Goal: Task Accomplishment & Management: Use online tool/utility

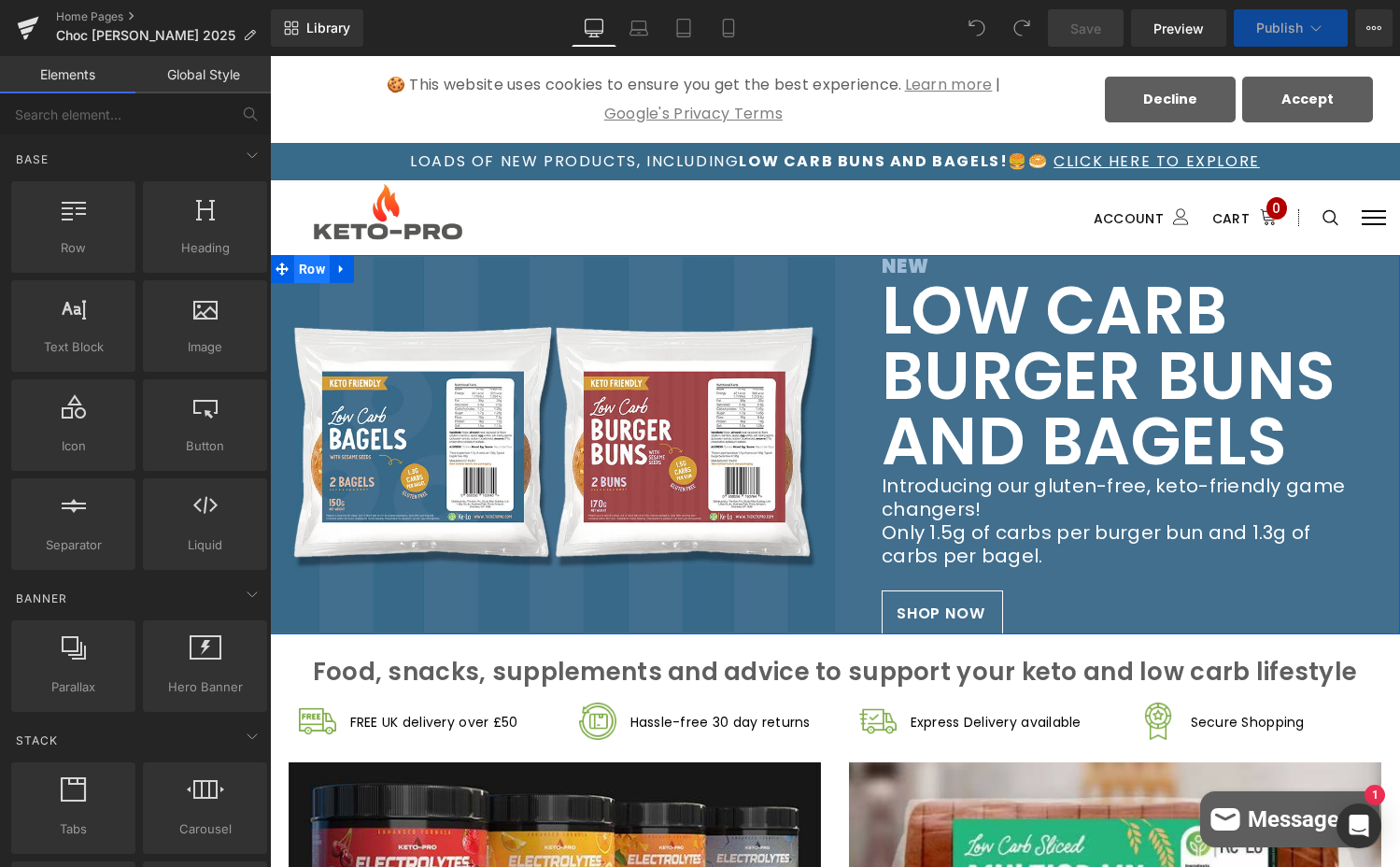
click at [304, 270] on span "Row" at bounding box center [312, 268] width 36 height 28
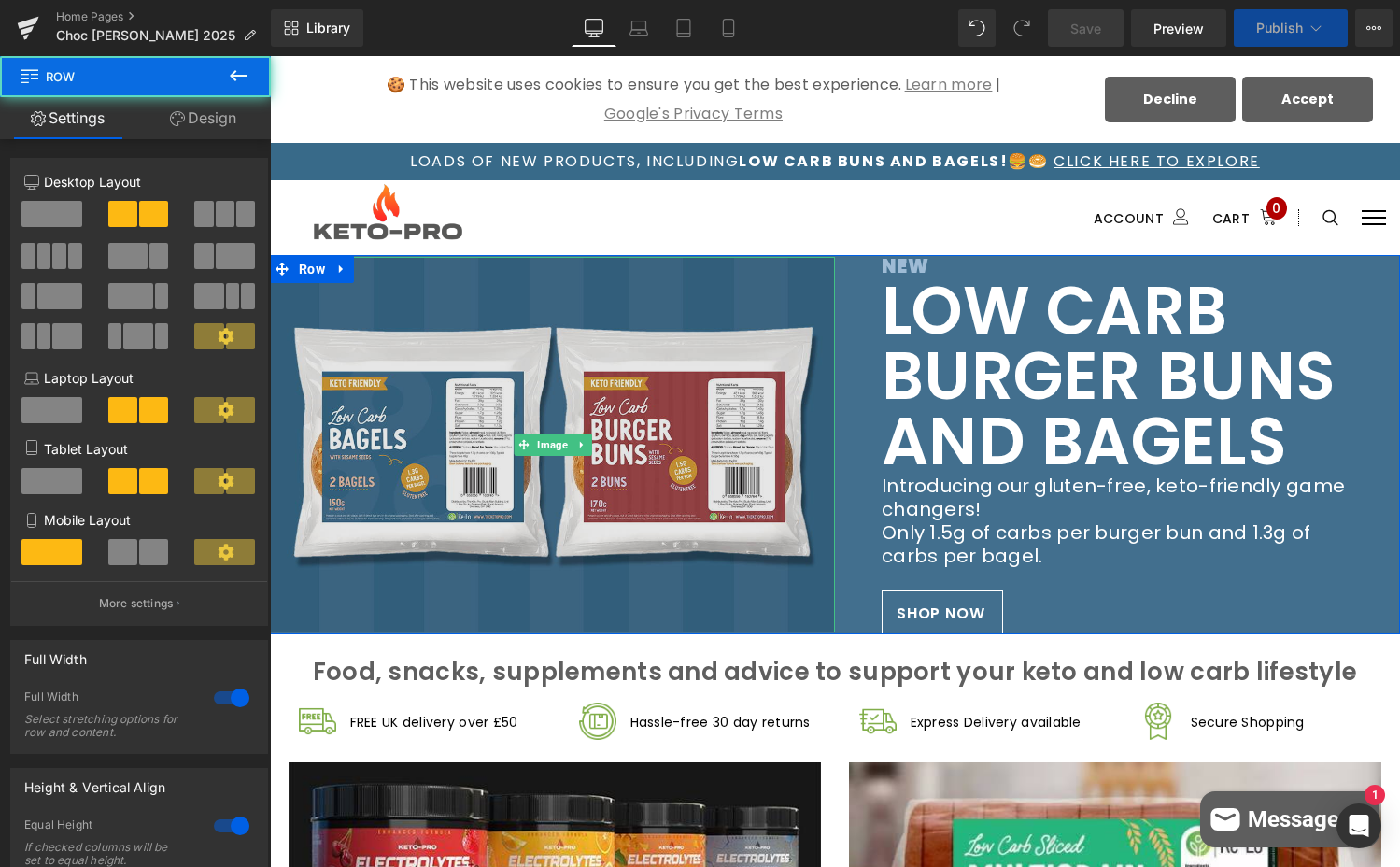
click at [458, 358] on img at bounding box center [552, 445] width 564 height 376
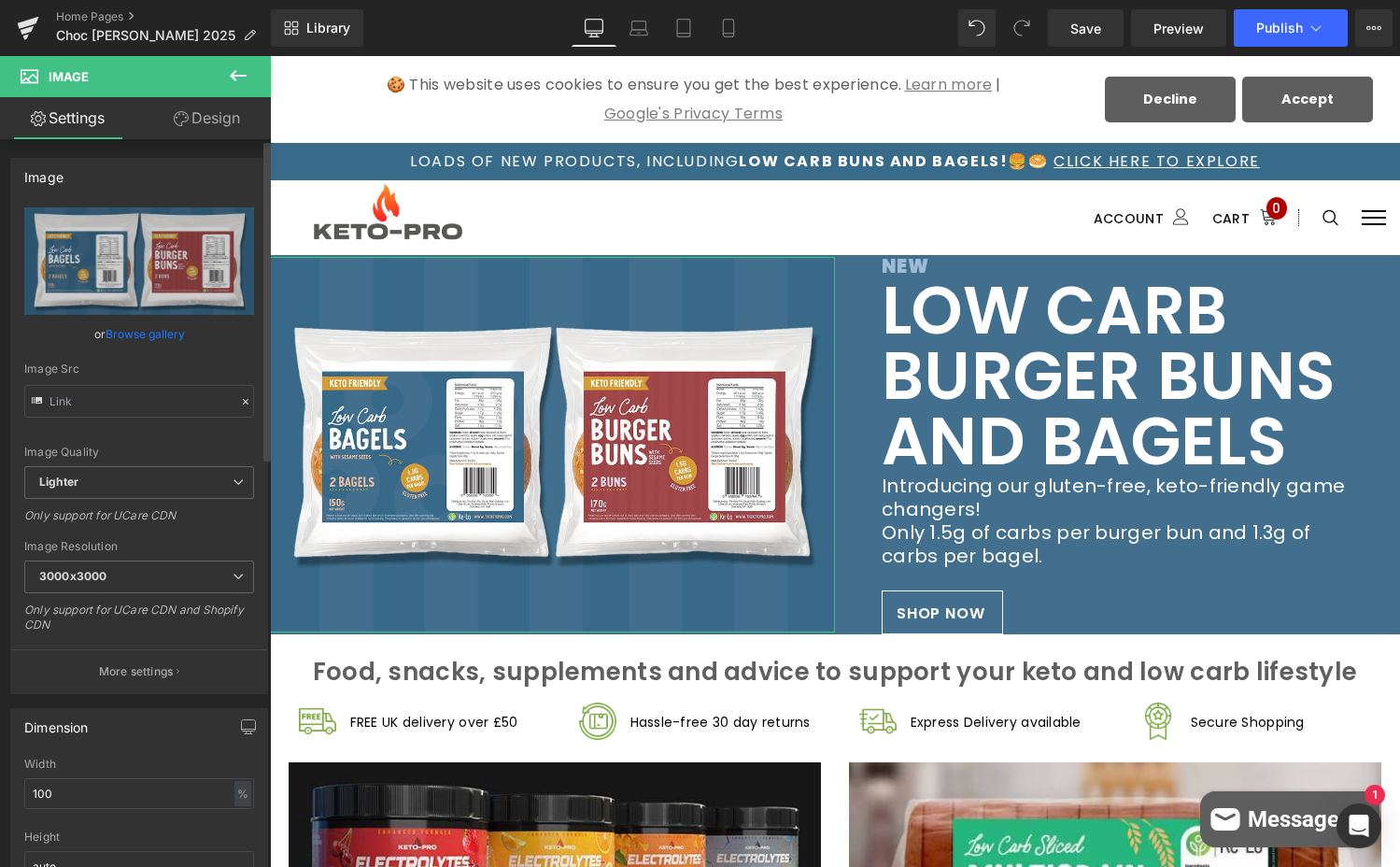
click at [144, 329] on link "Browse gallery" at bounding box center [145, 334] width 79 height 33
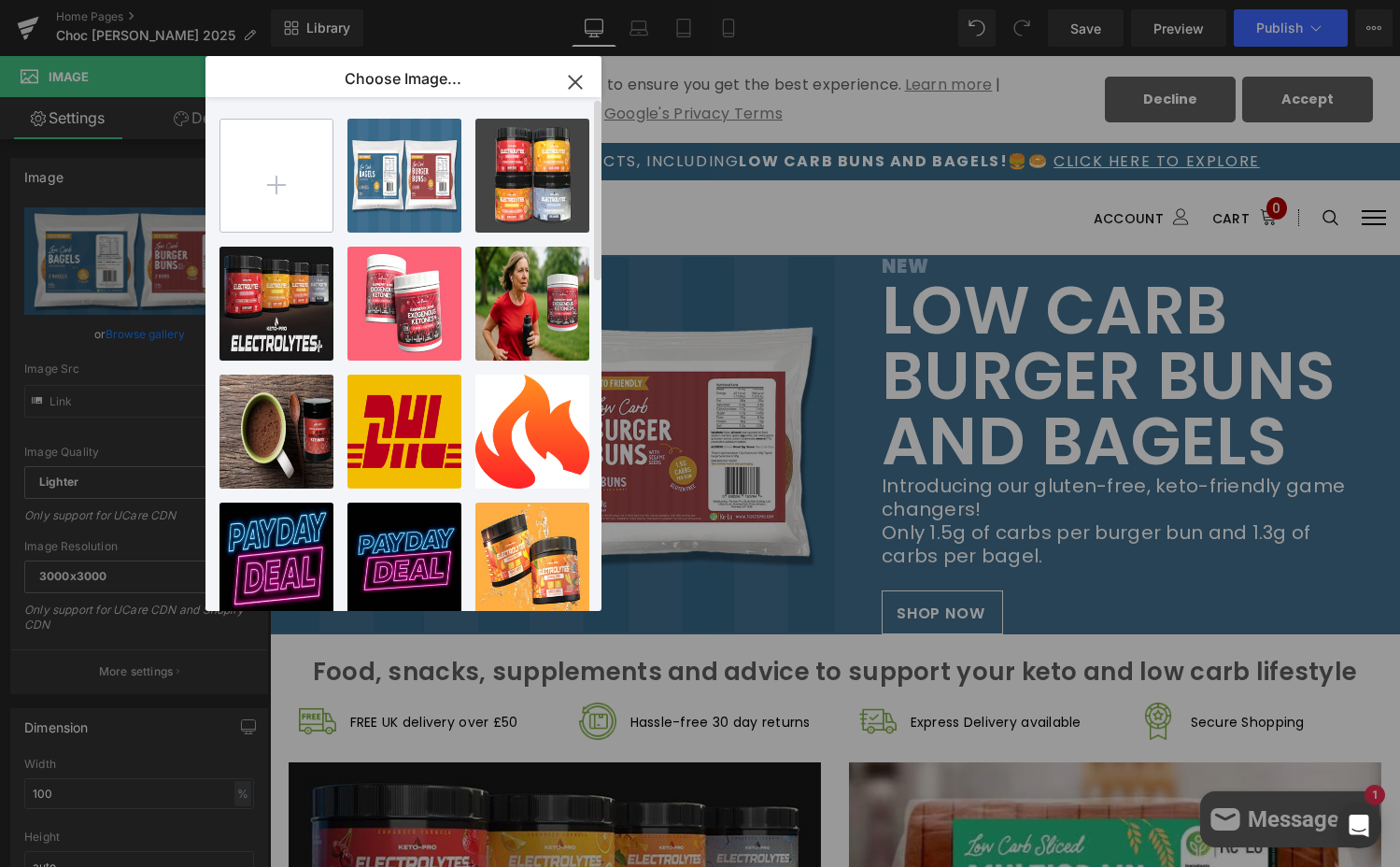
click at [285, 185] on input "file" at bounding box center [277, 175] width 112 height 112
type input "C:\fakepath\Untitled design.png"
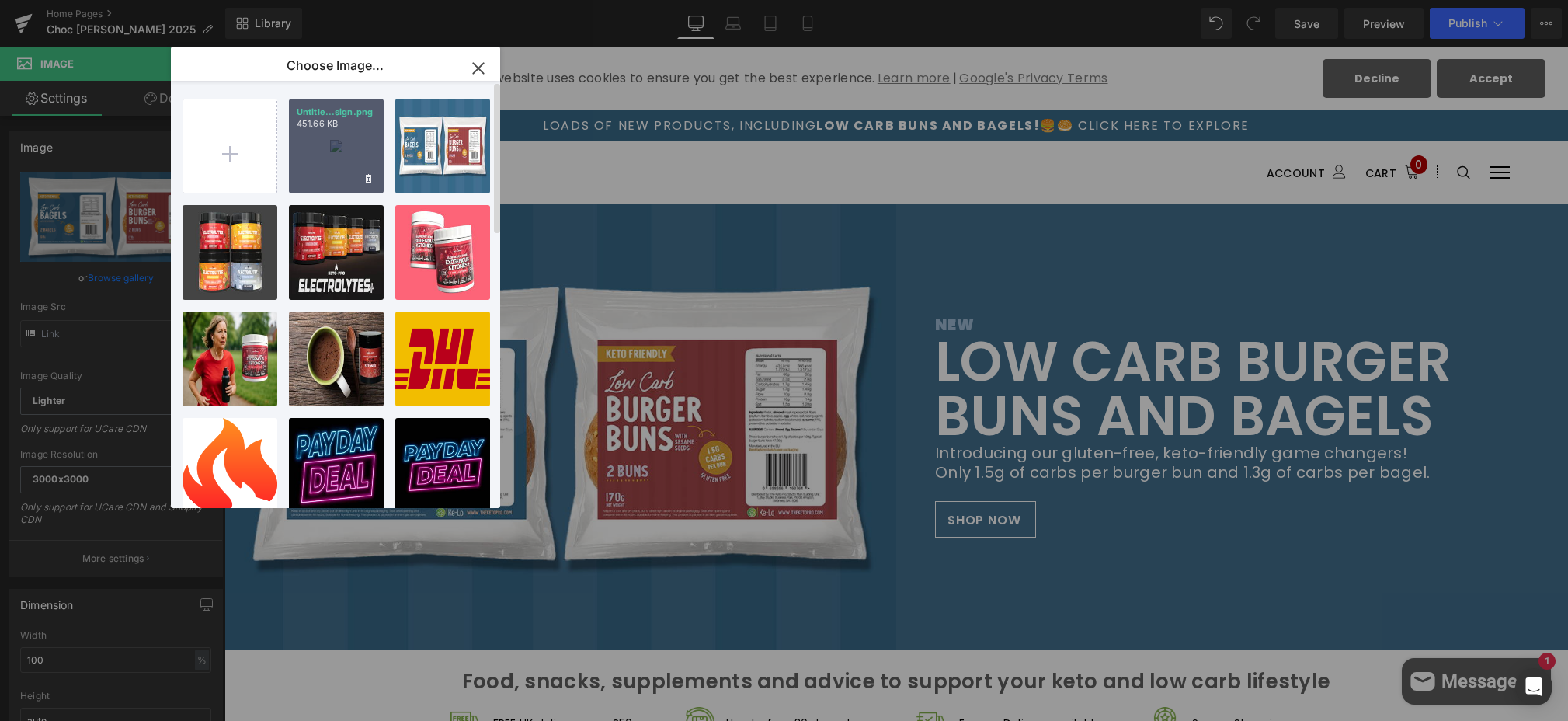
click at [362, 142] on div "Untitle...sign.png 451.66 KB" at bounding box center [337, 146] width 95 height 95
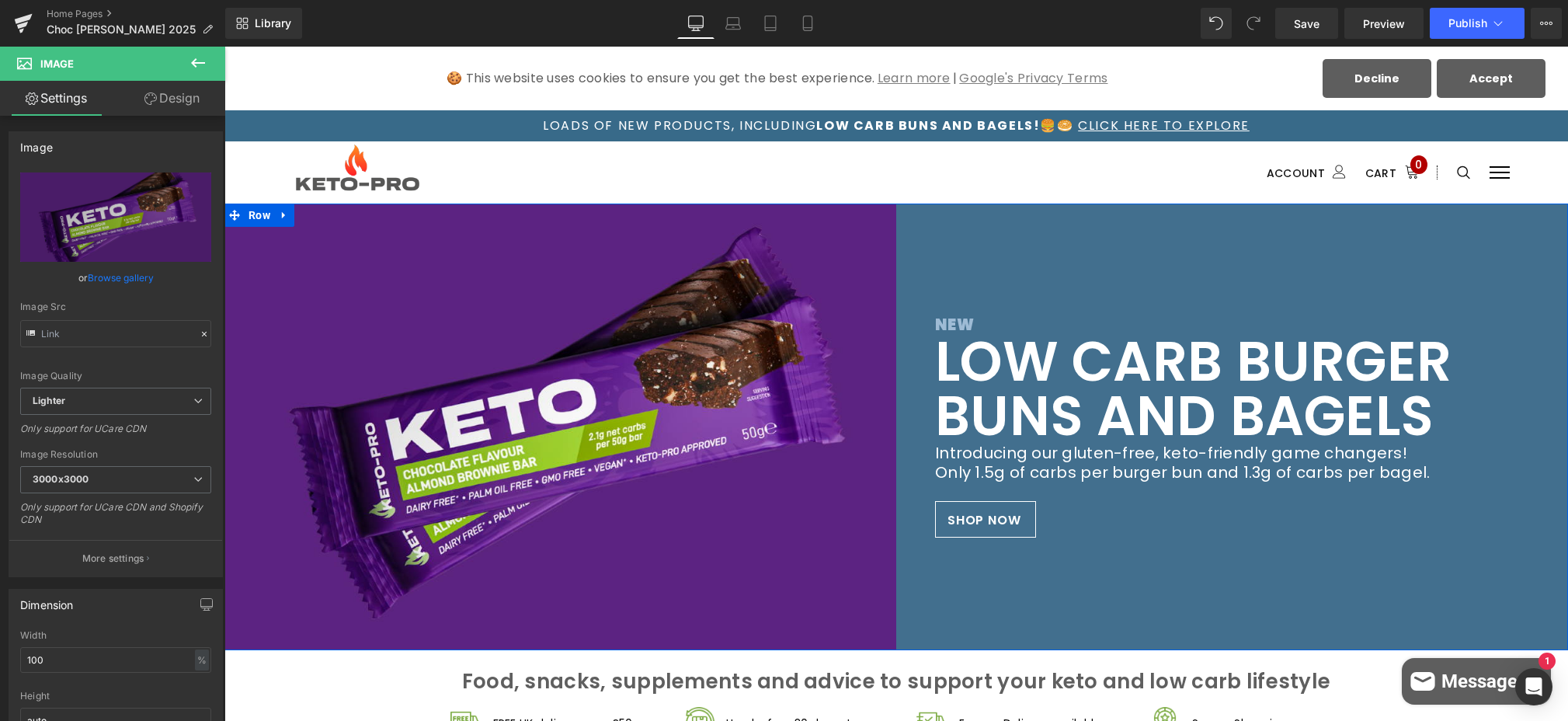
click at [1007, 263] on div "NEW Heading LOW CARB BURGER BUNS AND BAGELS Heading Introducing our gluten-free…" at bounding box center [1232, 427] width 672 height 447
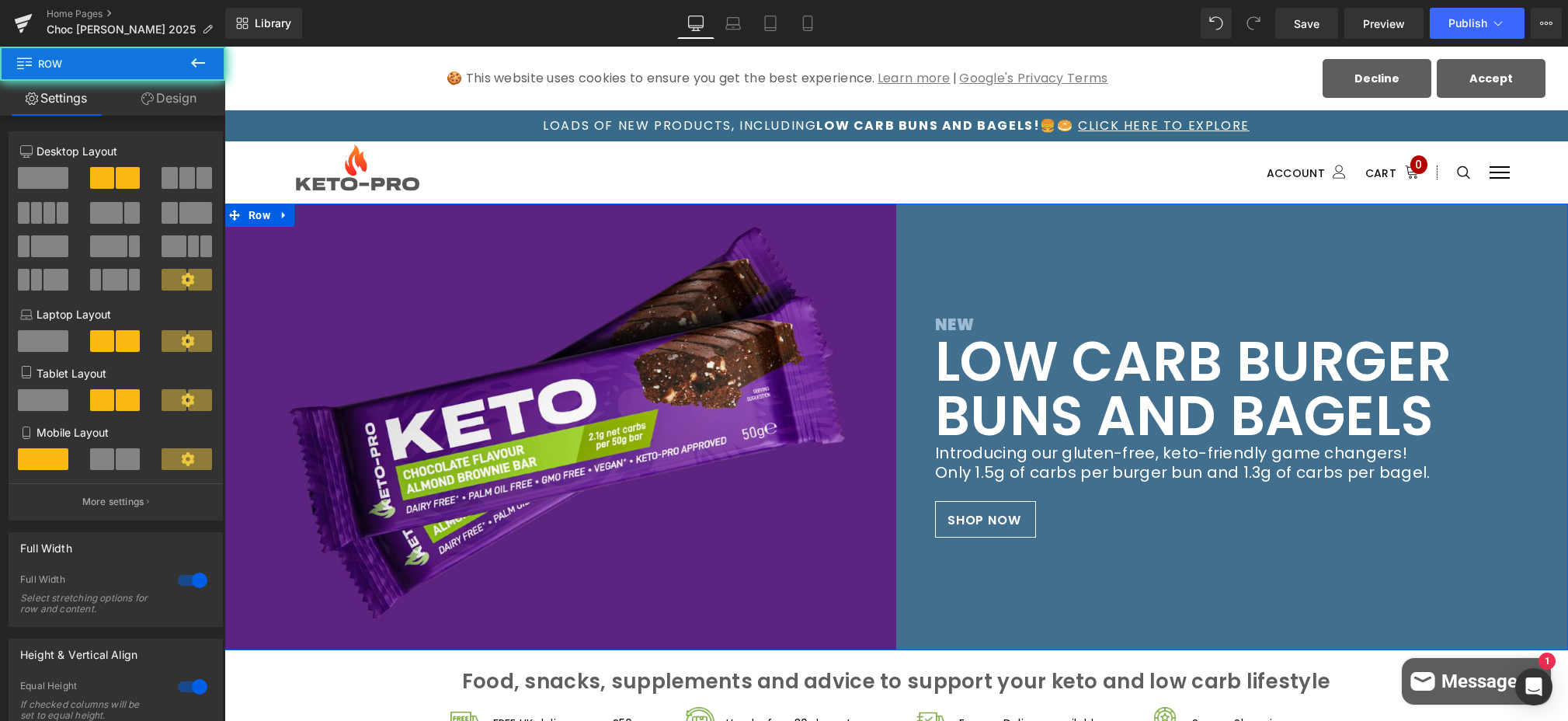
click at [1037, 246] on div "NEW Heading LOW CARB BURGER BUNS AND BAGELS Heading Introducing our gluten-free…" at bounding box center [1232, 427] width 672 height 447
click at [251, 212] on span "Row" at bounding box center [259, 215] width 30 height 23
click at [163, 93] on link "Design" at bounding box center [169, 97] width 113 height 35
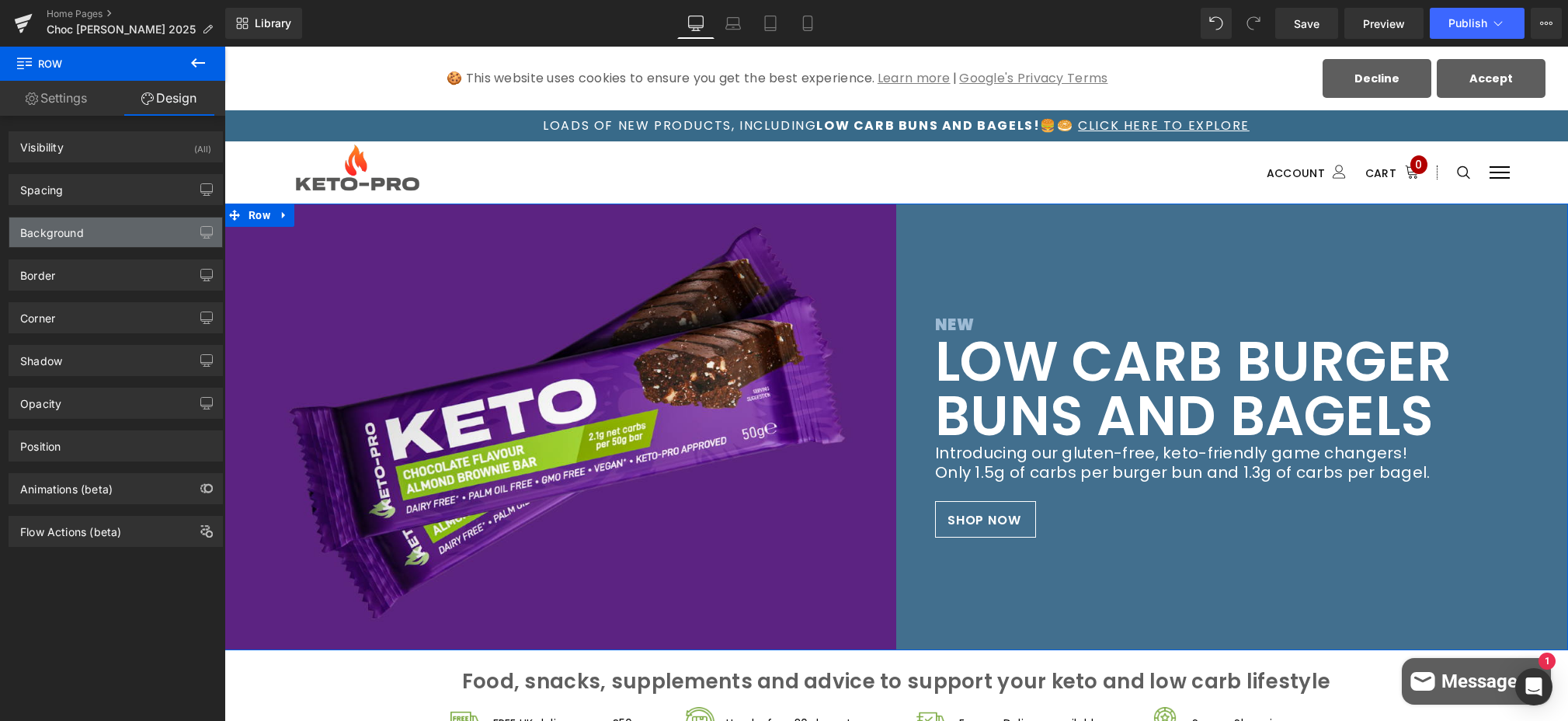
click at [69, 234] on div "Background" at bounding box center [52, 228] width 64 height 22
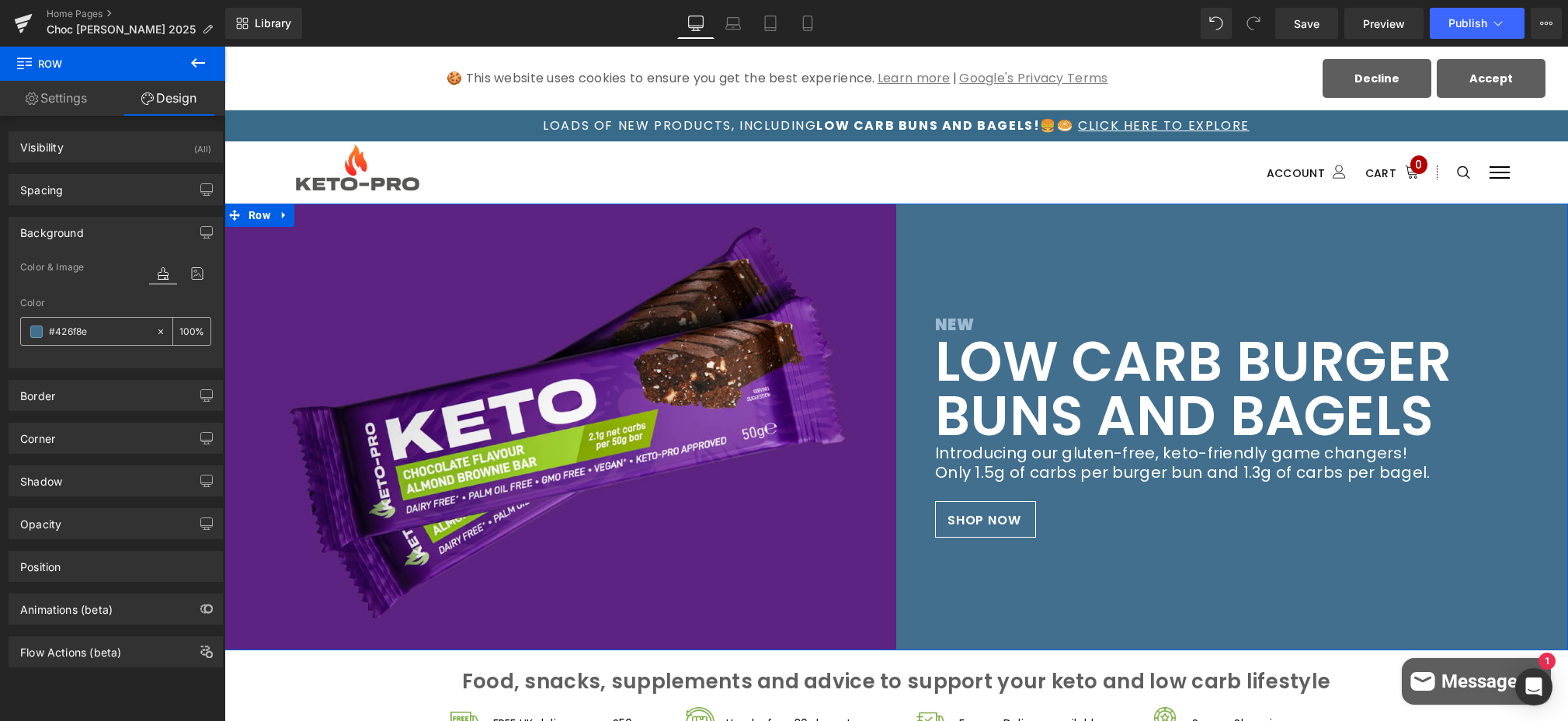
click at [90, 327] on input "#426f8e" at bounding box center [98, 331] width 99 height 17
click at [61, 329] on input "#426f8e" at bounding box center [98, 331] width 99 height 17
click at [56, 329] on input "#426f8e" at bounding box center [98, 331] width 99 height 17
drag, startPoint x: 56, startPoint y: 329, endPoint x: 129, endPoint y: 330, distance: 73.0
click at [129, 330] on input "#426f8e" at bounding box center [98, 331] width 99 height 17
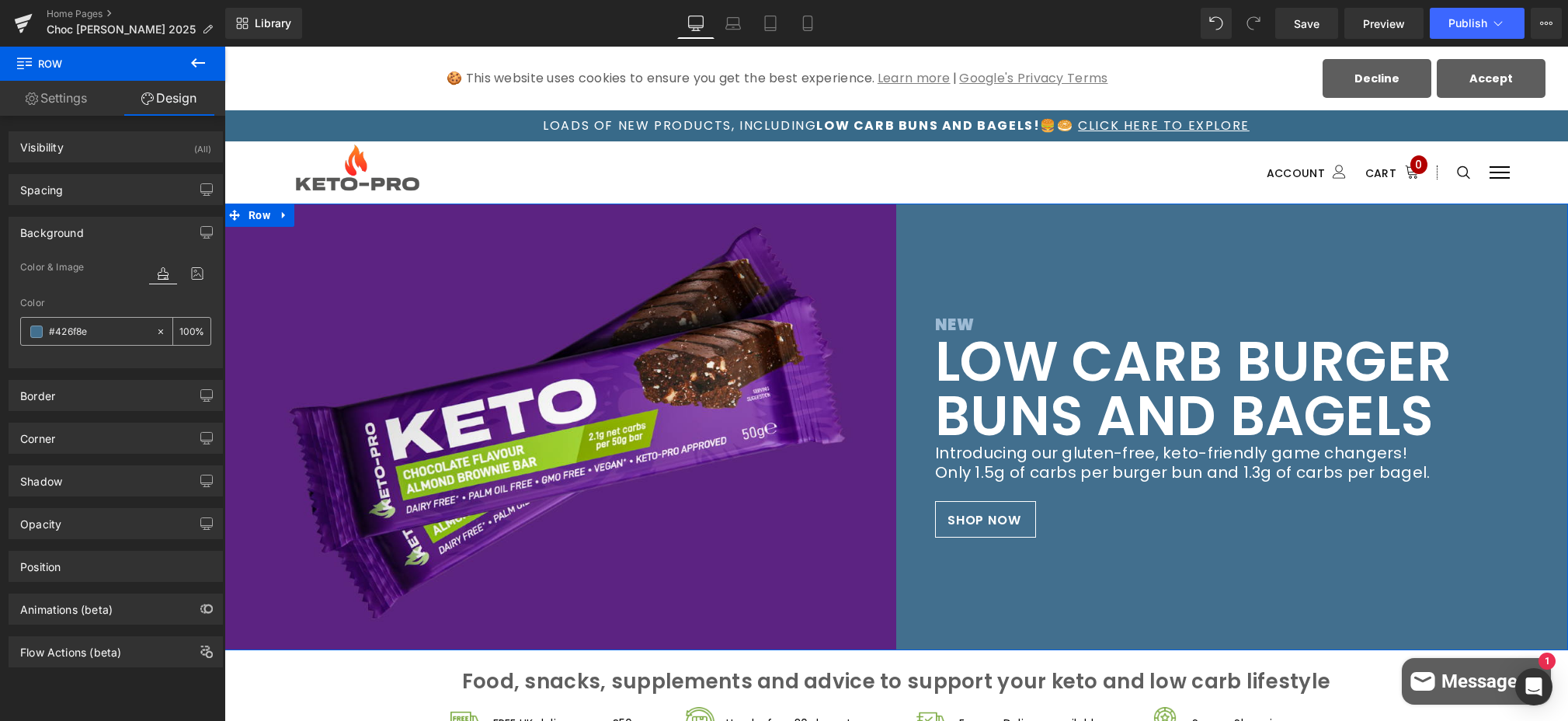
paste input "5C2380"
type input "#5C2380"
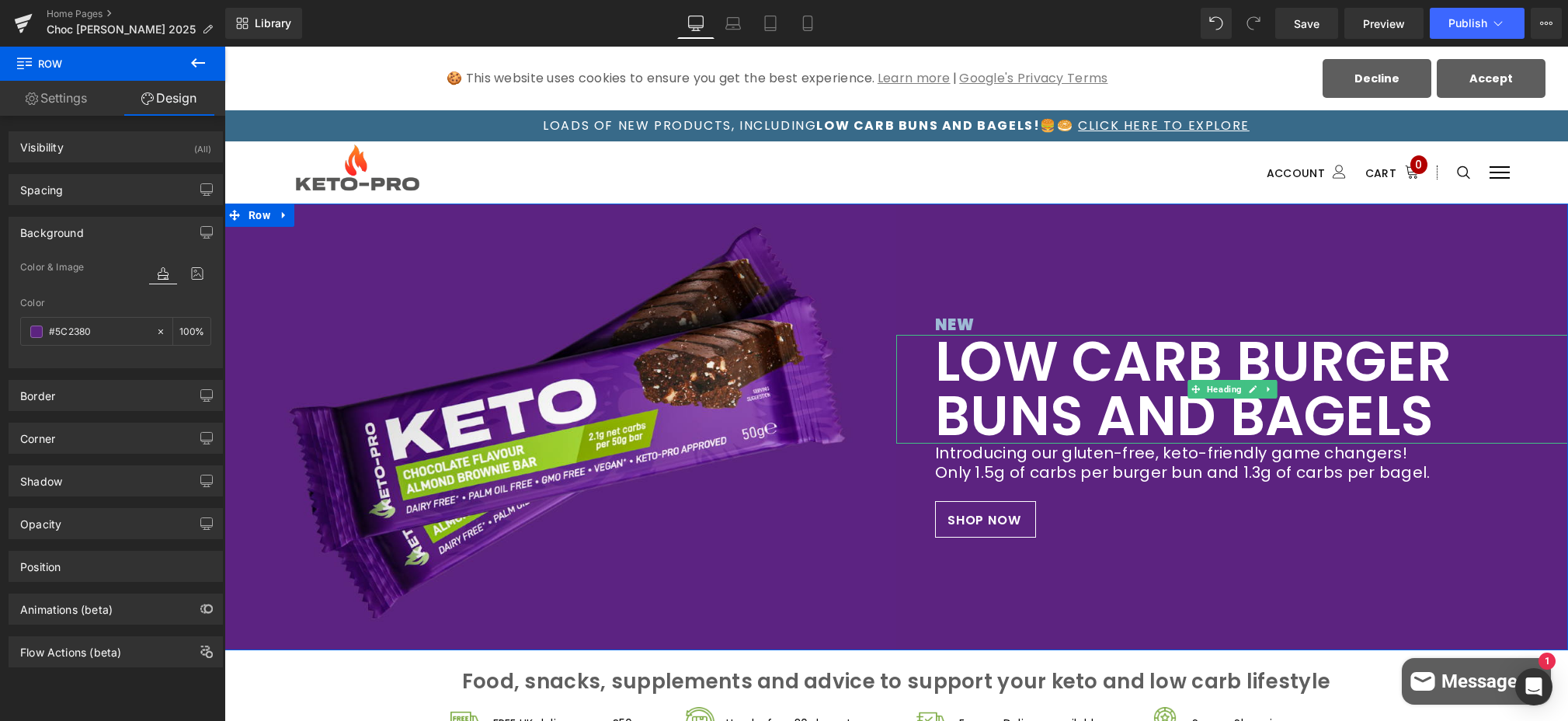
click at [1006, 368] on h2 "LOW CARB BURGER BUNS AND BAGELS" at bounding box center [1232, 389] width 594 height 109
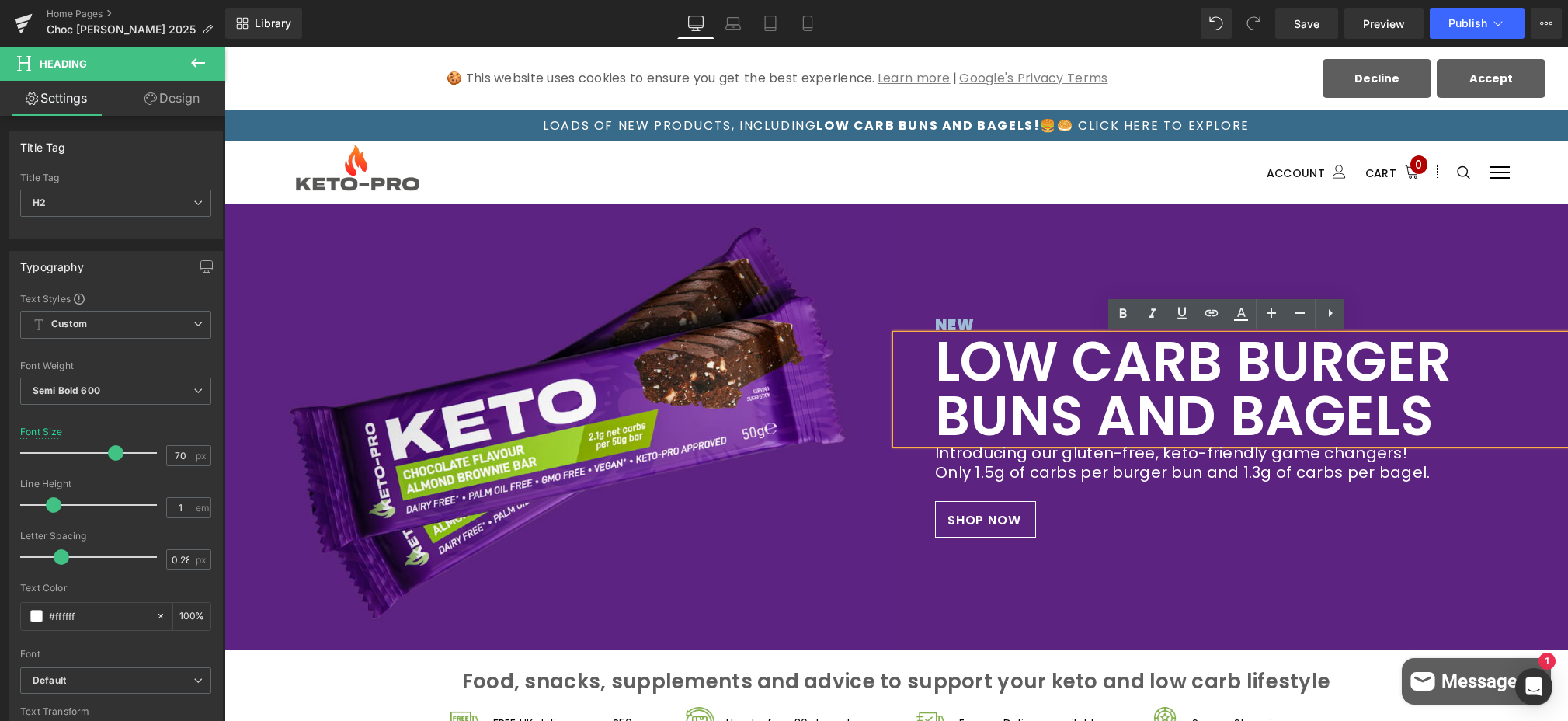
click at [960, 335] on h2 "LOW CARB BURGER BUNS AND BAGELS" at bounding box center [1232, 389] width 594 height 109
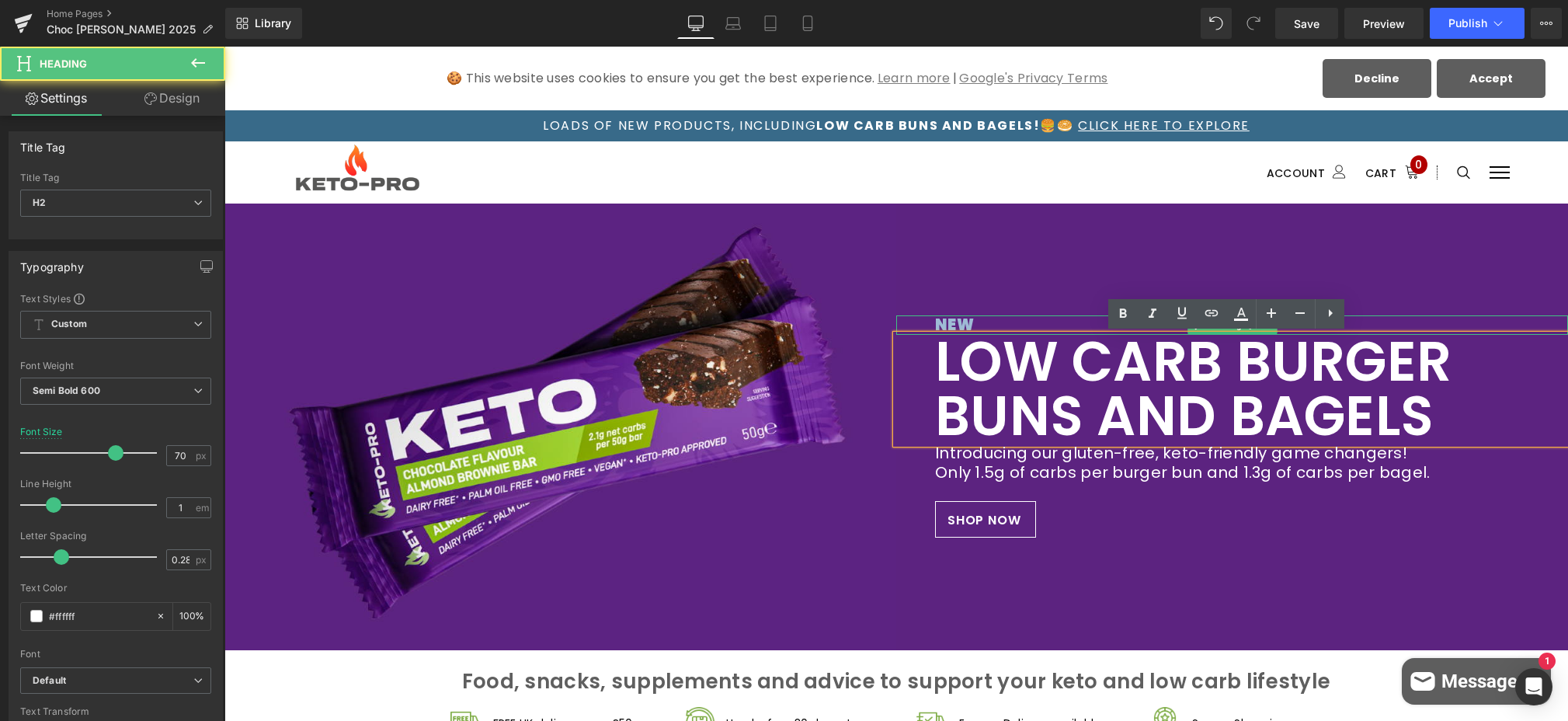
click at [971, 320] on h3 "NEW" at bounding box center [1232, 325] width 594 height 19
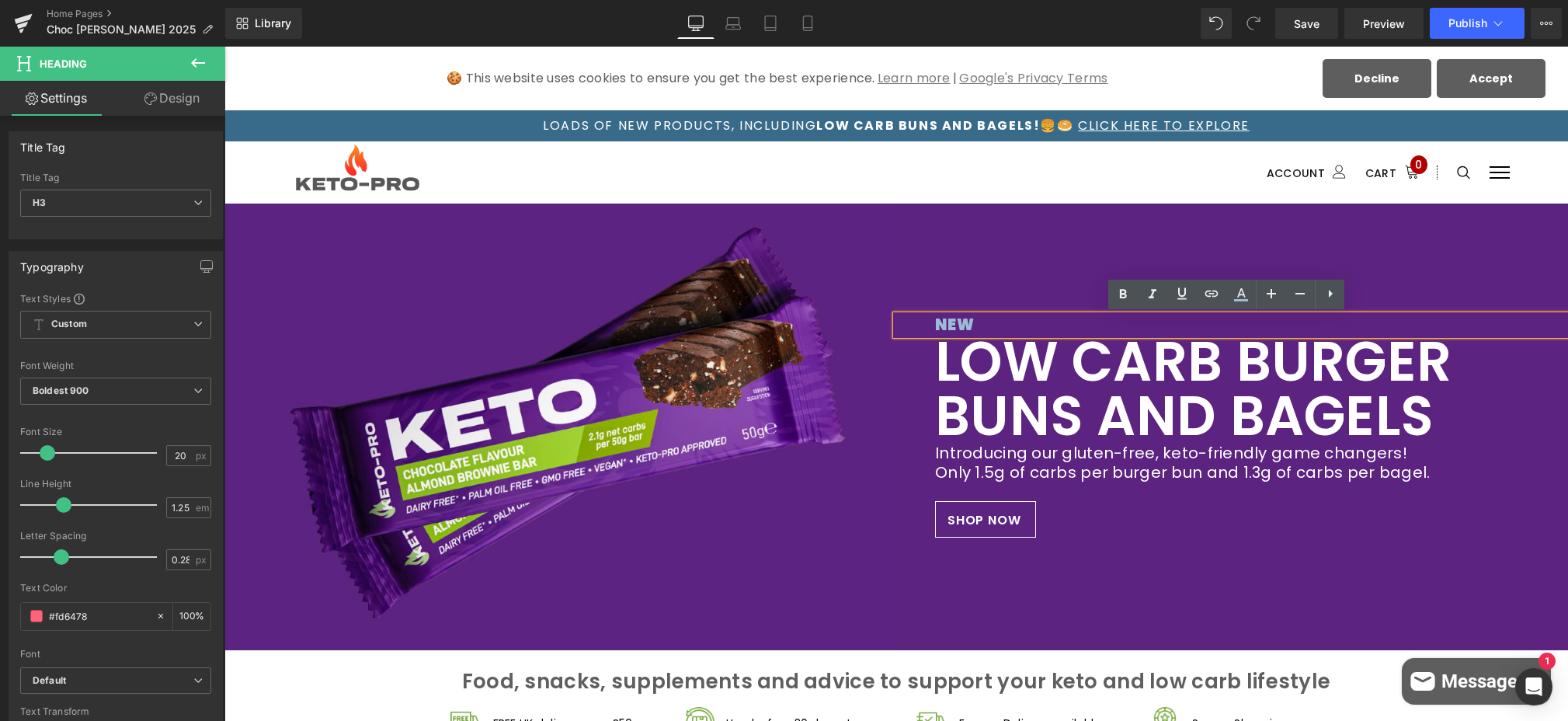
click at [980, 320] on h3 "NEW" at bounding box center [1232, 325] width 594 height 19
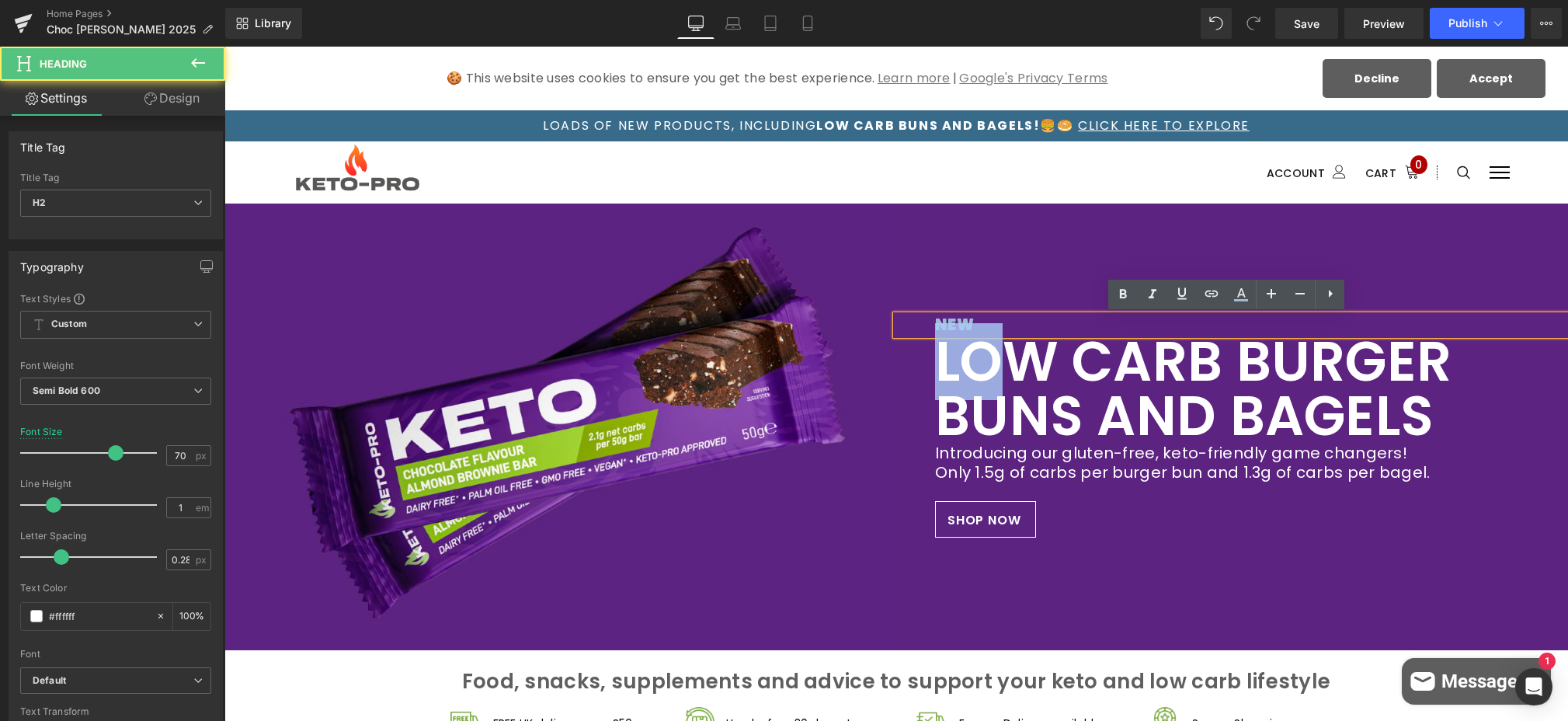
drag, startPoint x: 994, startPoint y: 323, endPoint x: 910, endPoint y: 327, distance: 84.1
click at [910, 327] on div "NEW Heading LOW CARB BURGER BUNS AND BAGELS Heading Introducing our gluten-free…" at bounding box center [1232, 427] width 672 height 447
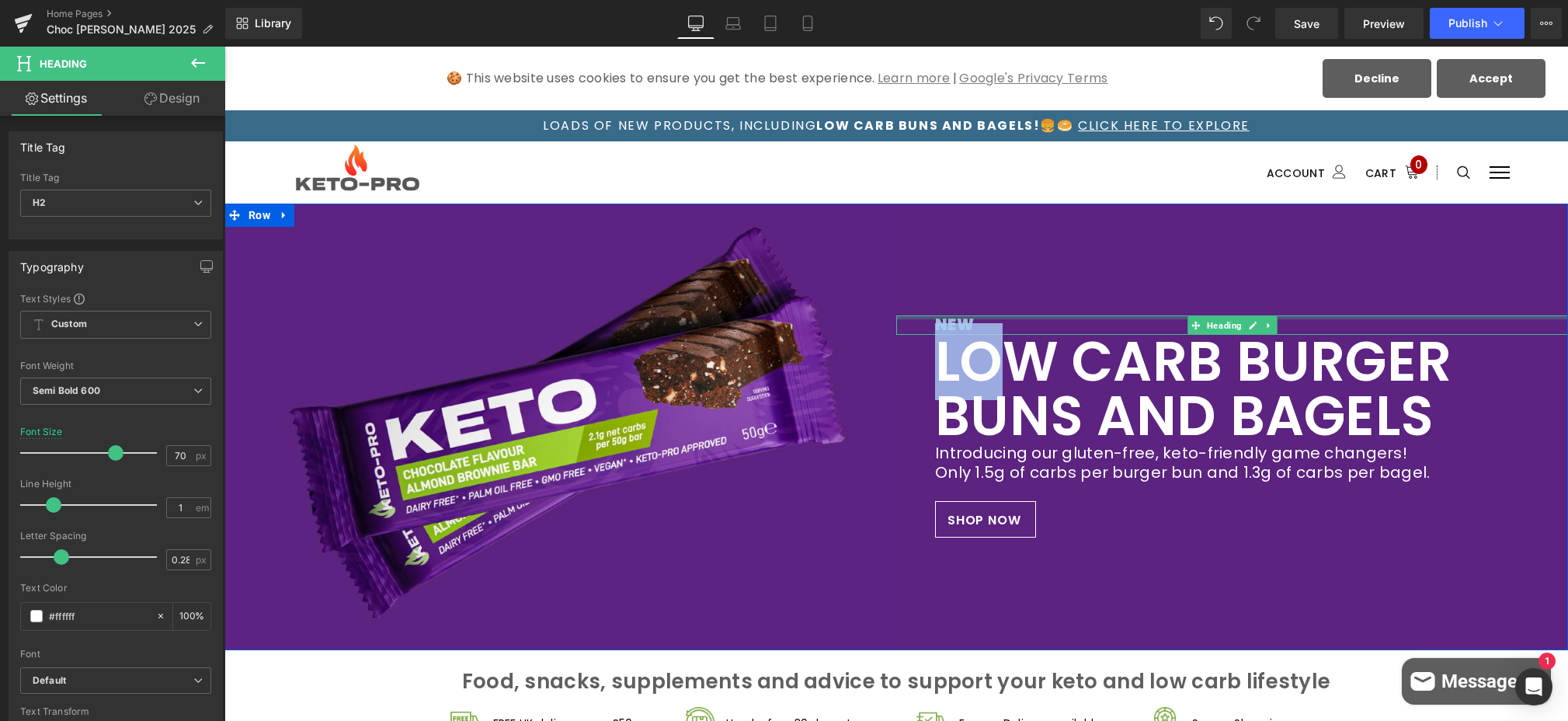
click at [1012, 317] on div at bounding box center [1232, 317] width 672 height 4
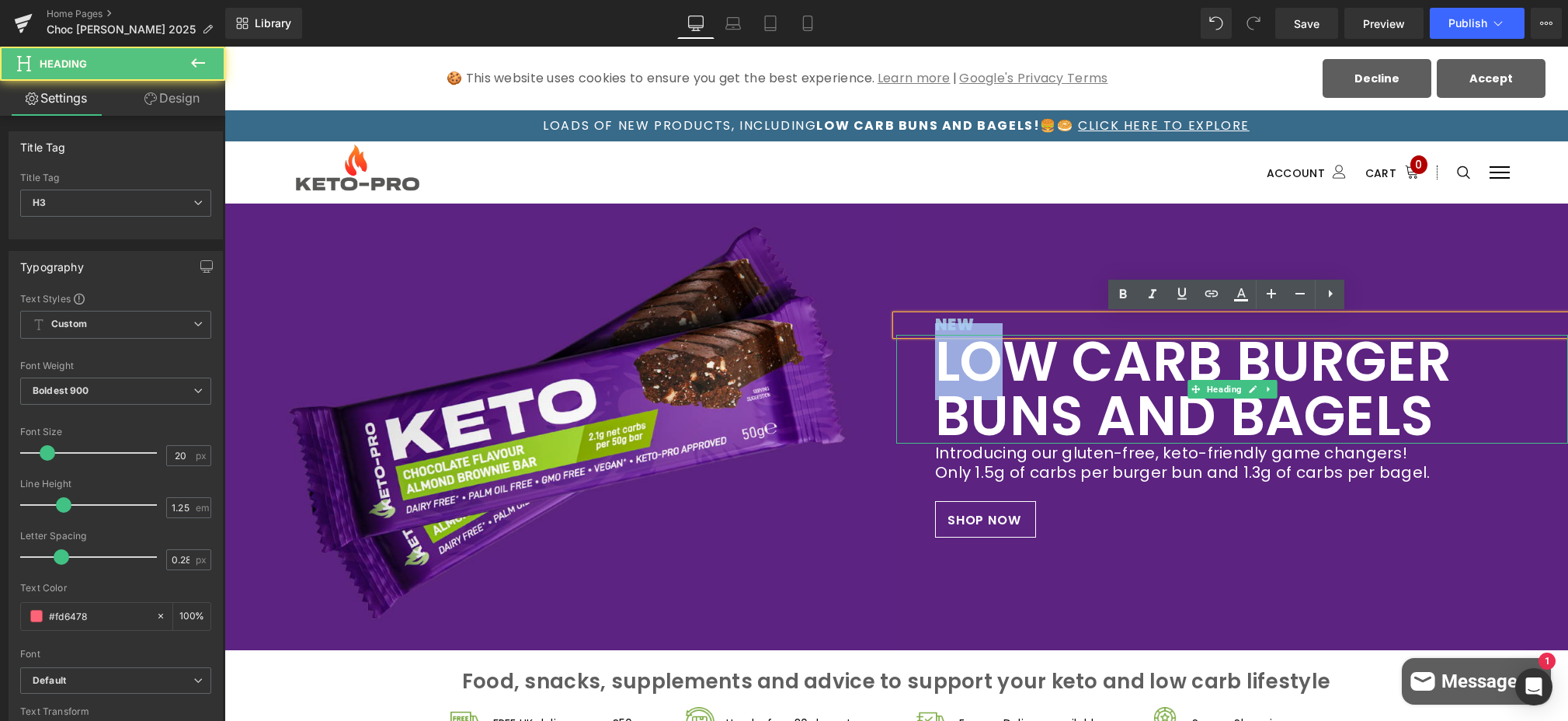
click at [1039, 335] on h2 "LOW CARB BURGER BUNS AND BAGELS" at bounding box center [1232, 389] width 594 height 109
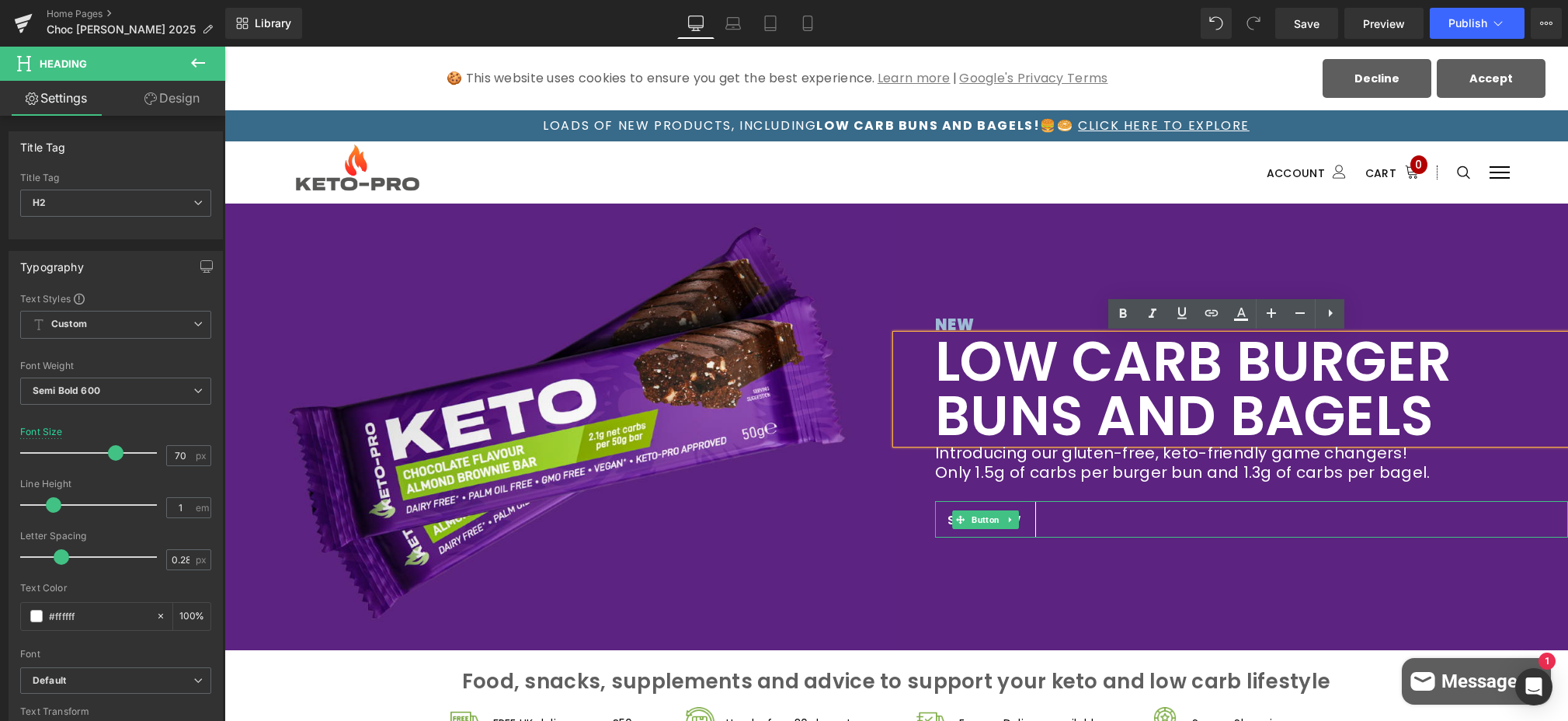
click at [1164, 532] on div "SHOP NOW" at bounding box center [1252, 519] width 633 height 36
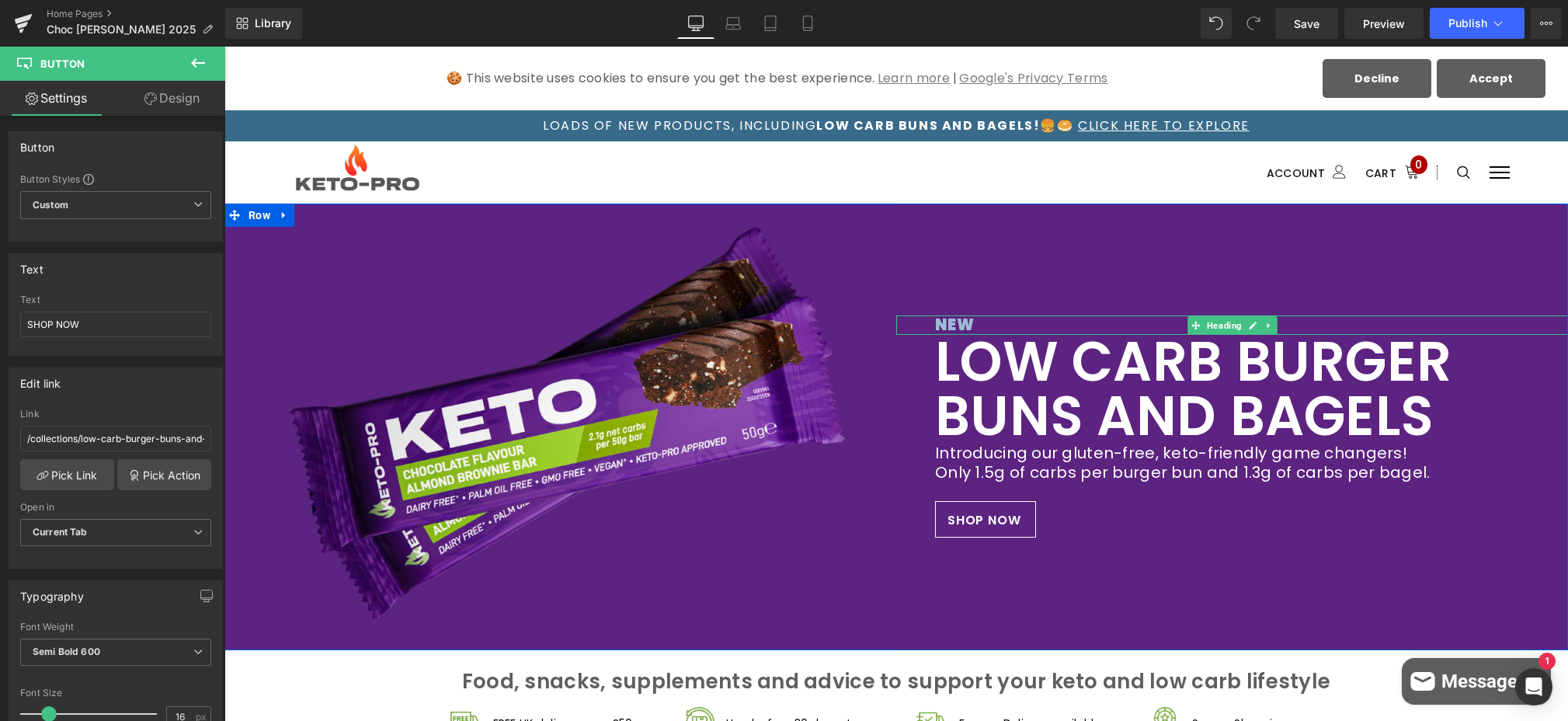
click at [983, 321] on h3 "NEW" at bounding box center [1232, 325] width 594 height 19
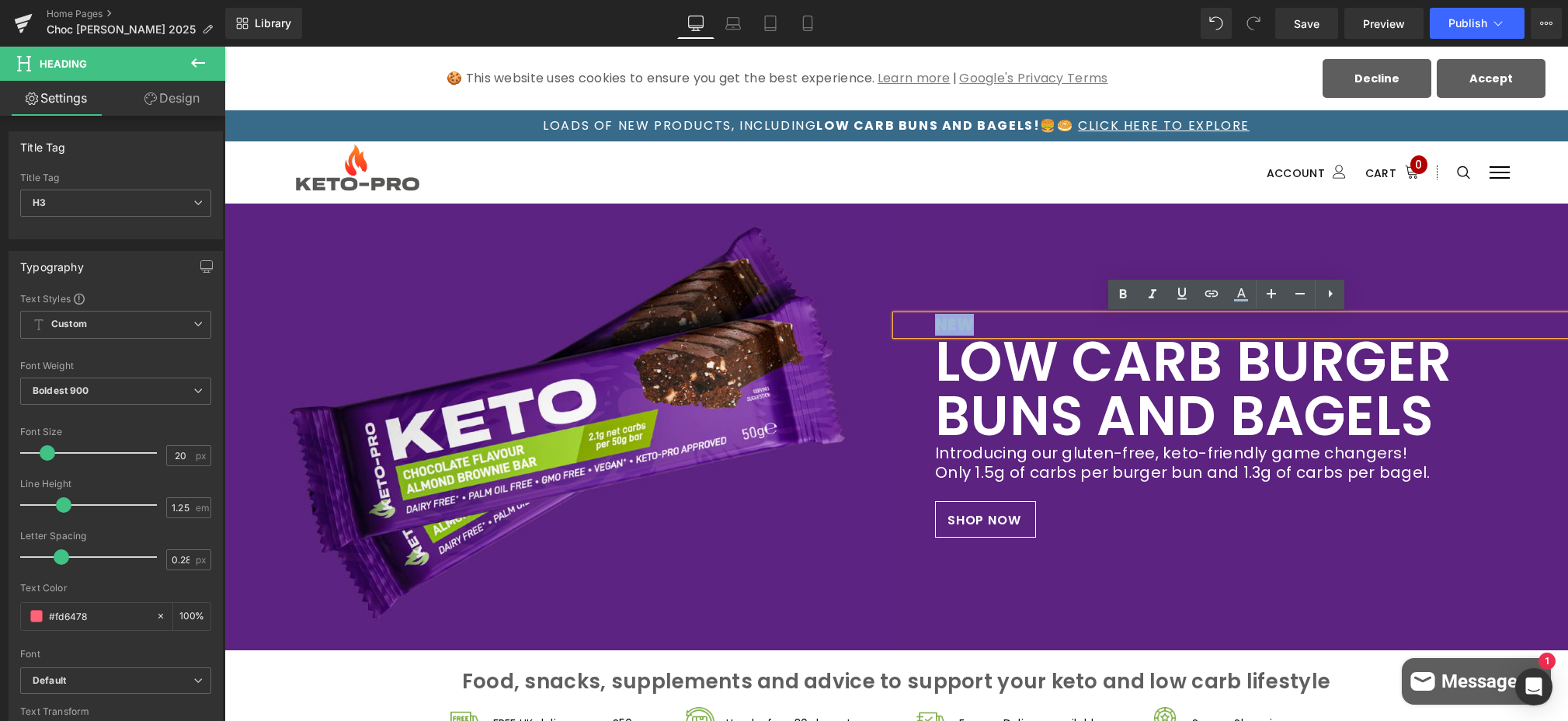
drag, startPoint x: 998, startPoint y: 321, endPoint x: 909, endPoint y: 323, distance: 89.0
click at [909, 323] on div "NEW" at bounding box center [1232, 325] width 672 height 19
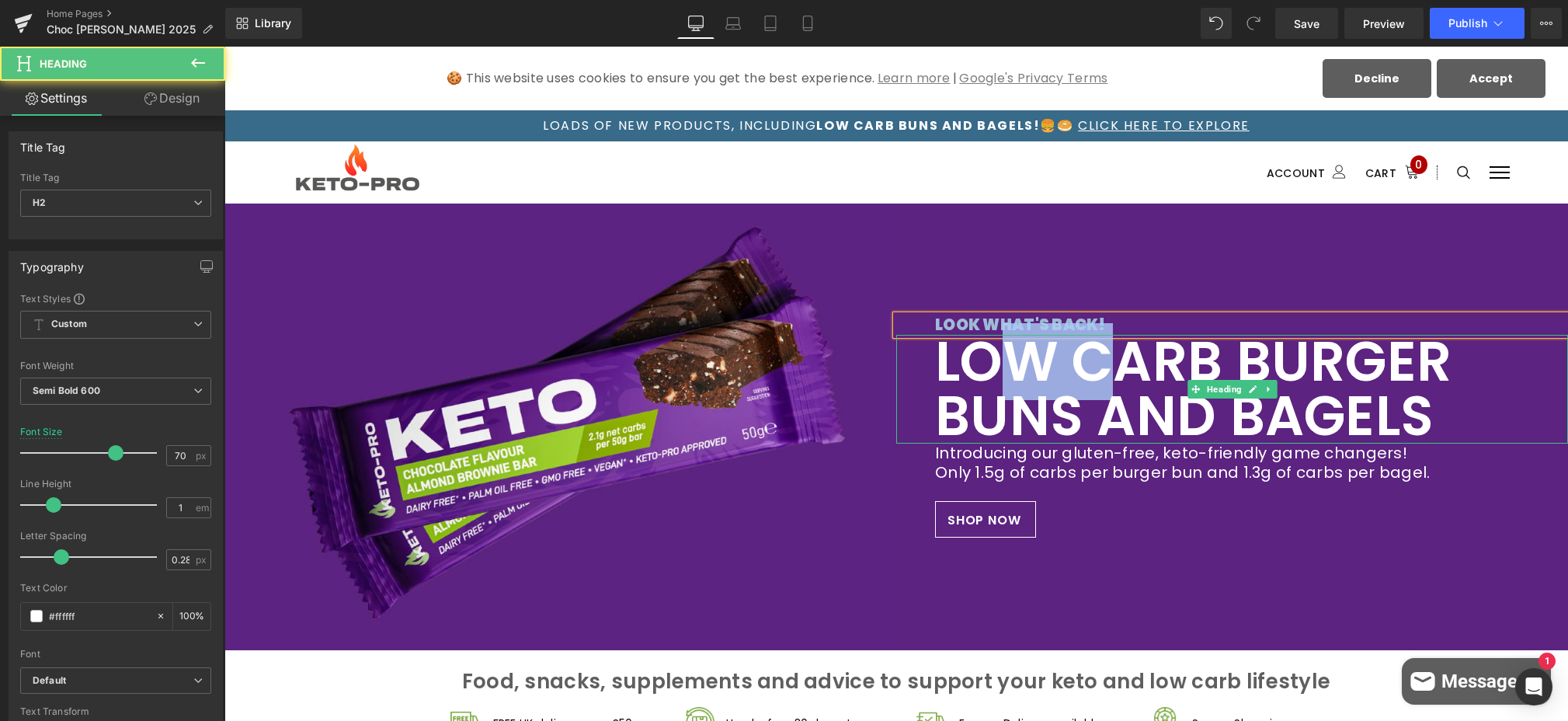
drag, startPoint x: 1103, startPoint y: 325, endPoint x: 1013, endPoint y: 324, distance: 90.0
click at [1013, 335] on h2 "LOW CARB BURGER BUNS AND BAGELS" at bounding box center [1232, 389] width 594 height 109
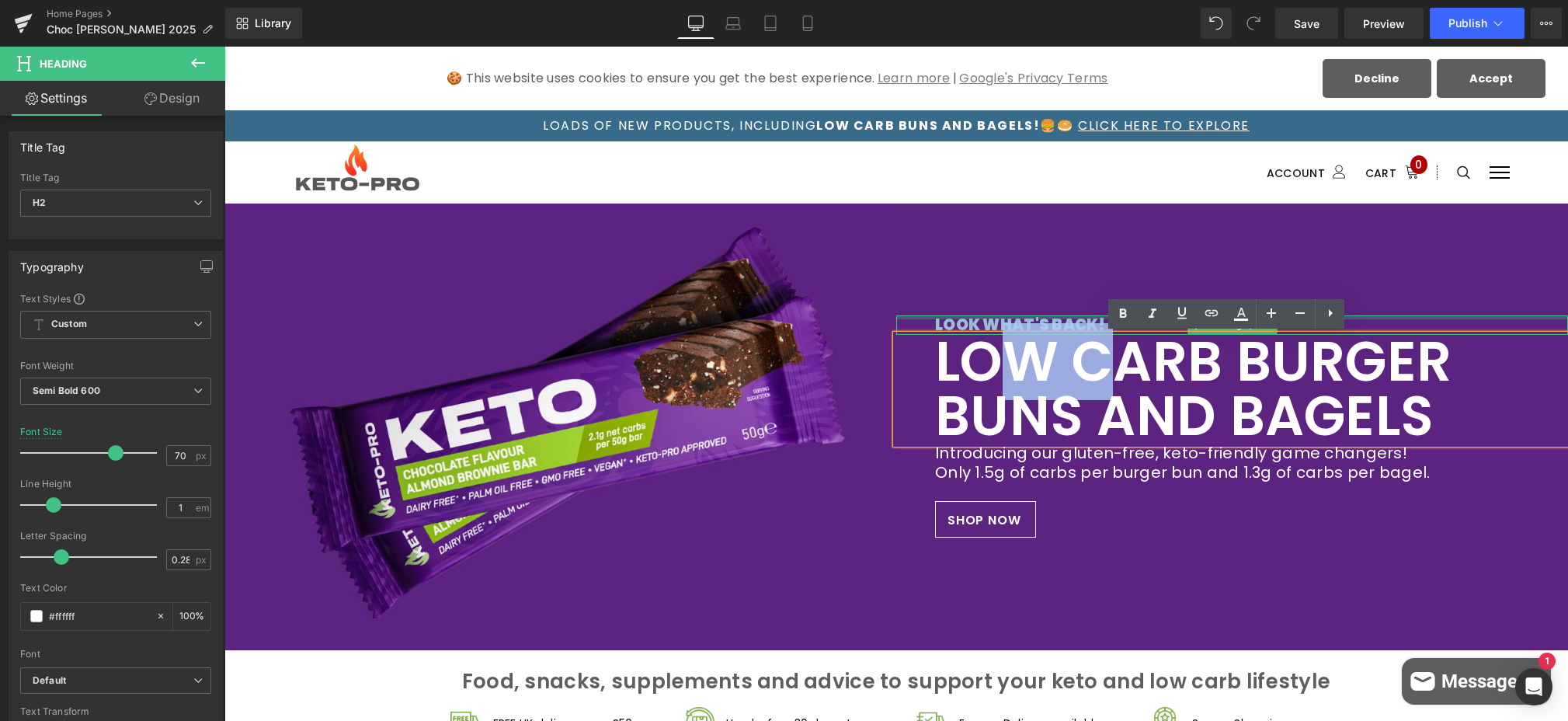
click at [1164, 316] on div at bounding box center [1232, 317] width 672 height 4
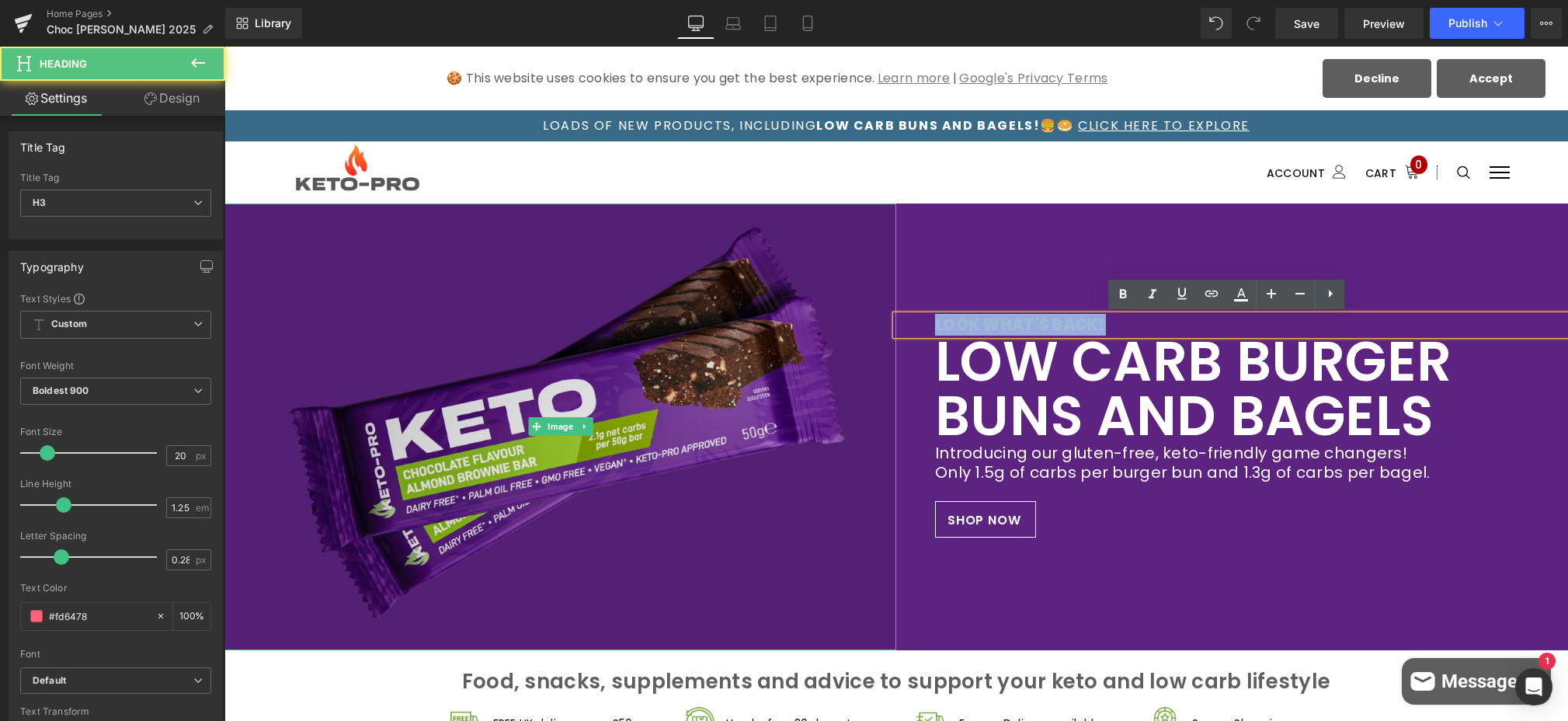
drag, startPoint x: 1430, startPoint y: 320, endPoint x: 865, endPoint y: 323, distance: 565.0
click at [865, 323] on div "Image LOOK WHAT'S BACK! Heading LOW CARB BURGER BUNS AND BAGELS Heading Introdu…" at bounding box center [896, 427] width 1343 height 447
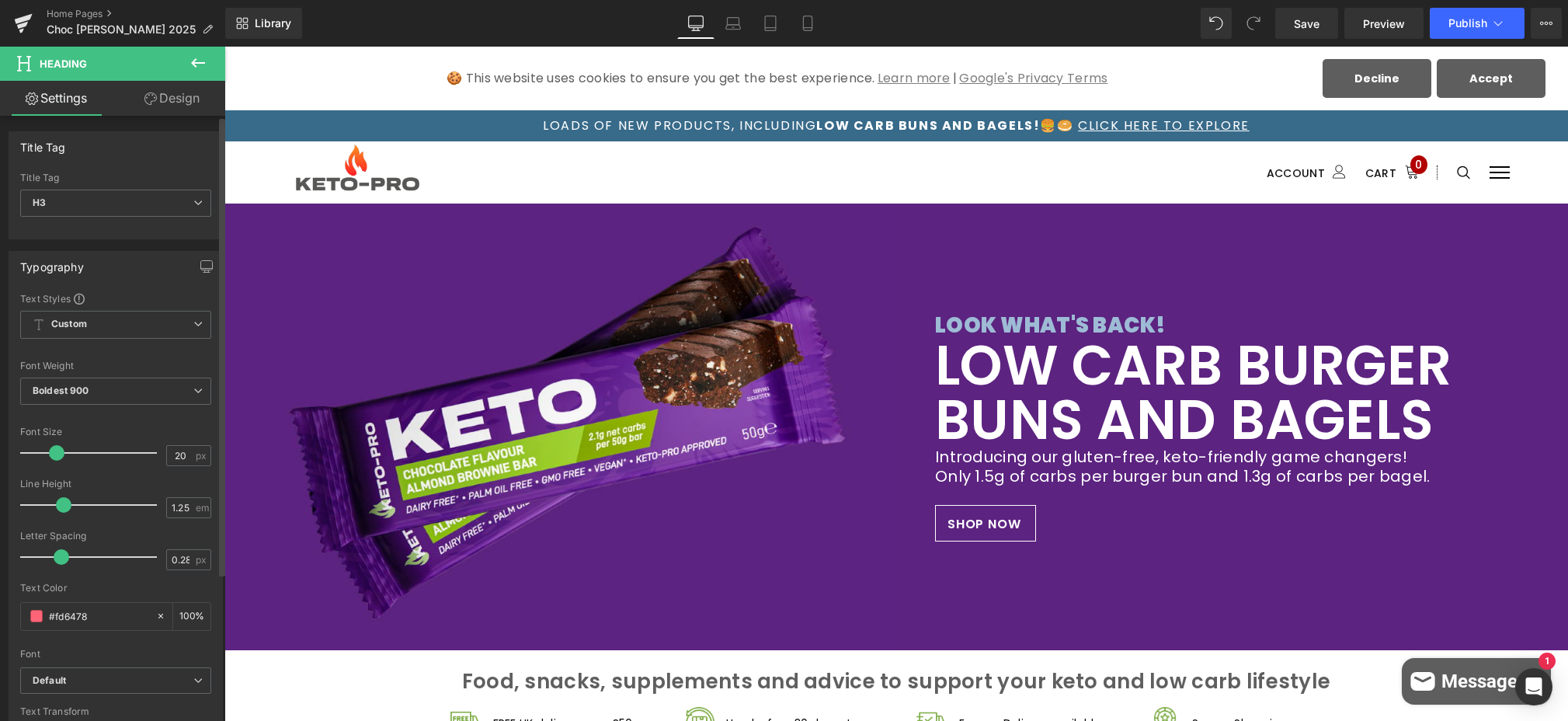
drag, startPoint x: 44, startPoint y: 452, endPoint x: 54, endPoint y: 452, distance: 10.0
click at [54, 452] on span at bounding box center [56, 453] width 15 height 15
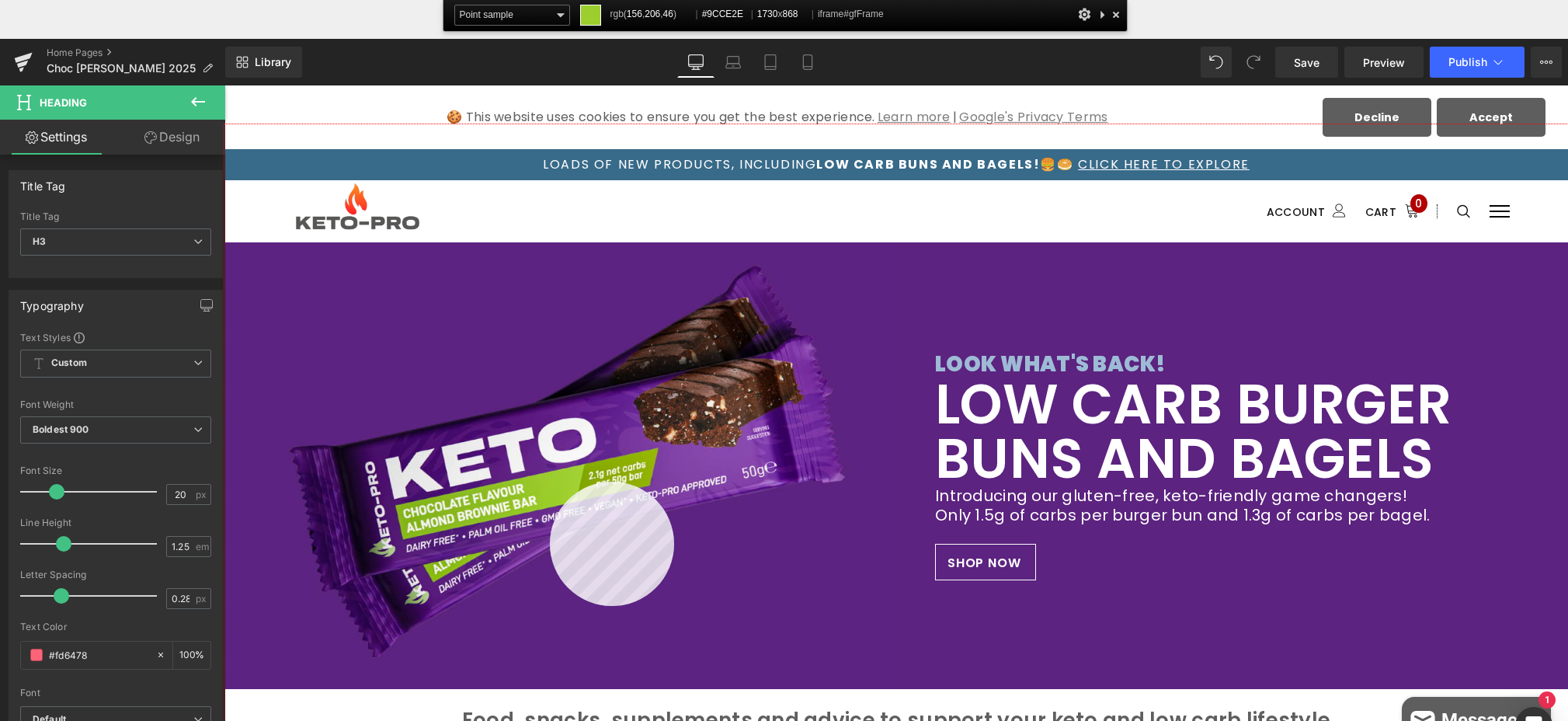
copy span "LOOK WHAT'S BACK!"
click at [550, 482] on div at bounding box center [896, 461] width 1343 height 674
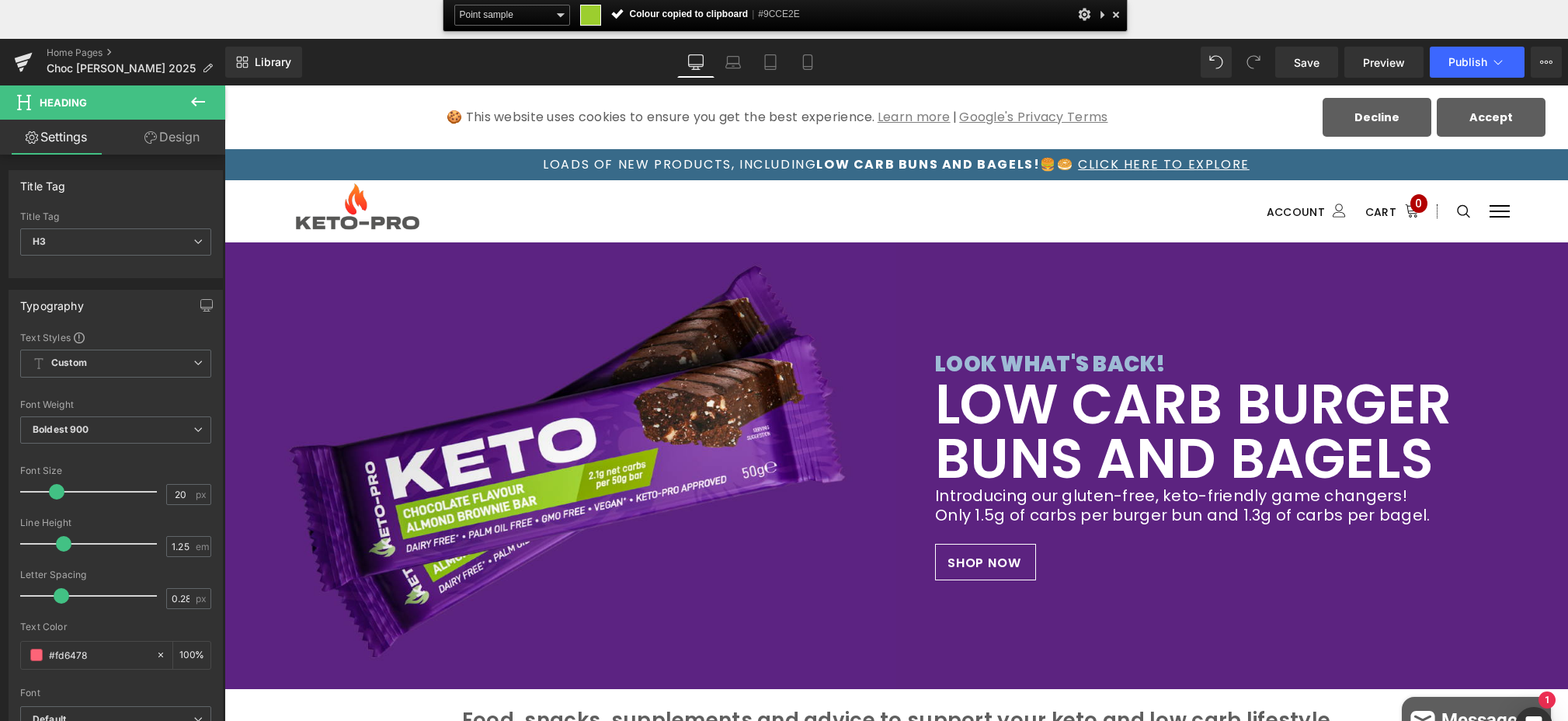
click at [792, 12] on span "#9CCE2E" at bounding box center [778, 15] width 41 height 11
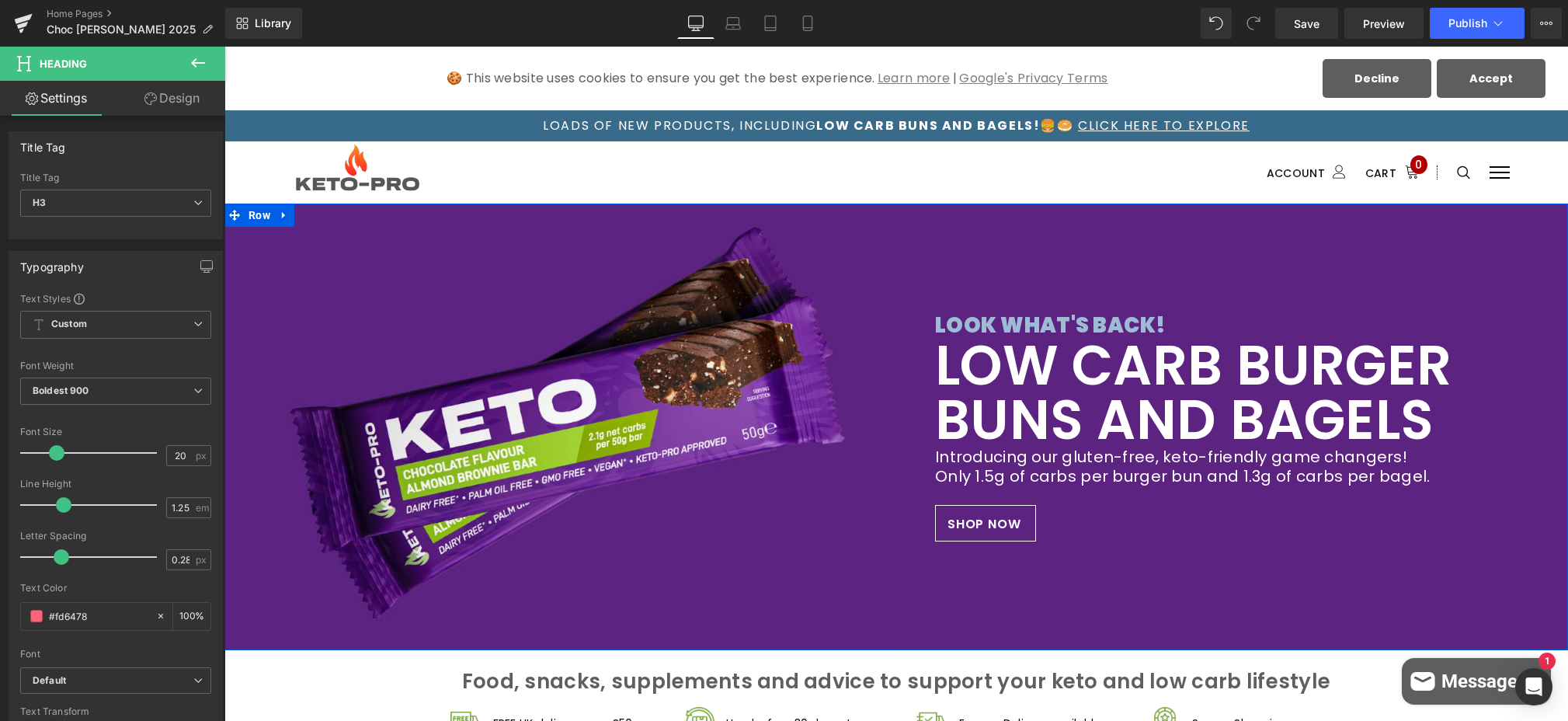
click at [1142, 320] on span "LOOK WHAT'S BACK!" at bounding box center [1050, 325] width 231 height 29
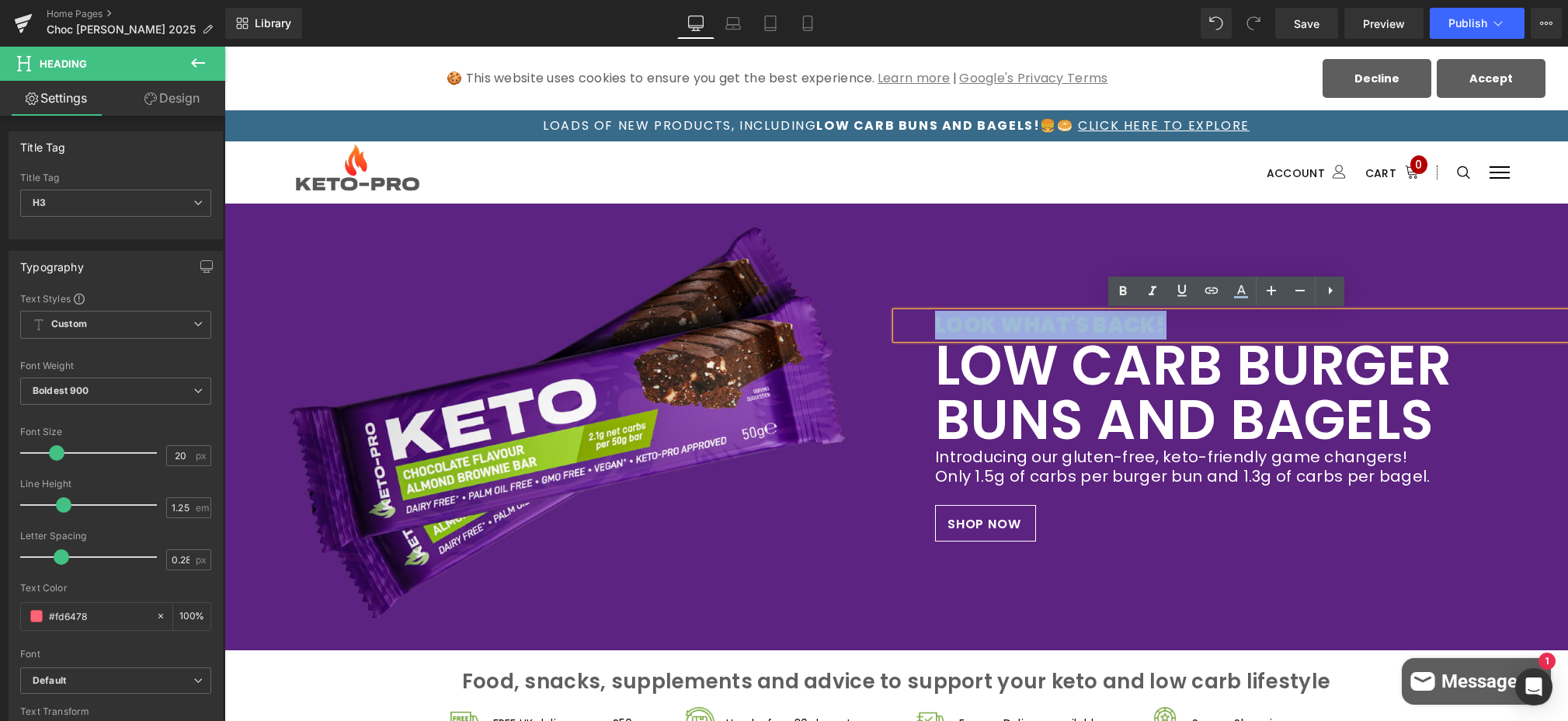
drag, startPoint x: 1164, startPoint y: 318, endPoint x: 922, endPoint y: 321, distance: 242.0
click at [922, 321] on div "LOOK WHAT'S BACK!" at bounding box center [1232, 325] width 672 height 27
click at [1164, 288] on icon at bounding box center [1241, 291] width 19 height 19
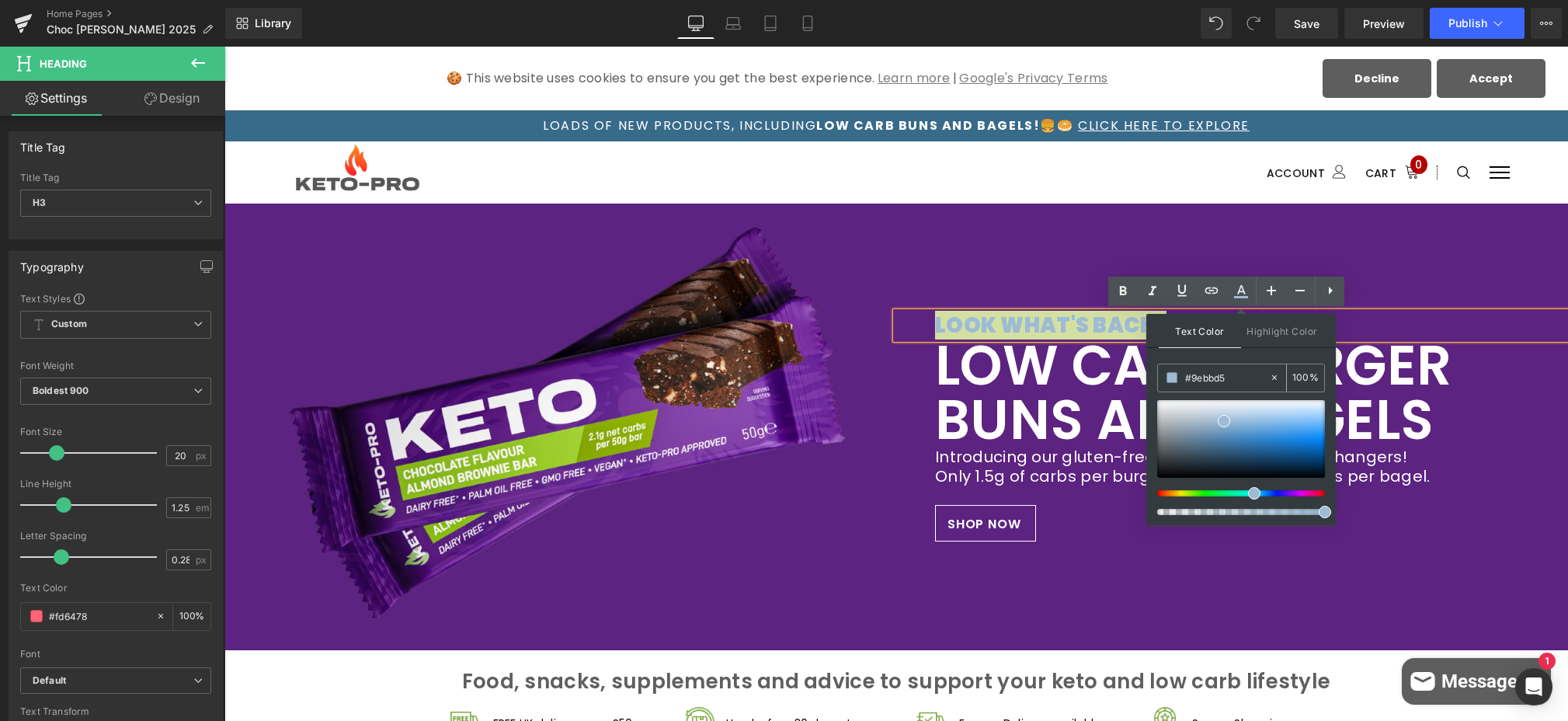
click at [1164, 379] on input "#9ebbd5" at bounding box center [1227, 377] width 84 height 17
drag, startPoint x: 1193, startPoint y: 378, endPoint x: 1248, endPoint y: 376, distance: 55.0
click at [1164, 376] on input "#9ebbd5" at bounding box center [1227, 377] width 84 height 17
paste input "#9CCE2E"
click at [1164, 377] on input "##9CCE2E" at bounding box center [1227, 377] width 84 height 17
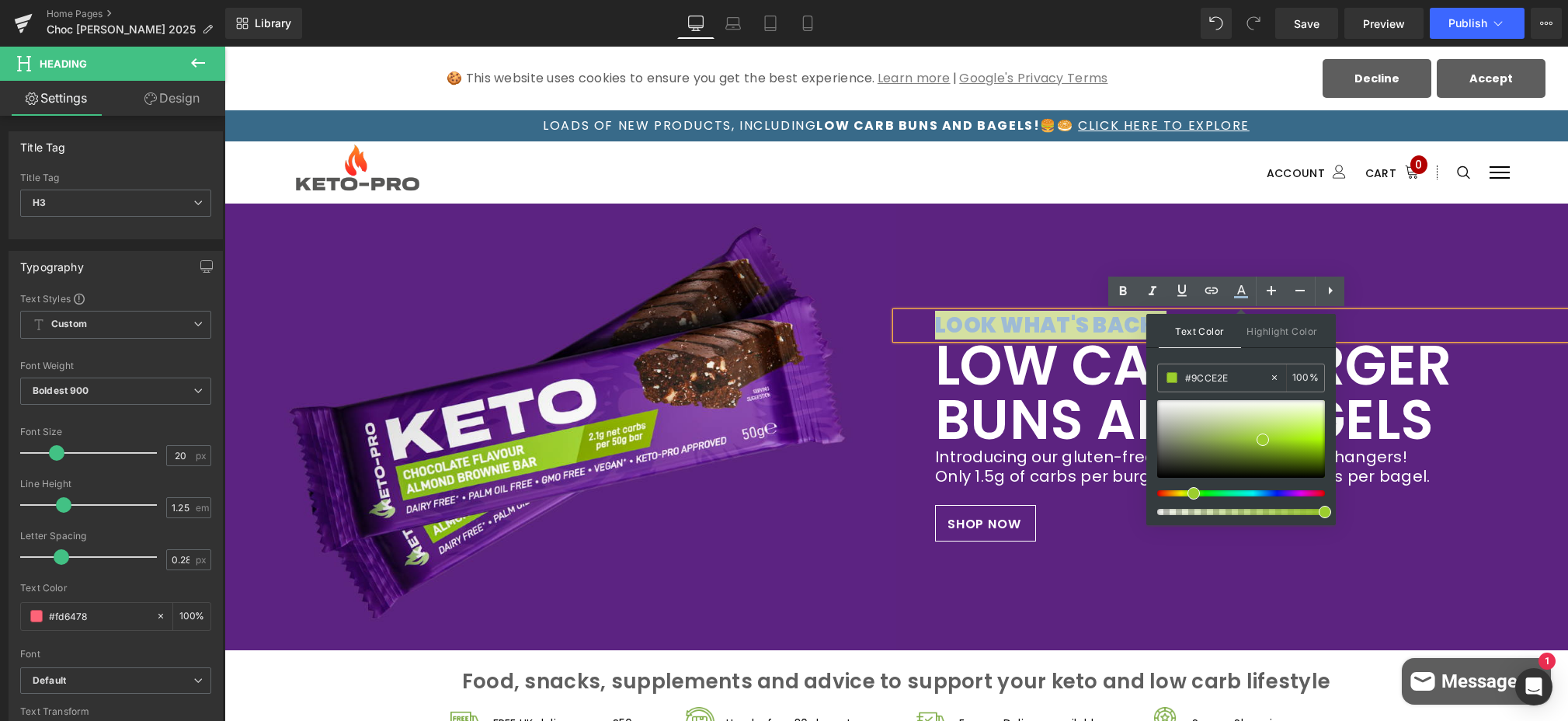
type input "#9CCE2E"
click at [1164, 440] on span at bounding box center [1262, 439] width 12 height 12
click at [1143, 578] on div "LOOK WHAT'S BACK! Heading LOW CARB BURGER BUNS AND BAGELS Heading Introducing o…" at bounding box center [1232, 427] width 672 height 447
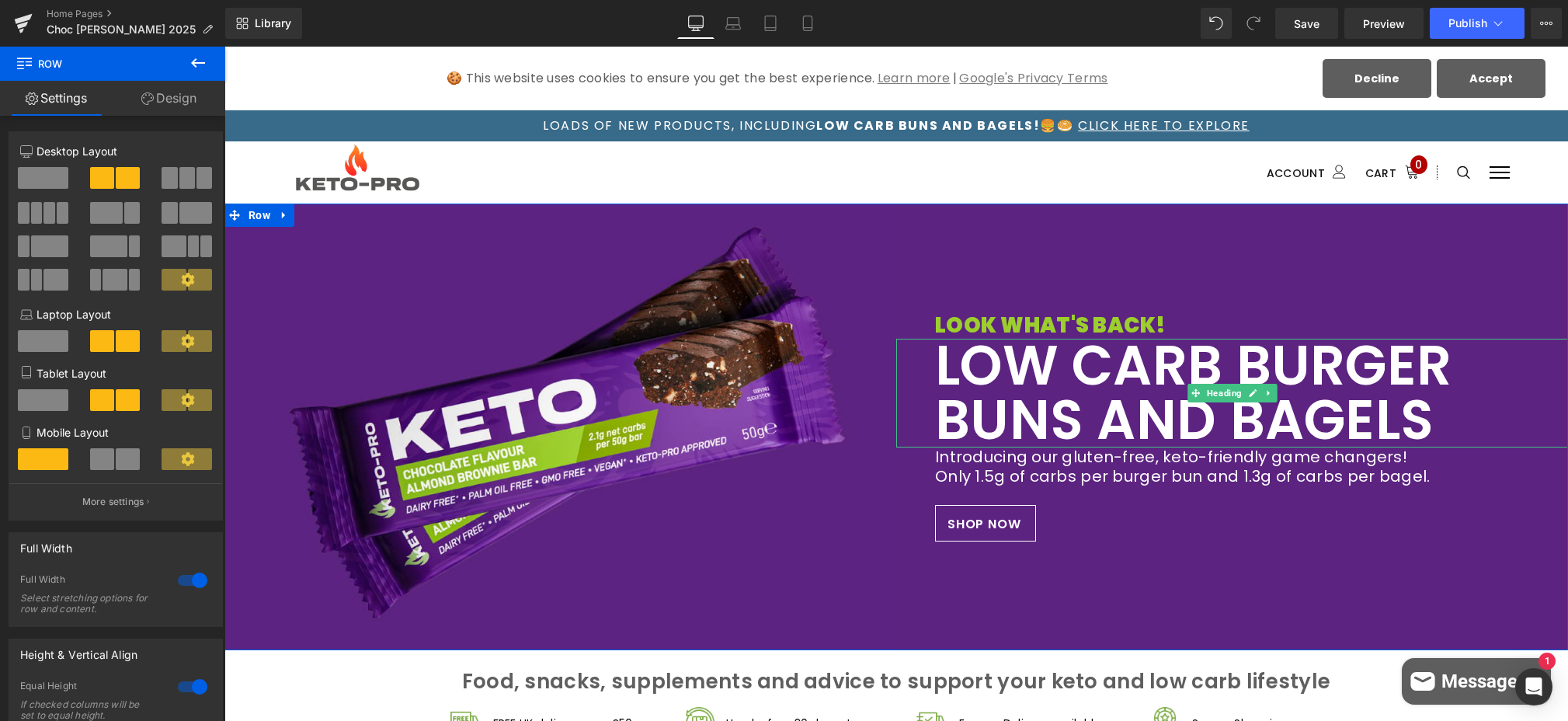
drag, startPoint x: 1065, startPoint y: 371, endPoint x: 1099, endPoint y: 383, distance: 36.1
click at [1065, 371] on h2 "LOW CARB BURGER BUNS AND BAGELS" at bounding box center [1232, 392] width 594 height 109
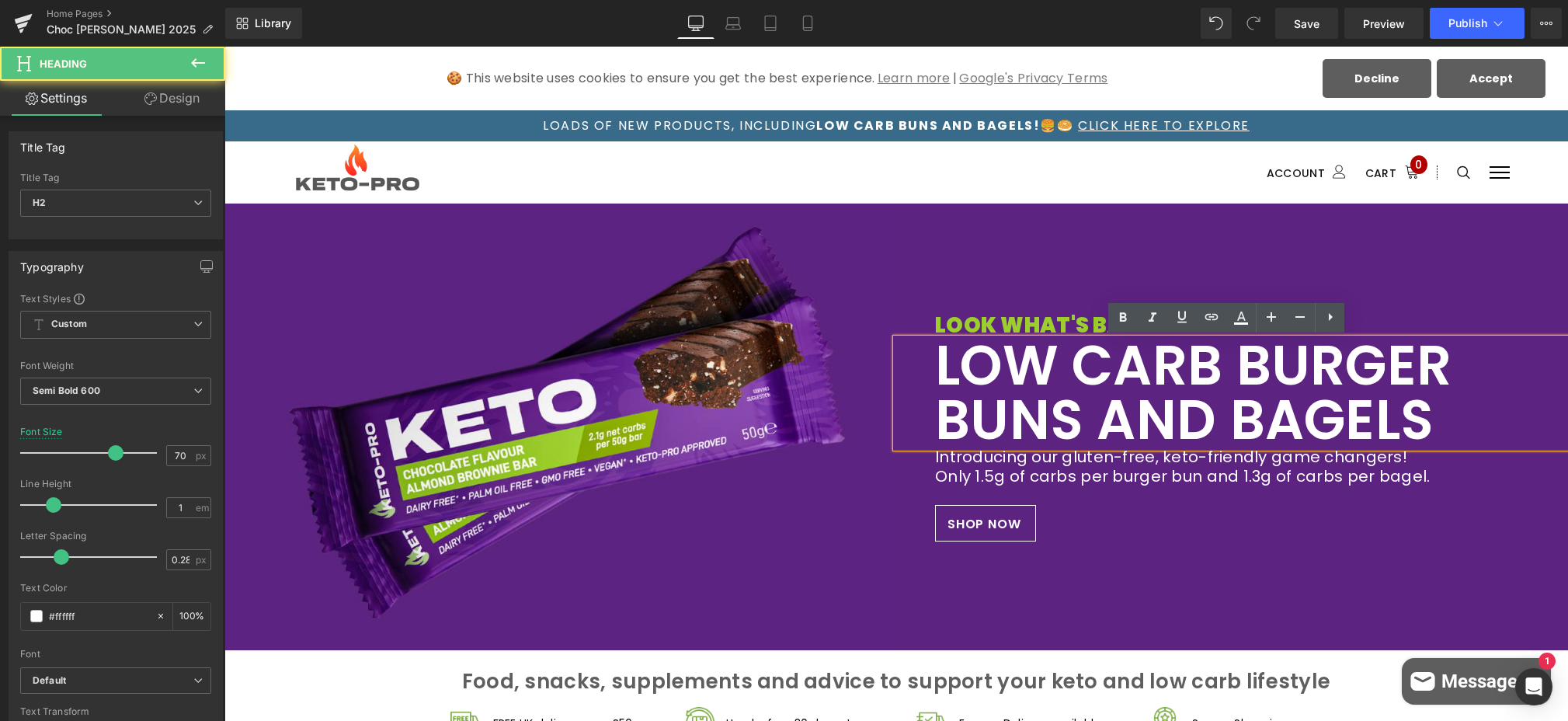
click at [1099, 381] on h2 "LOW CARB BURGER BUNS AND BAGELS" at bounding box center [1232, 392] width 594 height 109
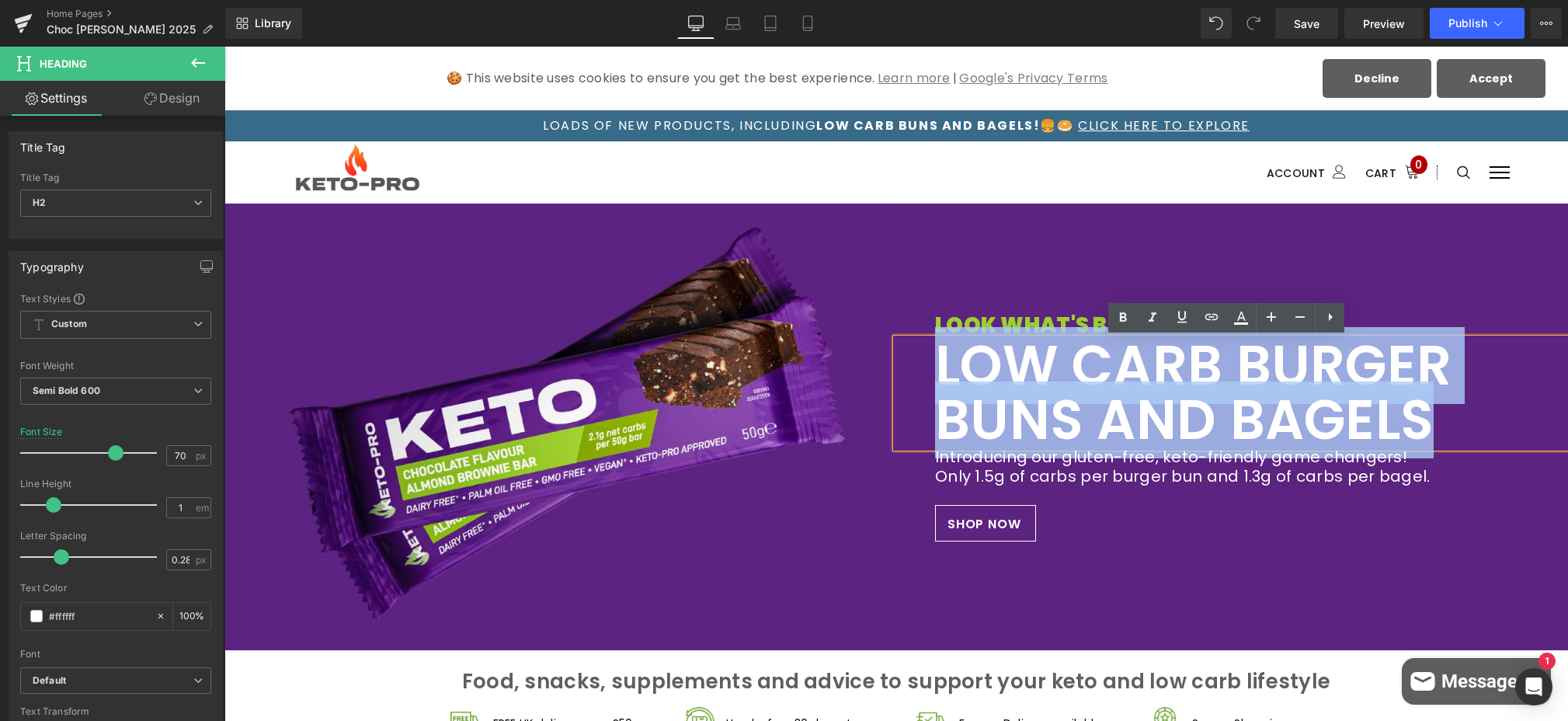
drag, startPoint x: 1456, startPoint y: 422, endPoint x: 919, endPoint y: 380, distance: 538.6
click at [920, 380] on div "LOW CARB BURGER BUNS AND BAGELS" at bounding box center [1232, 392] width 672 height 109
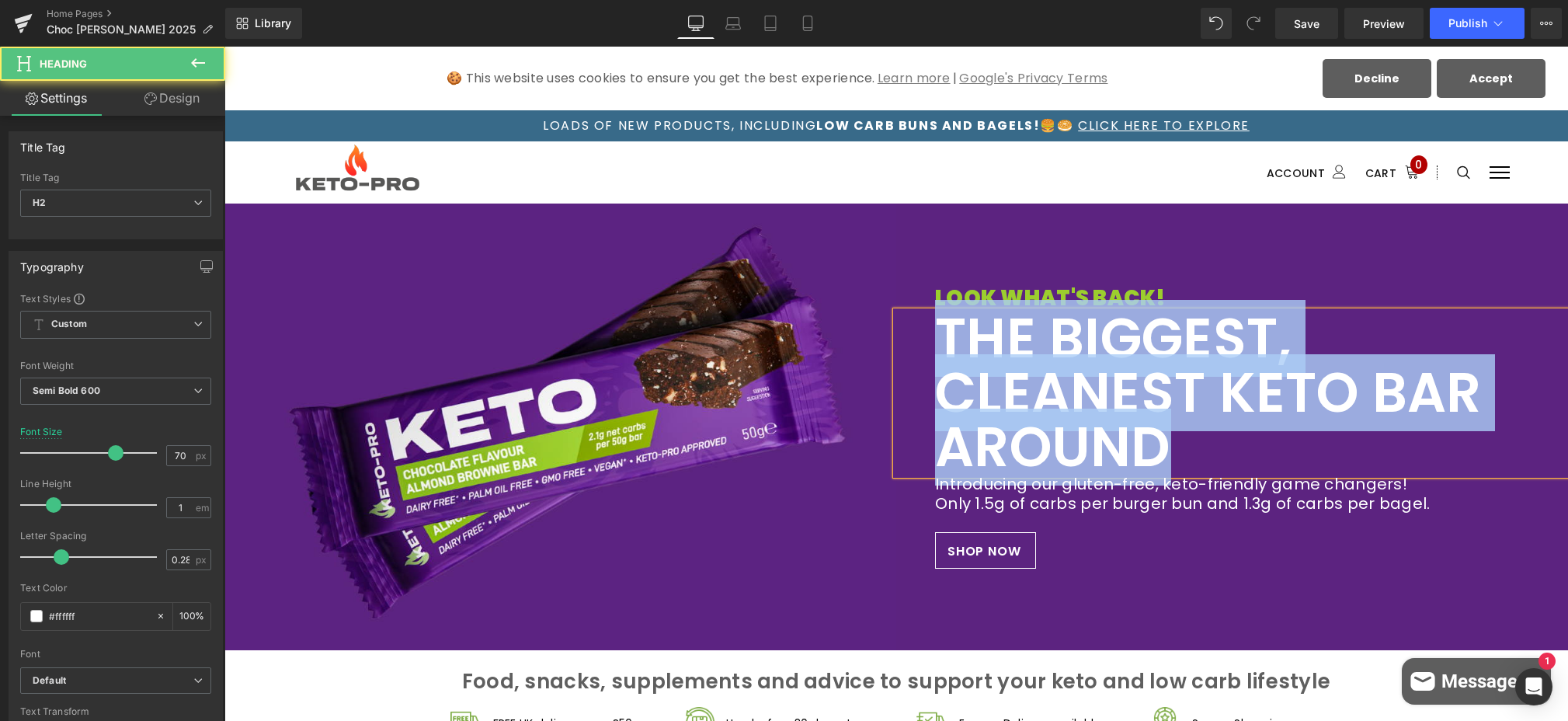
drag, startPoint x: 1140, startPoint y: 433, endPoint x: 910, endPoint y: 353, distance: 243.5
click at [910, 353] on div "THE BIGGEST, CLEANEST KETO BAR AROUND" at bounding box center [1232, 393] width 672 height 164
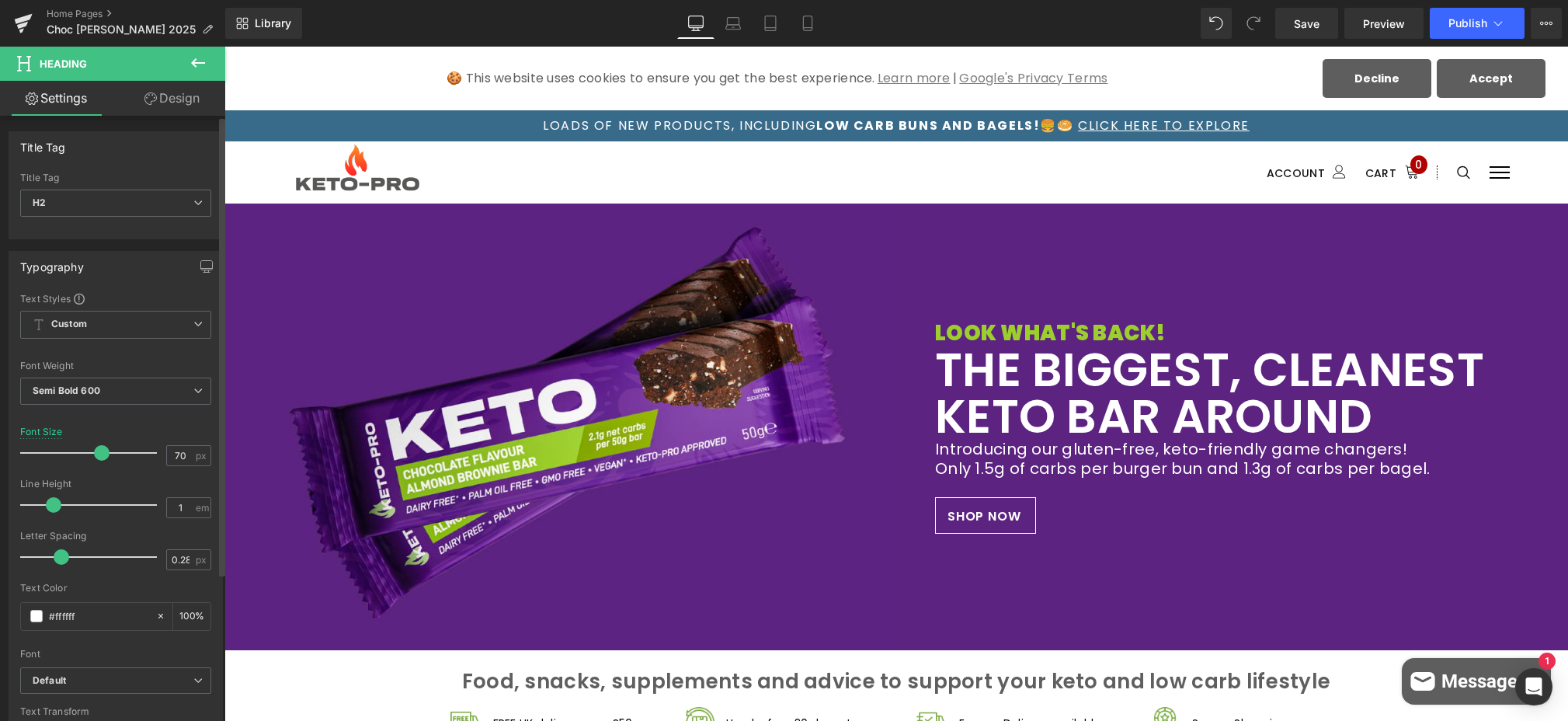
drag, startPoint x: 114, startPoint y: 454, endPoint x: 101, endPoint y: 454, distance: 13.0
click at [101, 454] on span at bounding box center [101, 453] width 15 height 15
drag, startPoint x: 1015, startPoint y: 462, endPoint x: 1028, endPoint y: 460, distance: 13.2
click at [1015, 462] on h3 "Introducing our gluten-free, keto-friendly game changers! Only 1.5g of carbs pe…" at bounding box center [1232, 459] width 594 height 39
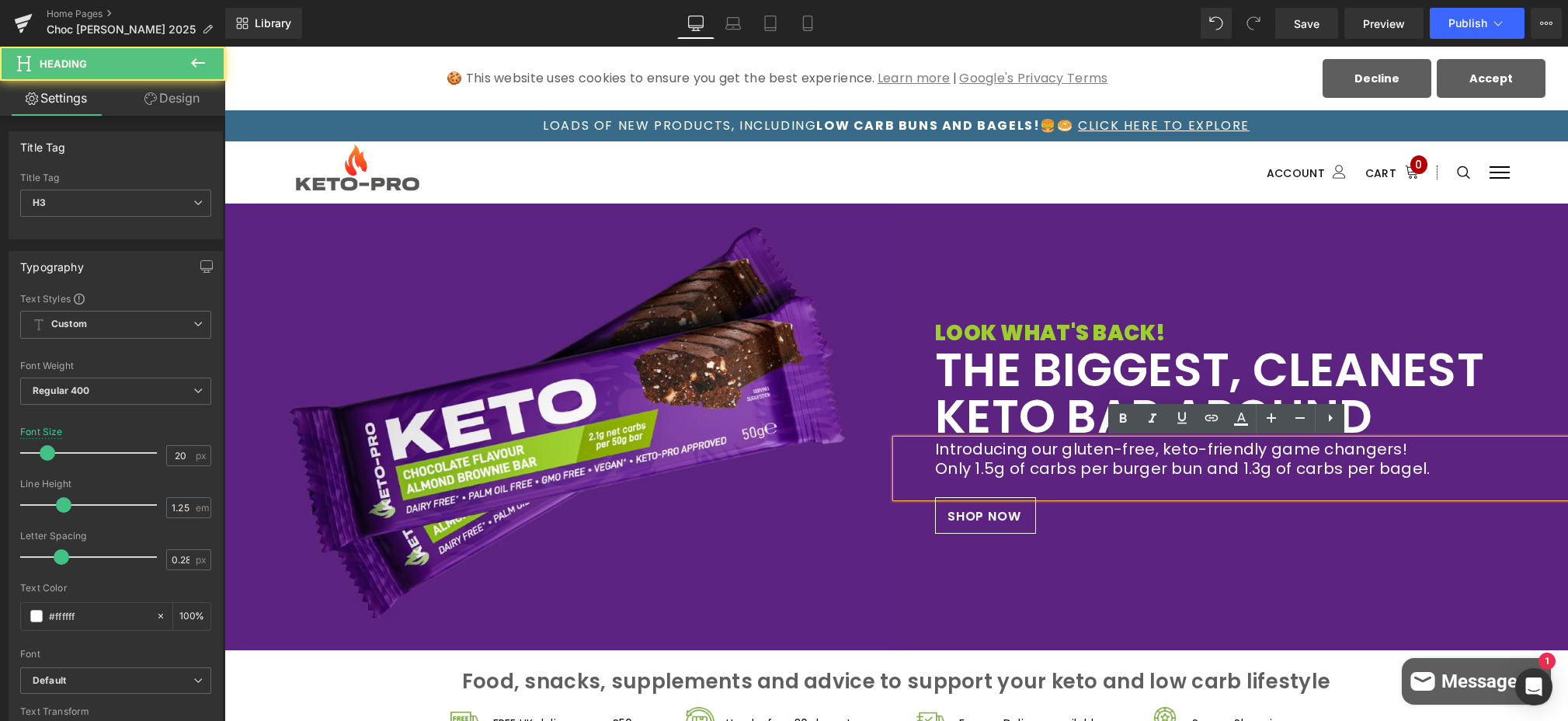
click at [1028, 460] on h3 "Introducing our gluten-free, keto-friendly game changers! Only 1.5g of carbs pe…" at bounding box center [1232, 459] width 594 height 39
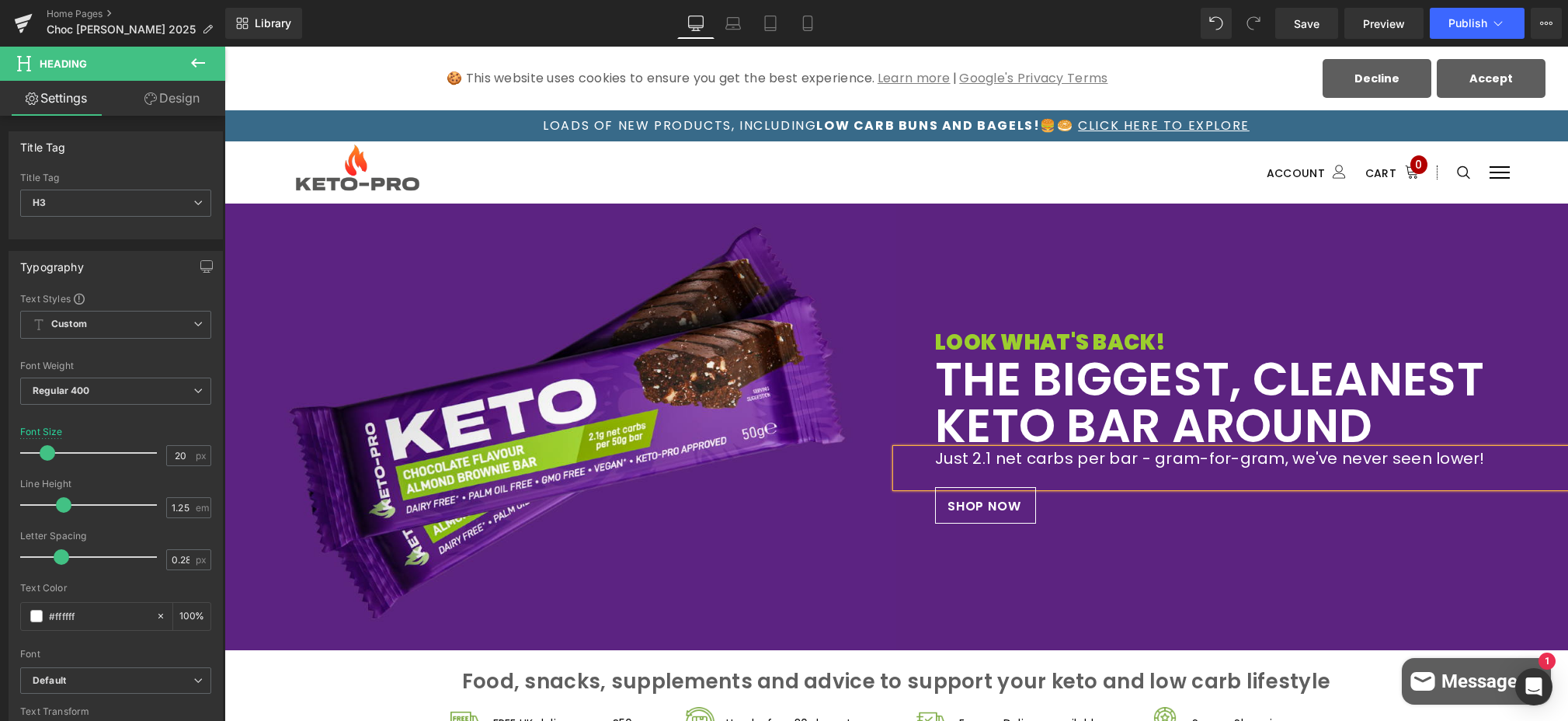
click at [1164, 583] on div "LOOK WHAT'S BACK! Heading THE BIGGEST, CLEANEST KETO BAR AROUND Heading Just 2.…" at bounding box center [1232, 427] width 672 height 447
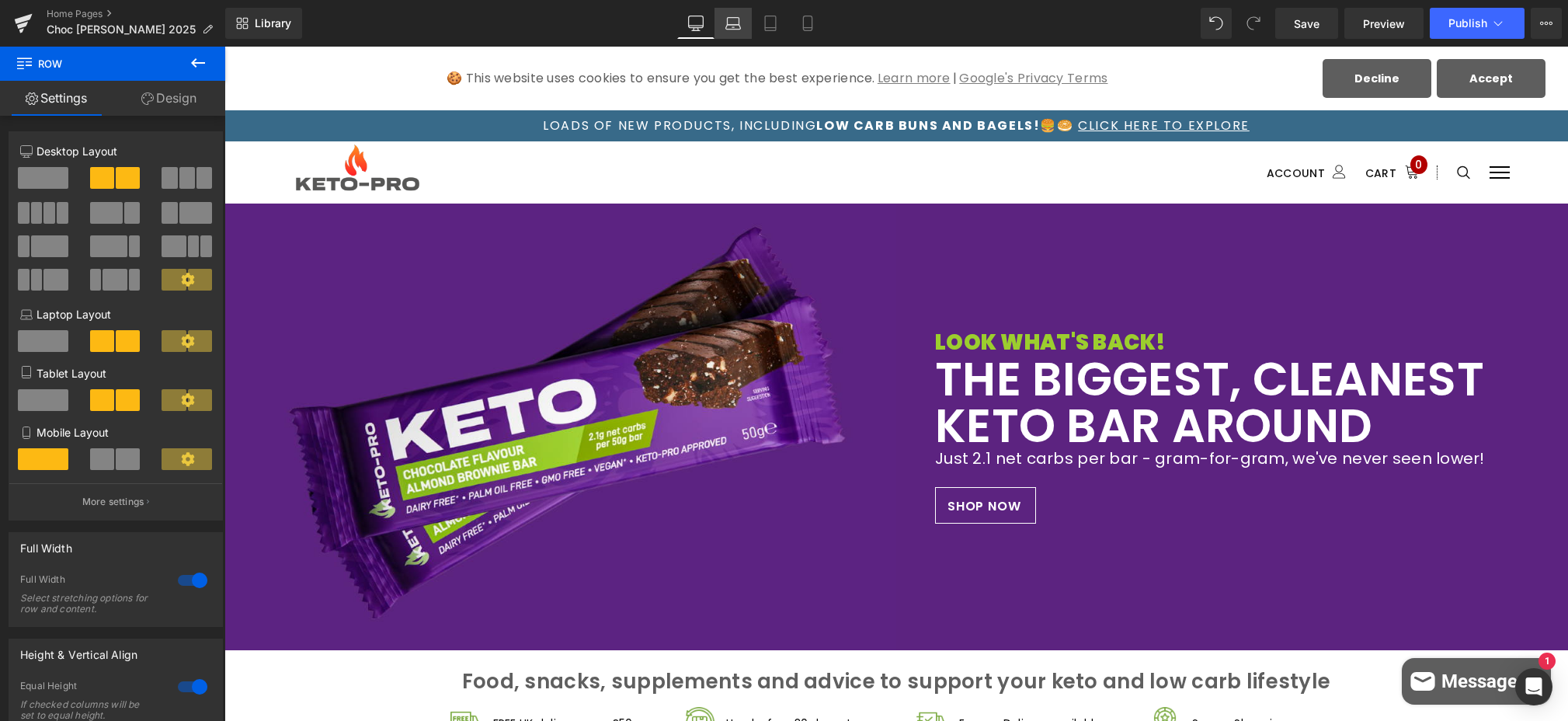
click at [728, 21] on icon at bounding box center [733, 21] width 11 height 7
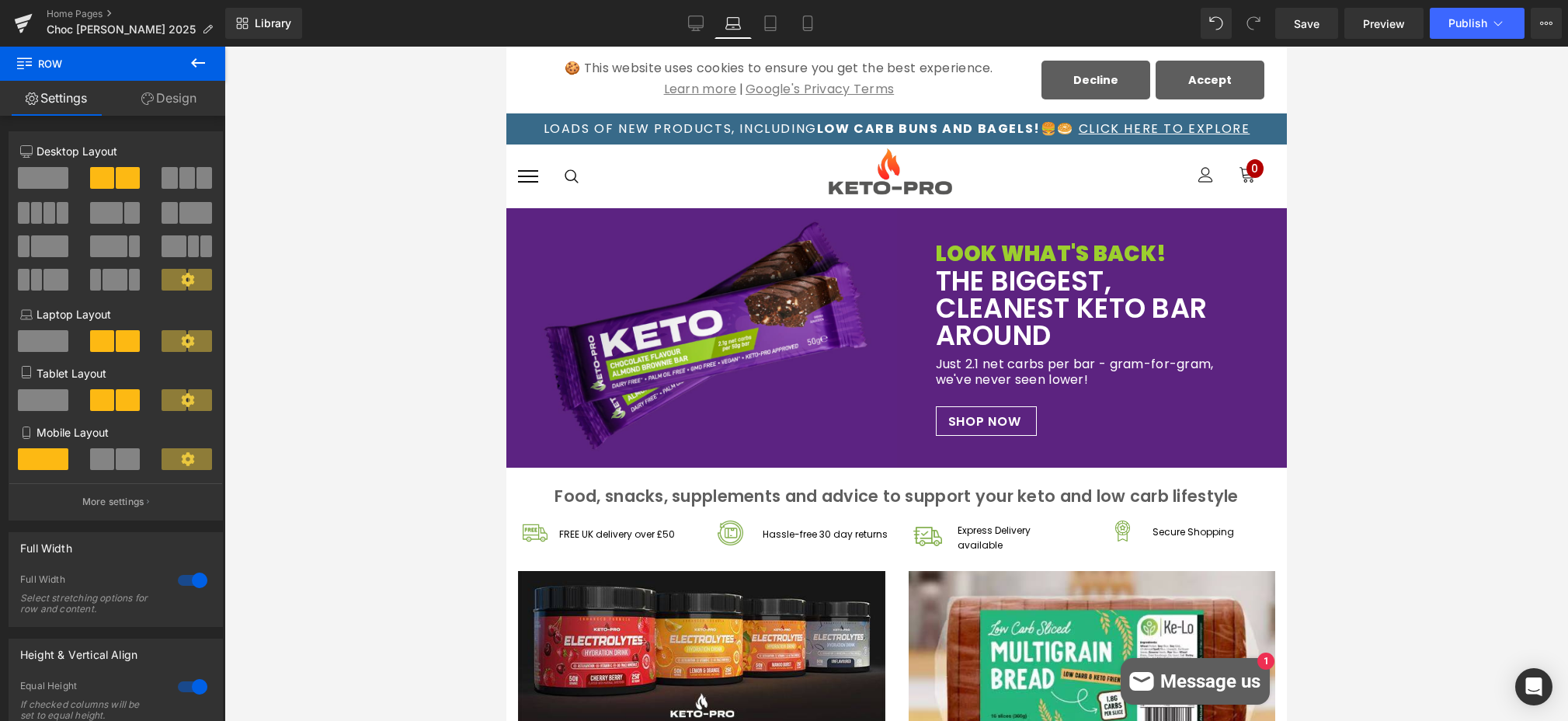
scroll to position [4, 0]
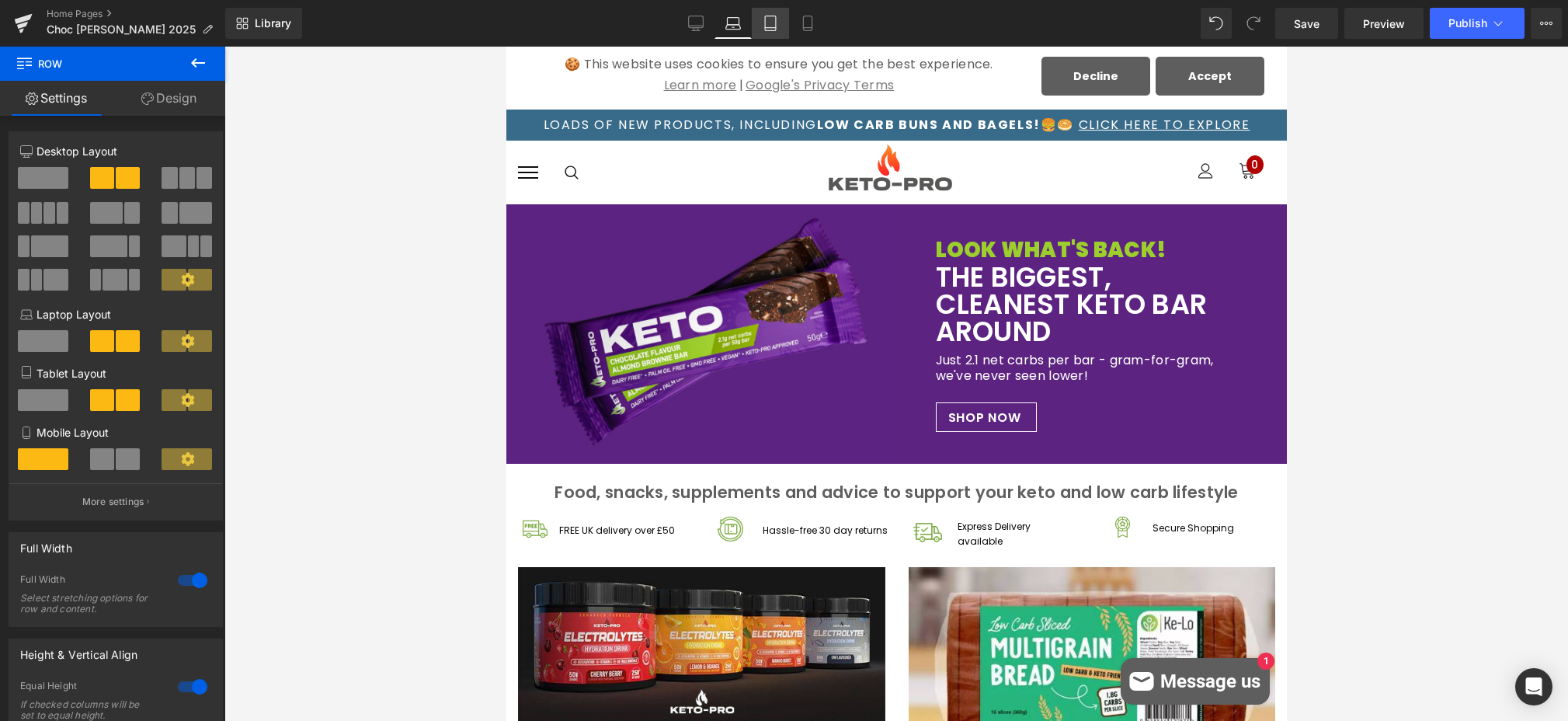
click at [765, 23] on icon at bounding box center [771, 23] width 11 height 15
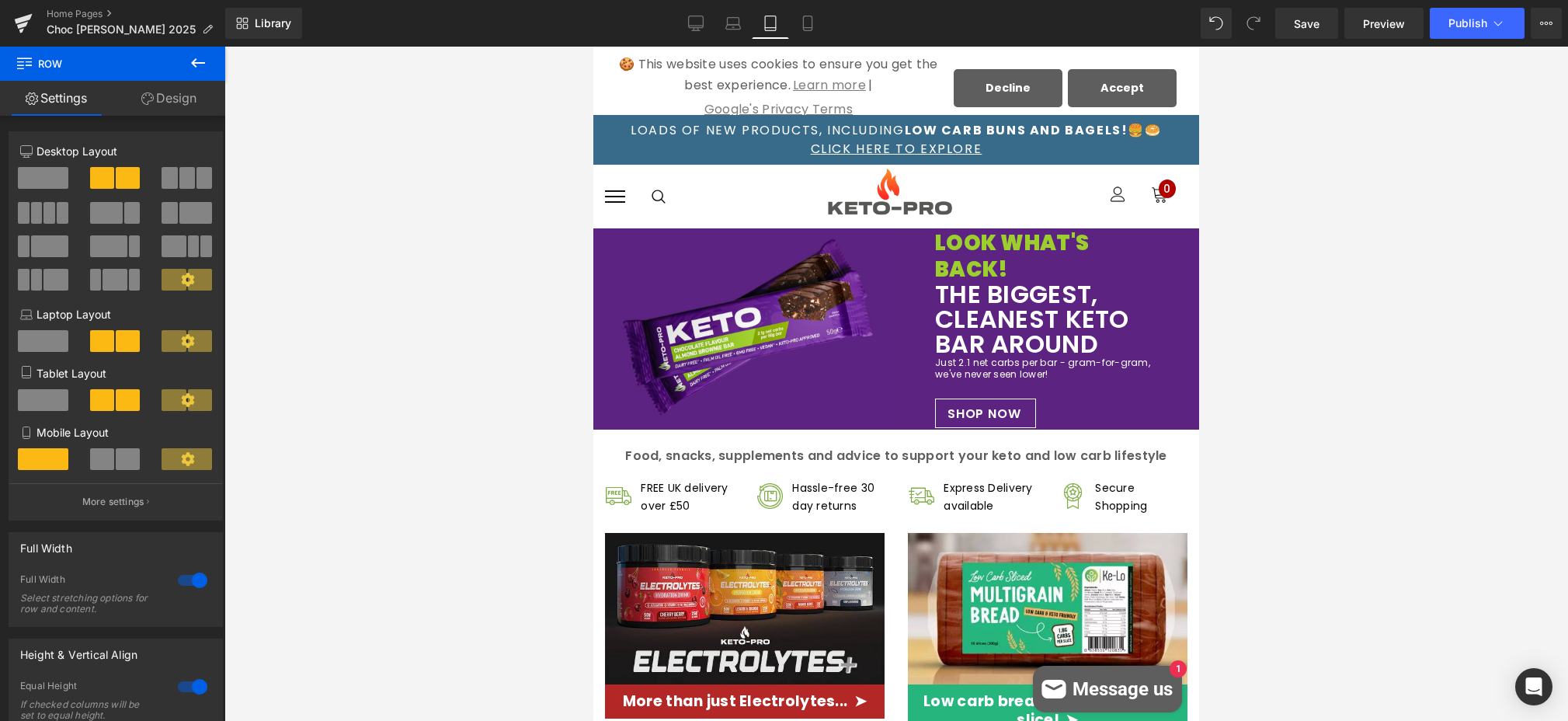
scroll to position [28, 0]
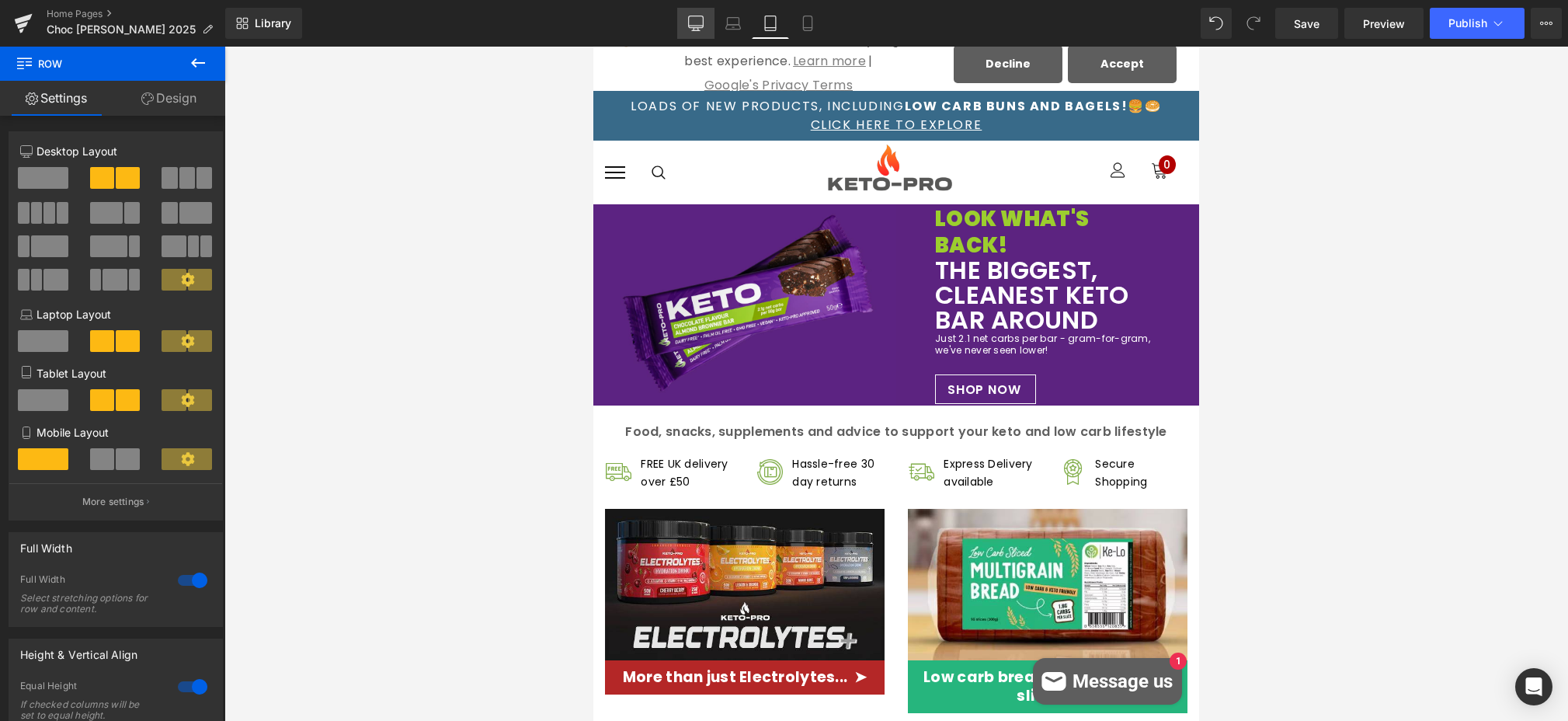
click at [702, 26] on icon at bounding box center [695, 26] width 14 height 0
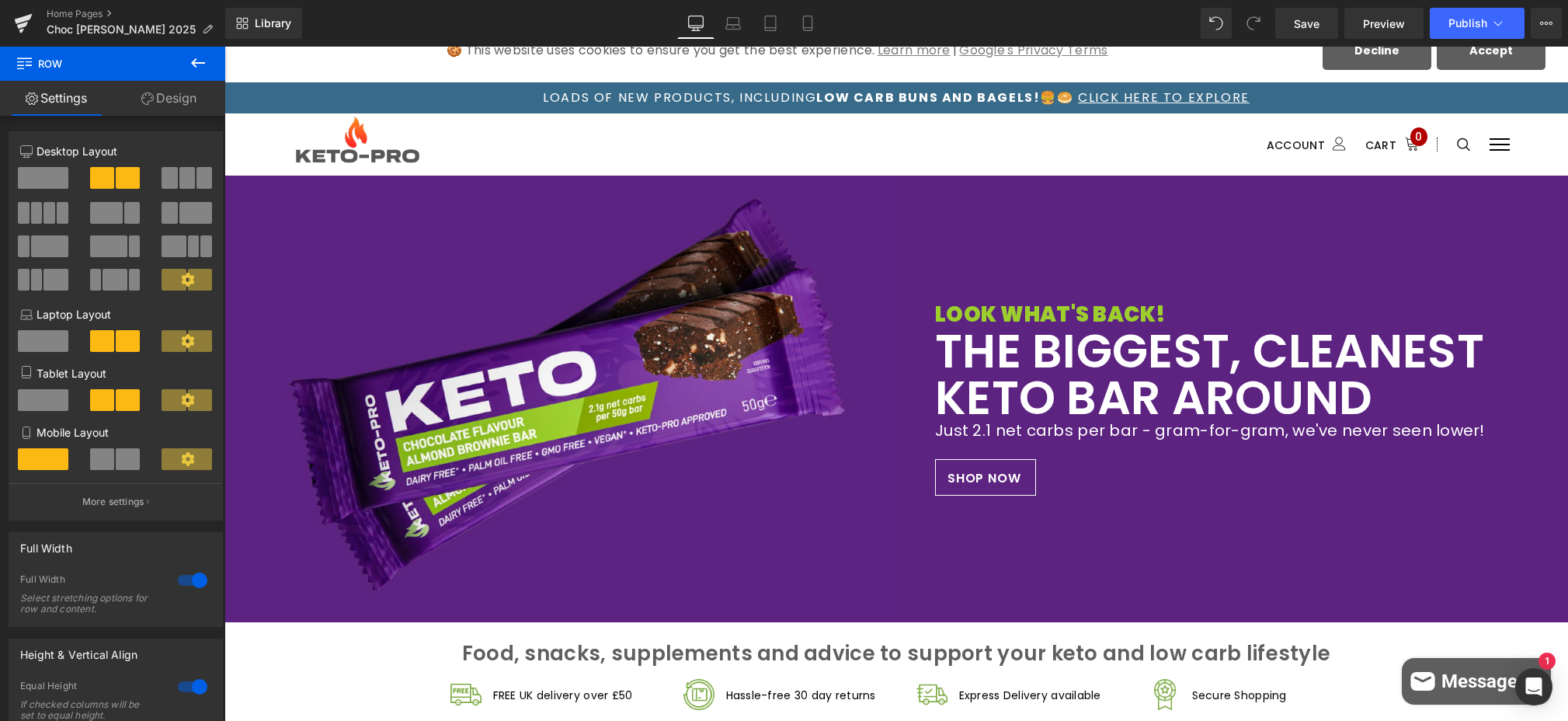
scroll to position [1, 0]
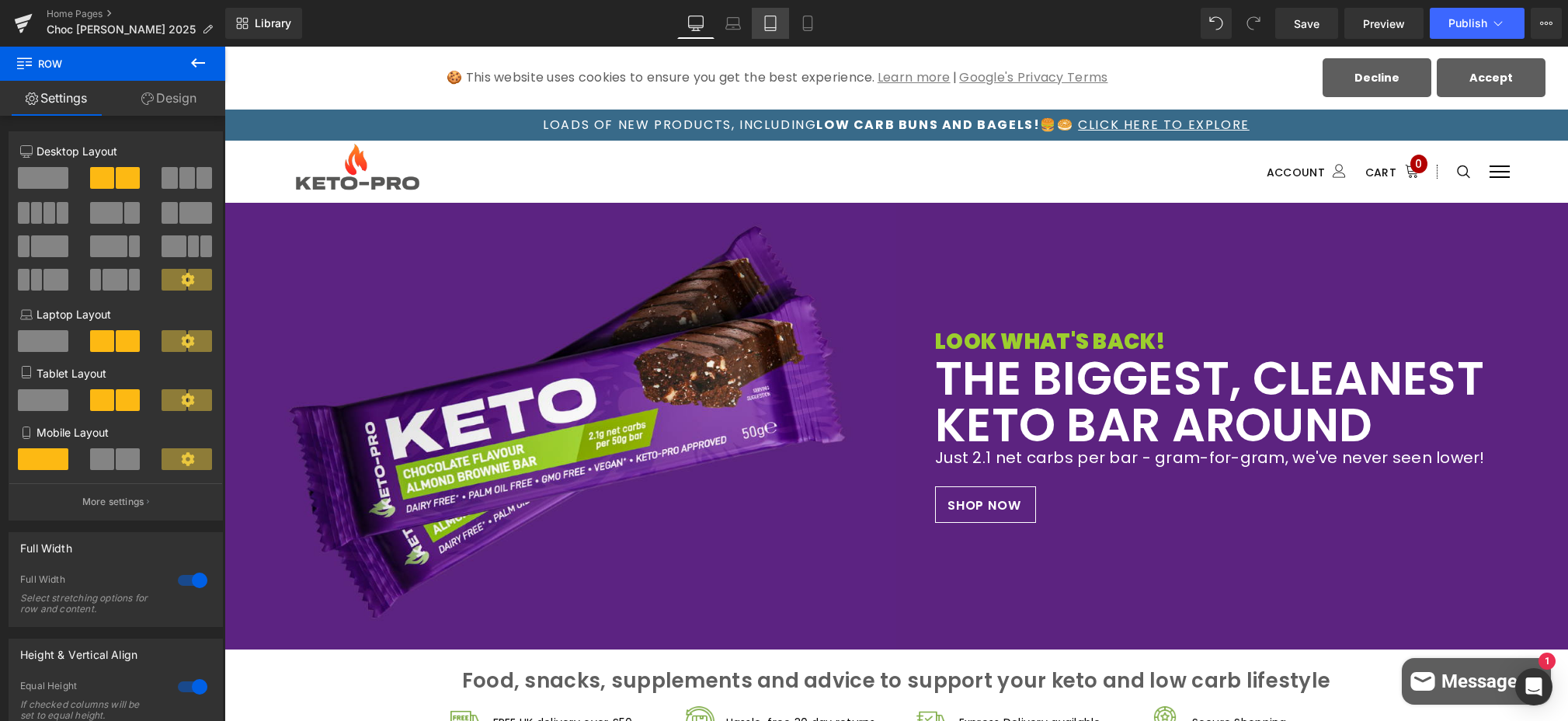
click at [772, 18] on icon at bounding box center [770, 23] width 15 height 15
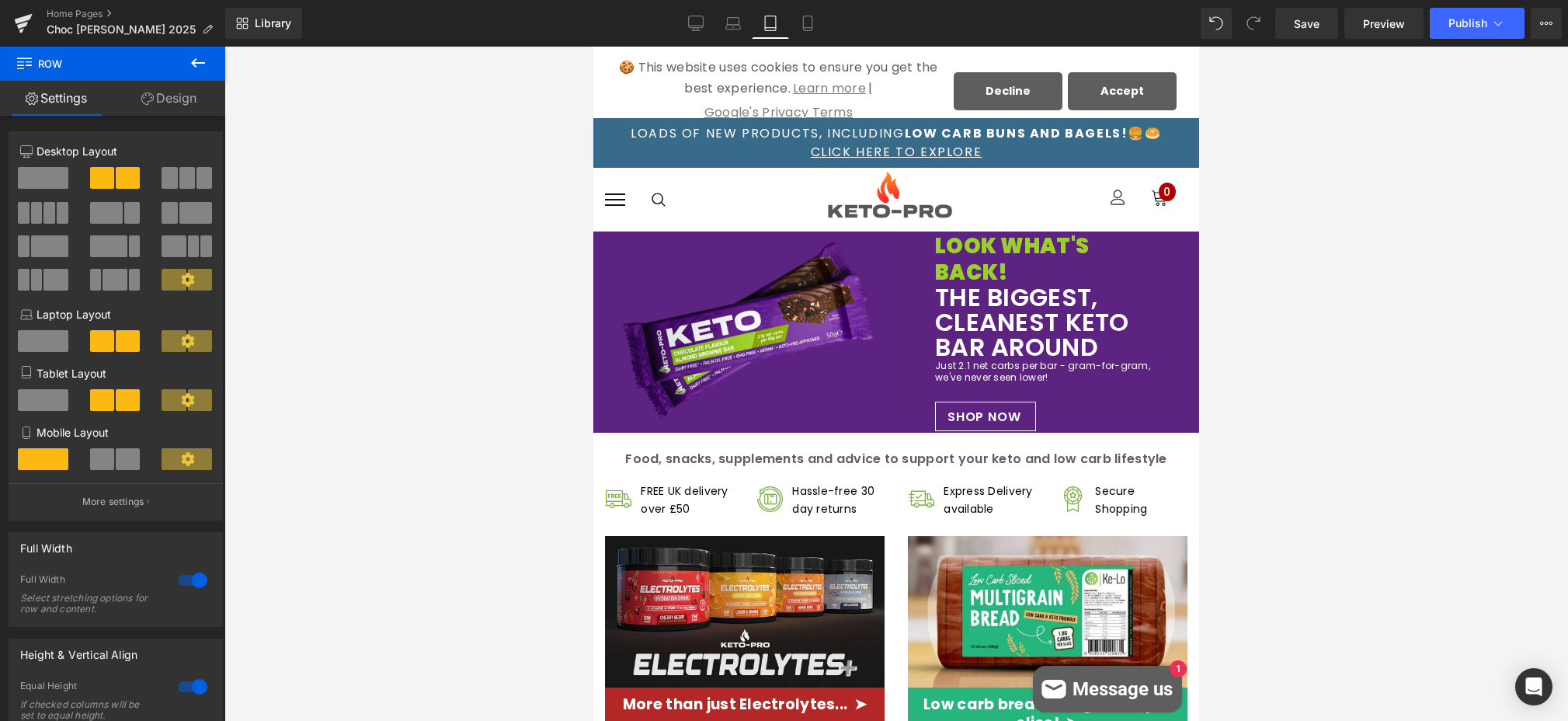
scroll to position [28, 0]
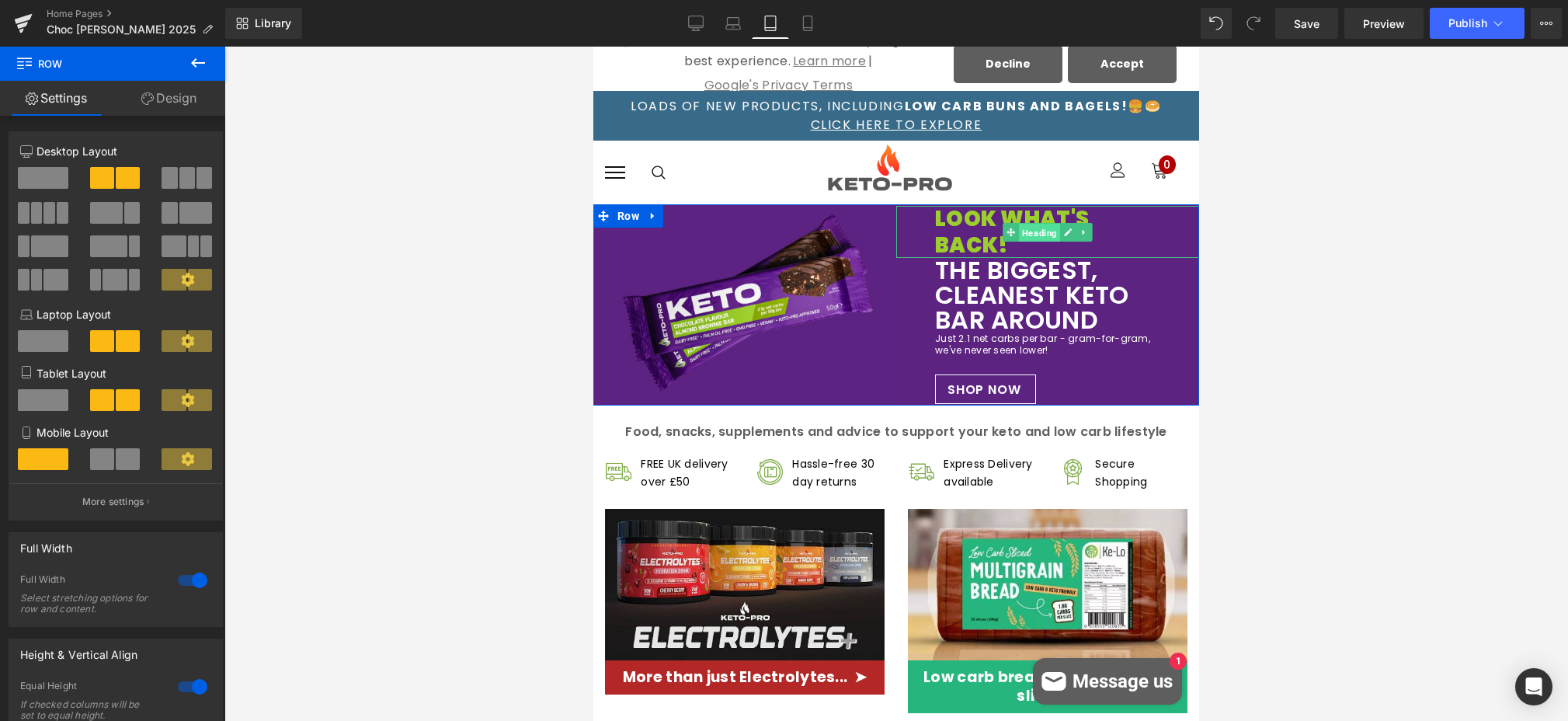
click at [1036, 230] on span "Heading" at bounding box center [1039, 232] width 41 height 19
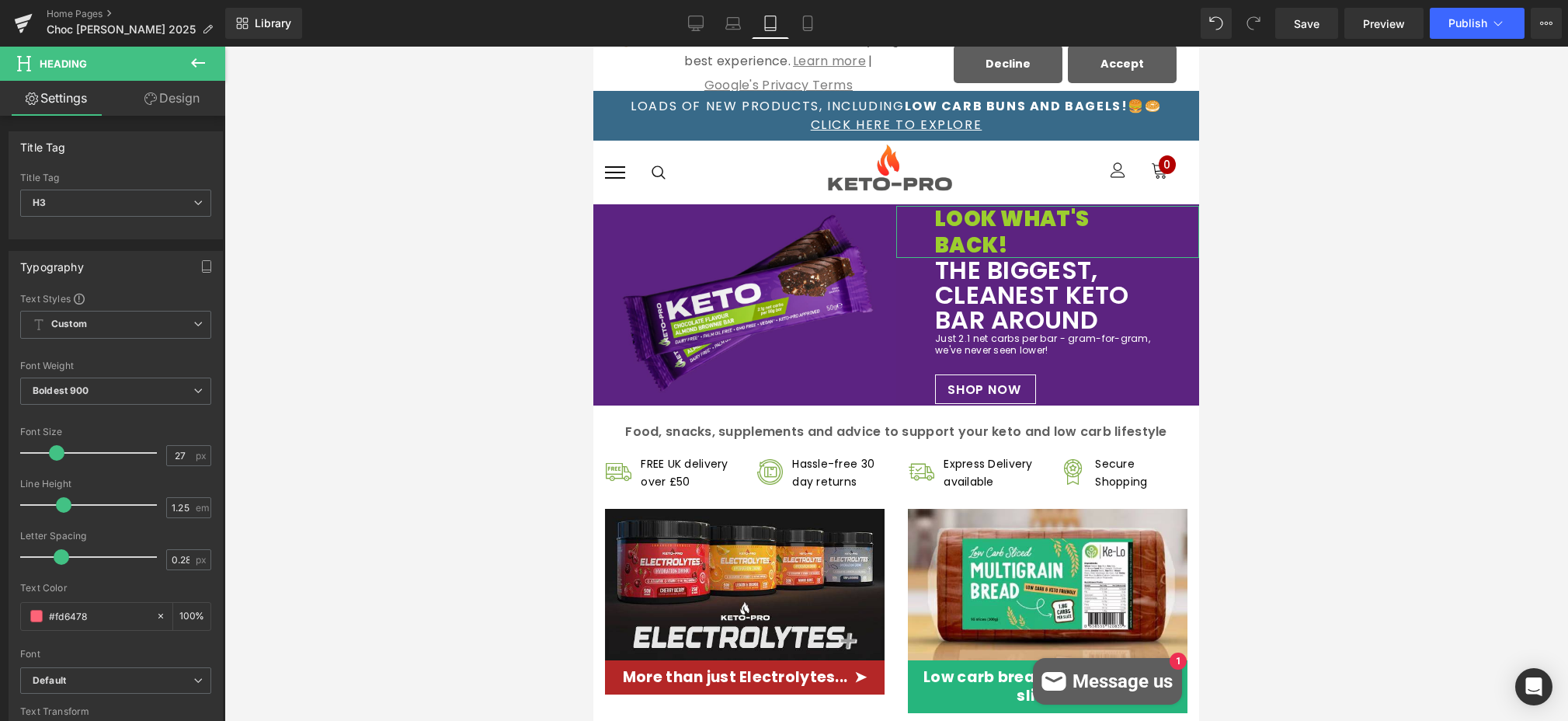
click at [180, 97] on link "Design" at bounding box center [172, 97] width 113 height 35
click at [0, 0] on div "Spacing" at bounding box center [0, 0] width 0 height 0
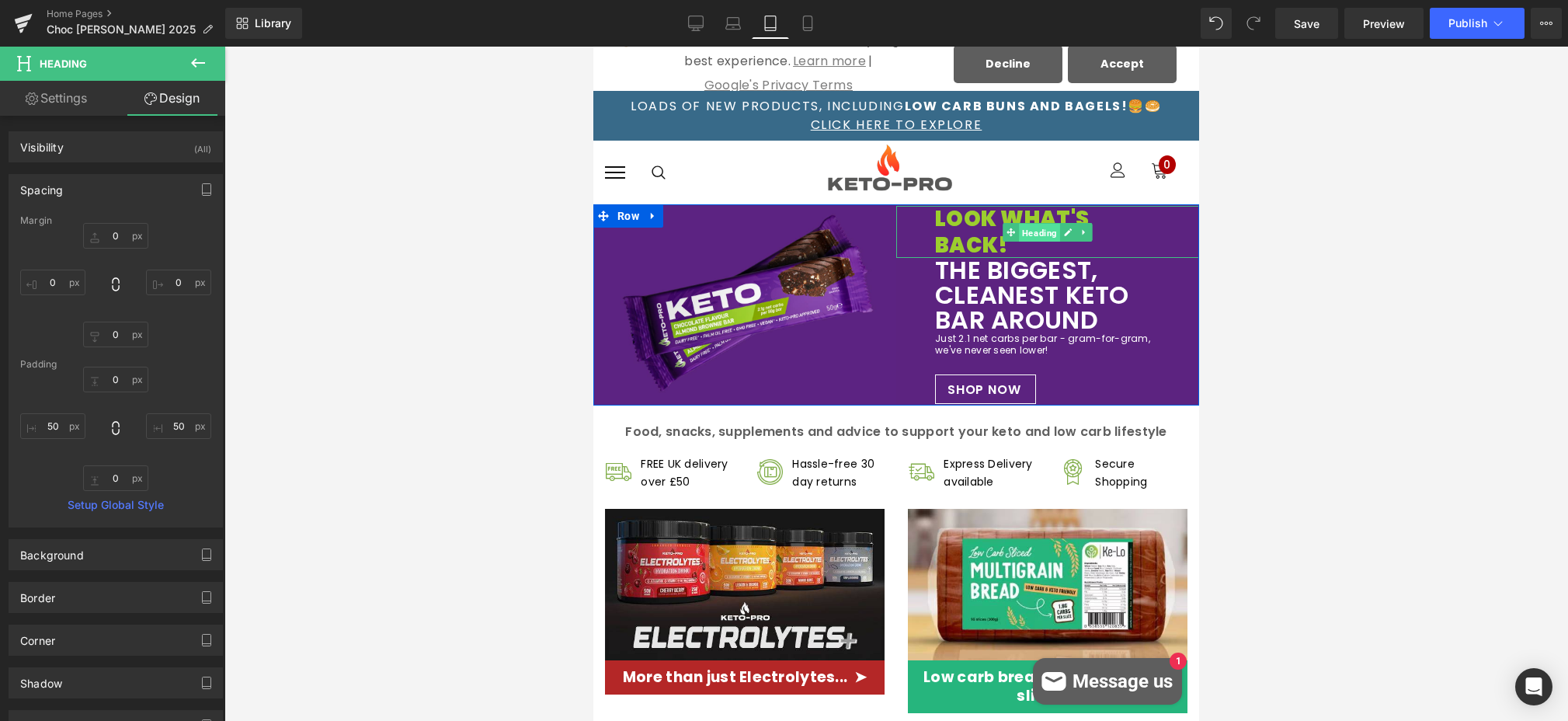
click at [1051, 231] on span "Heading" at bounding box center [1039, 232] width 41 height 19
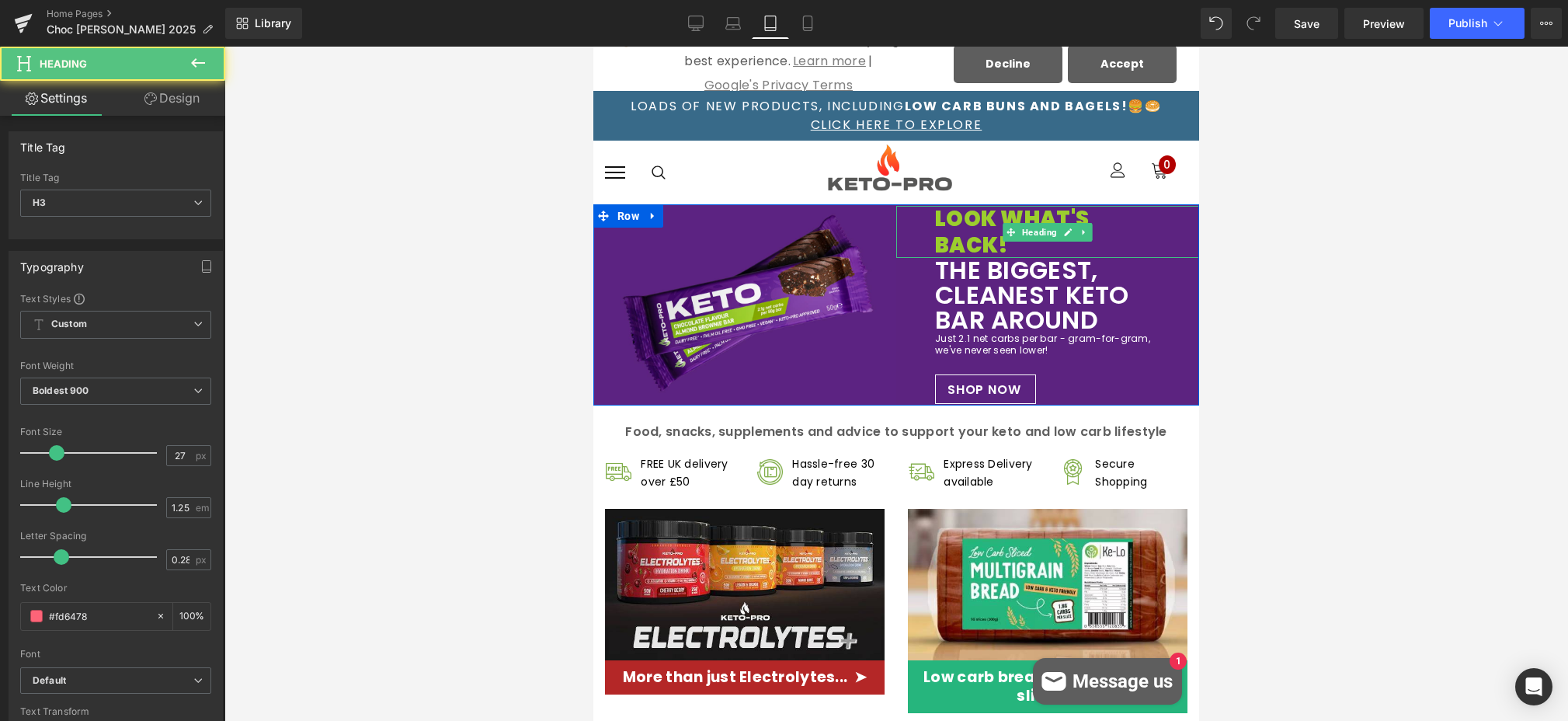
click at [1125, 247] on h3 "LOOK WHAT'S BACK!" at bounding box center [1048, 233] width 225 height 53
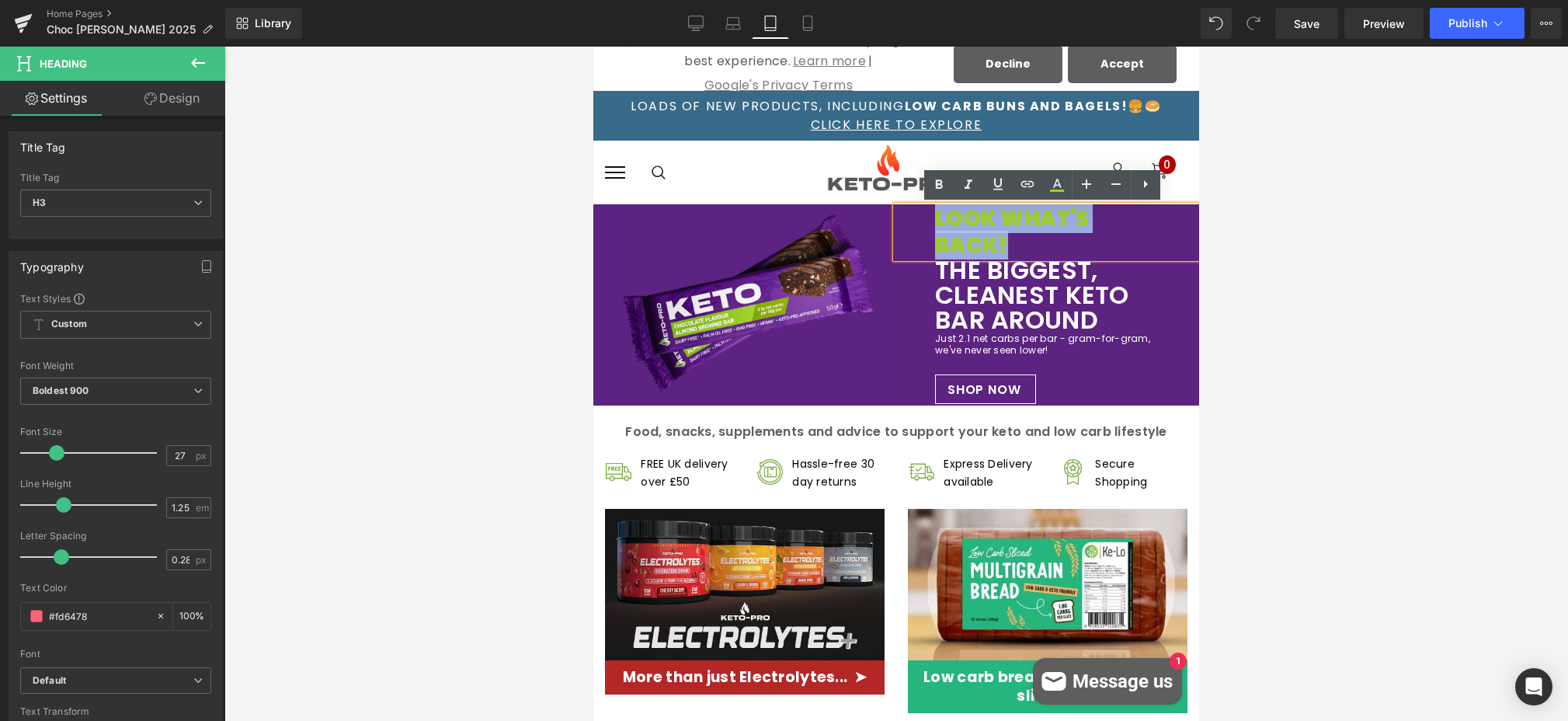
drag, startPoint x: 1042, startPoint y: 243, endPoint x: 926, endPoint y: 220, distance: 118.3
click at [926, 220] on div "LOOK WHAT'S BACK!" at bounding box center [1048, 233] width 303 height 53
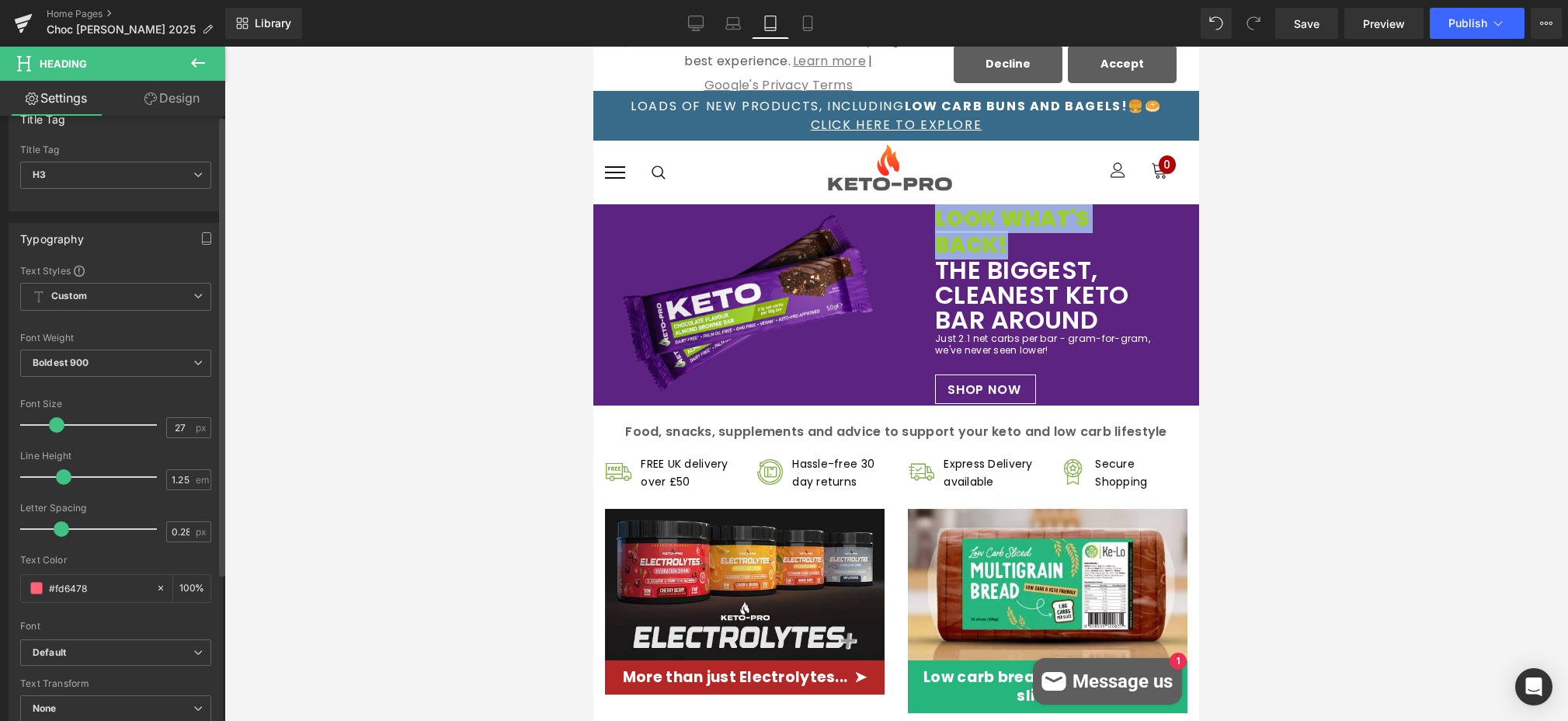
scroll to position [0, 0]
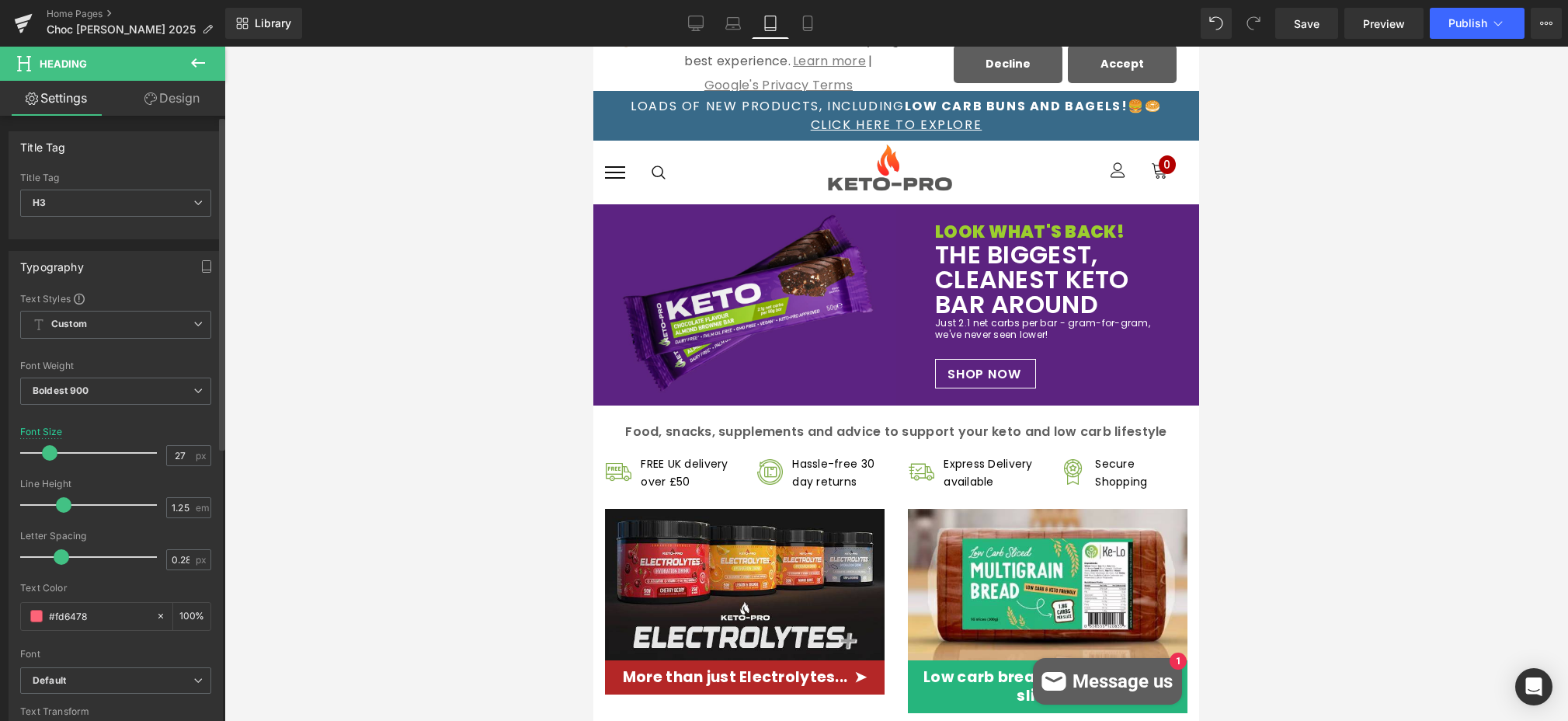
click at [45, 453] on span at bounding box center [49, 453] width 15 height 15
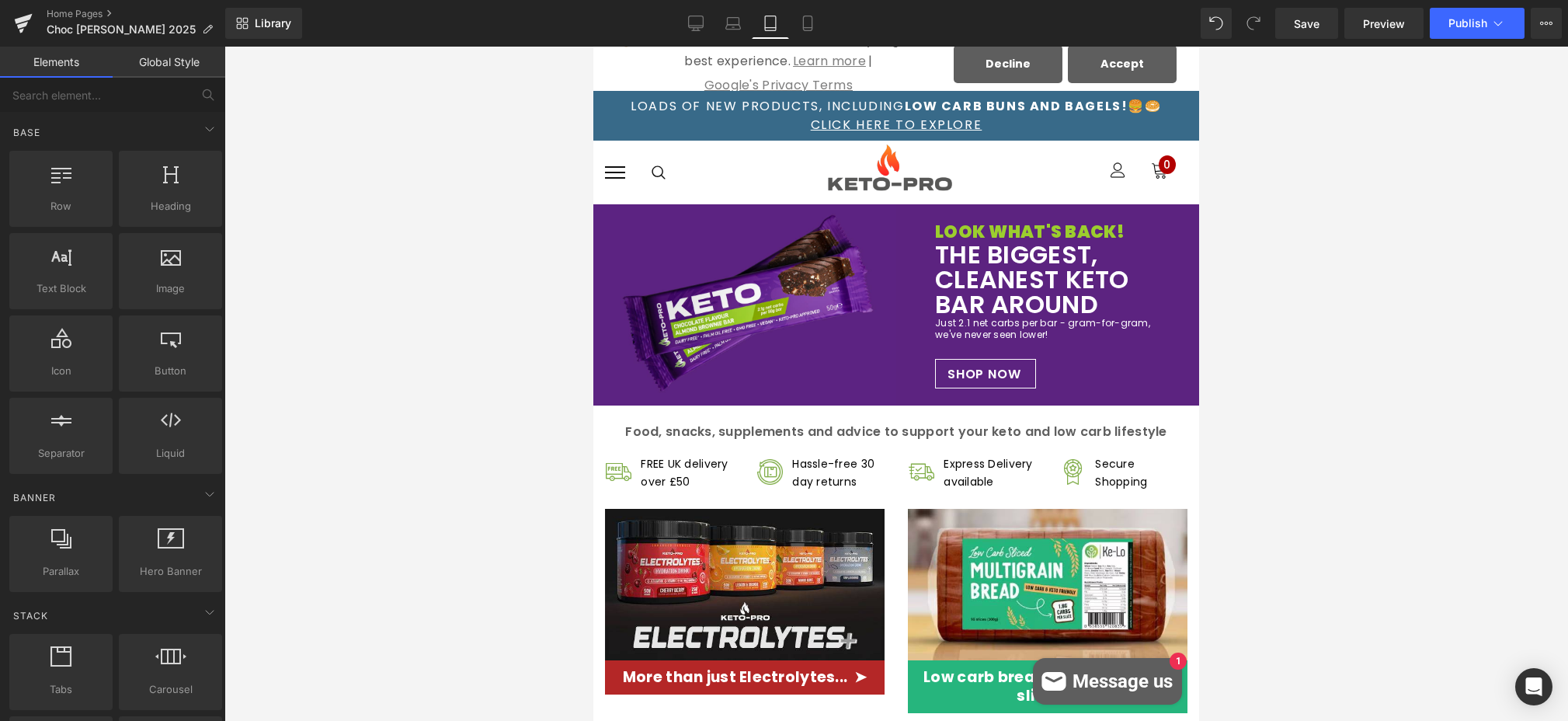
click at [485, 339] on div at bounding box center [896, 383] width 1343 height 674
click at [735, 26] on icon at bounding box center [733, 23] width 15 height 15
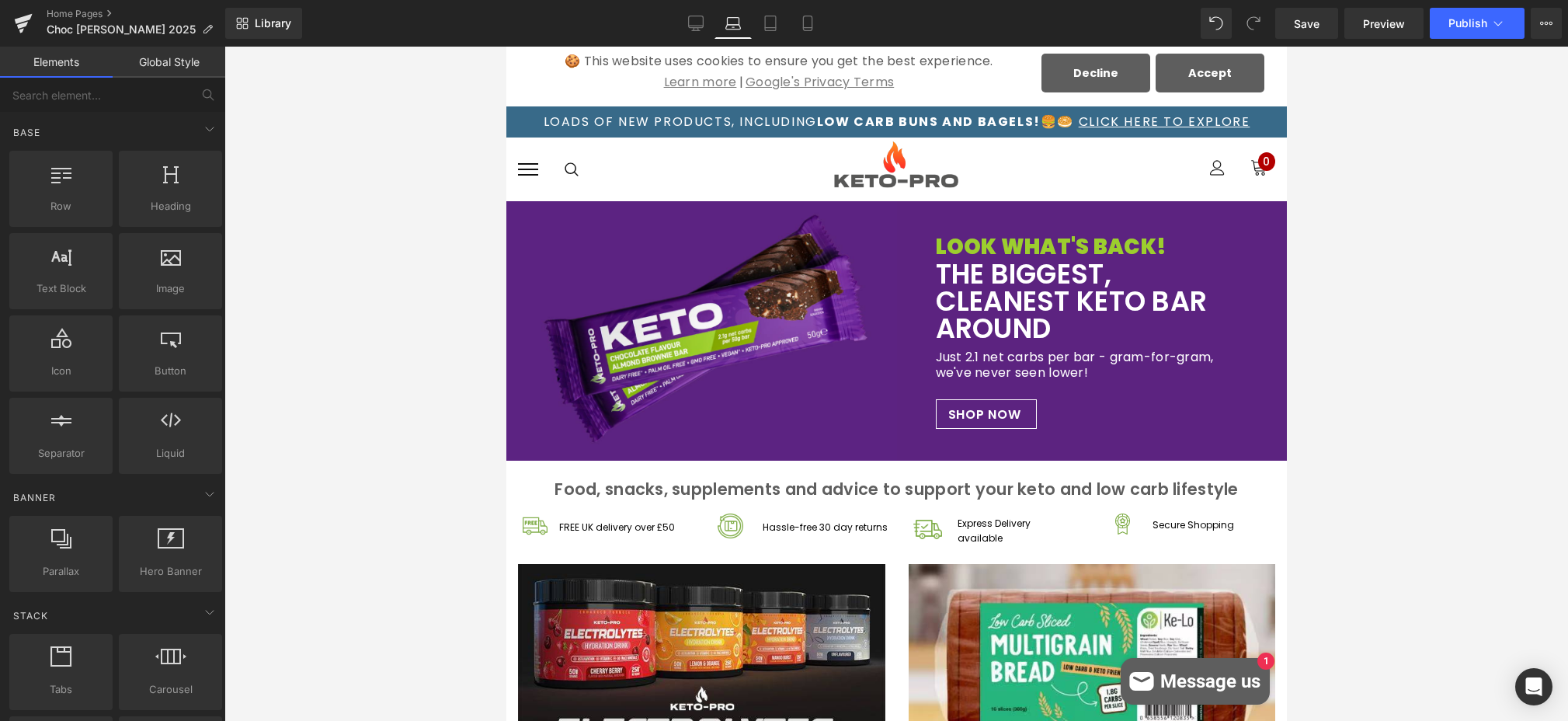
scroll to position [6, 0]
click at [807, 22] on icon at bounding box center [807, 23] width 15 height 15
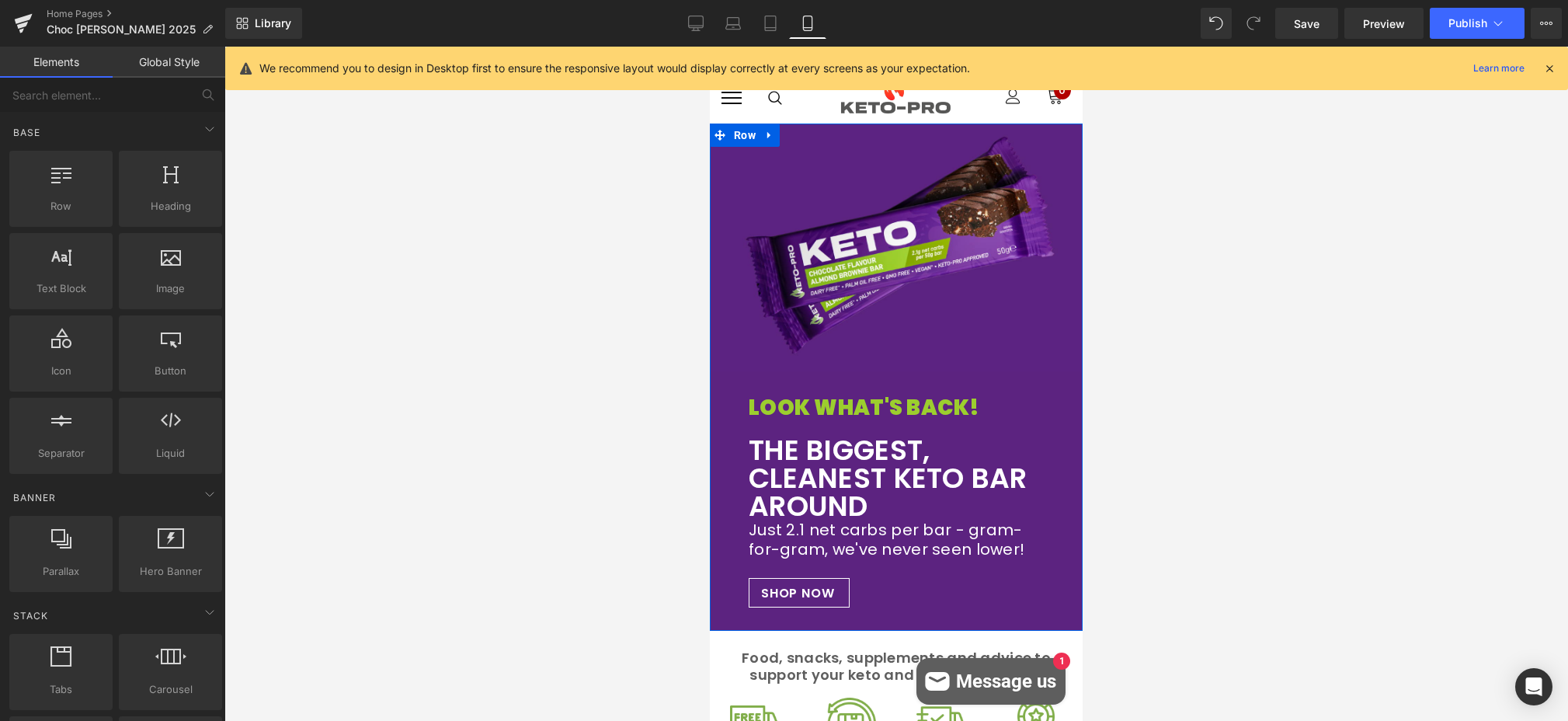
scroll to position [118, 0]
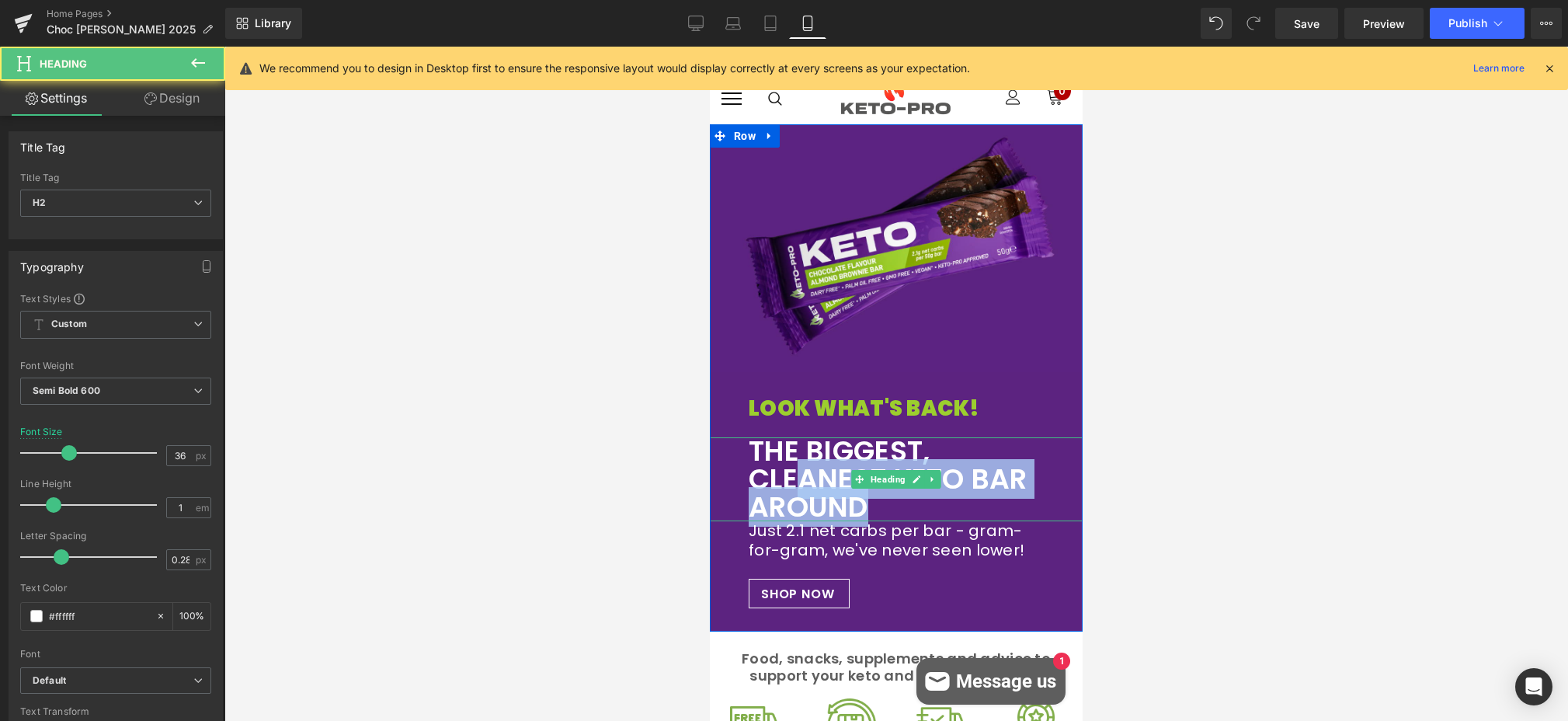
click at [788, 479] on h2 "THE BIGGEST, CLEANEST KETO BAR AROUND" at bounding box center [896, 479] width 295 height 84
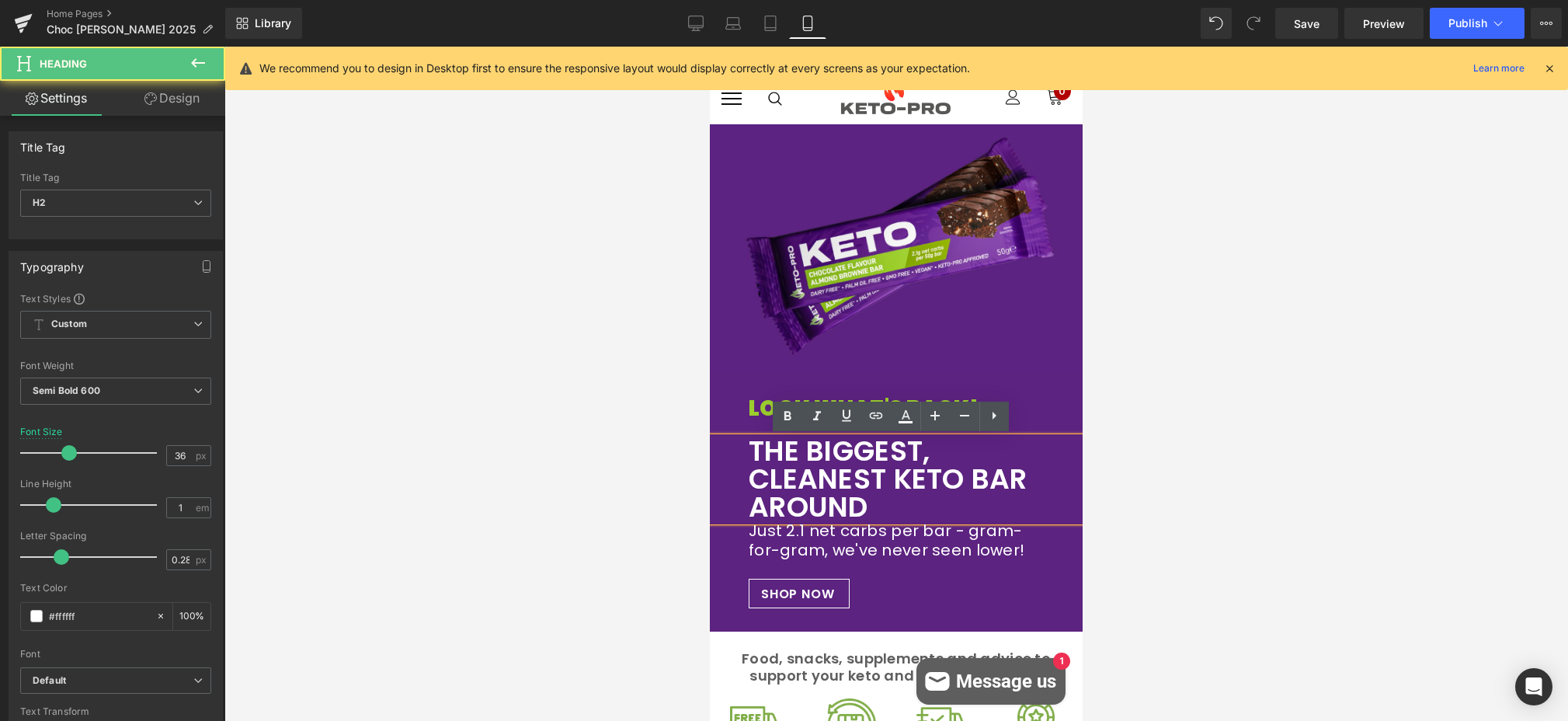
click at [796, 450] on h2 "THE BIGGEST, CLEANEST KETO BAR AROUND" at bounding box center [896, 479] width 295 height 84
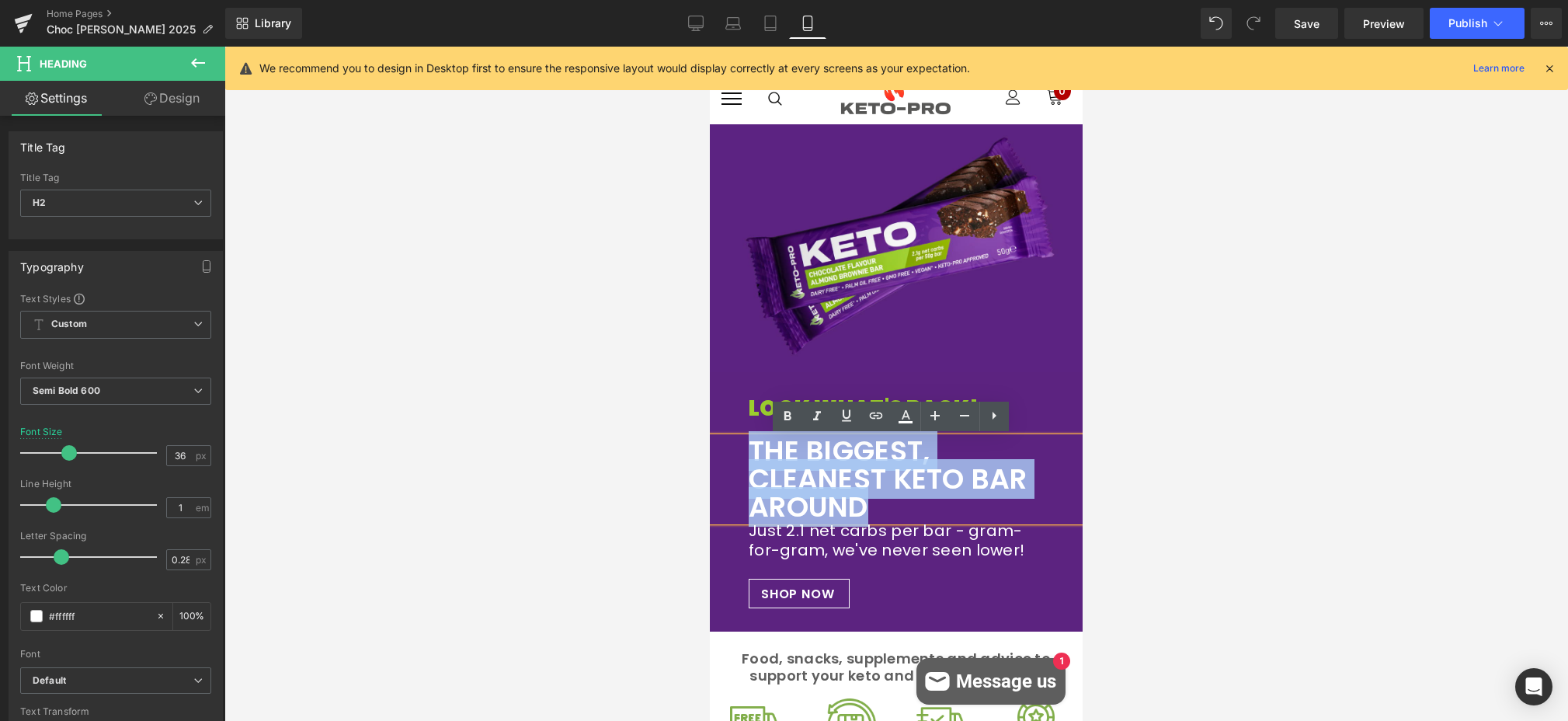
drag, startPoint x: 747, startPoint y: 449, endPoint x: 868, endPoint y: 510, distance: 135.5
click at [868, 510] on h2 "THE BIGGEST, CLEANEST KETO BAR AROUND" at bounding box center [896, 479] width 295 height 84
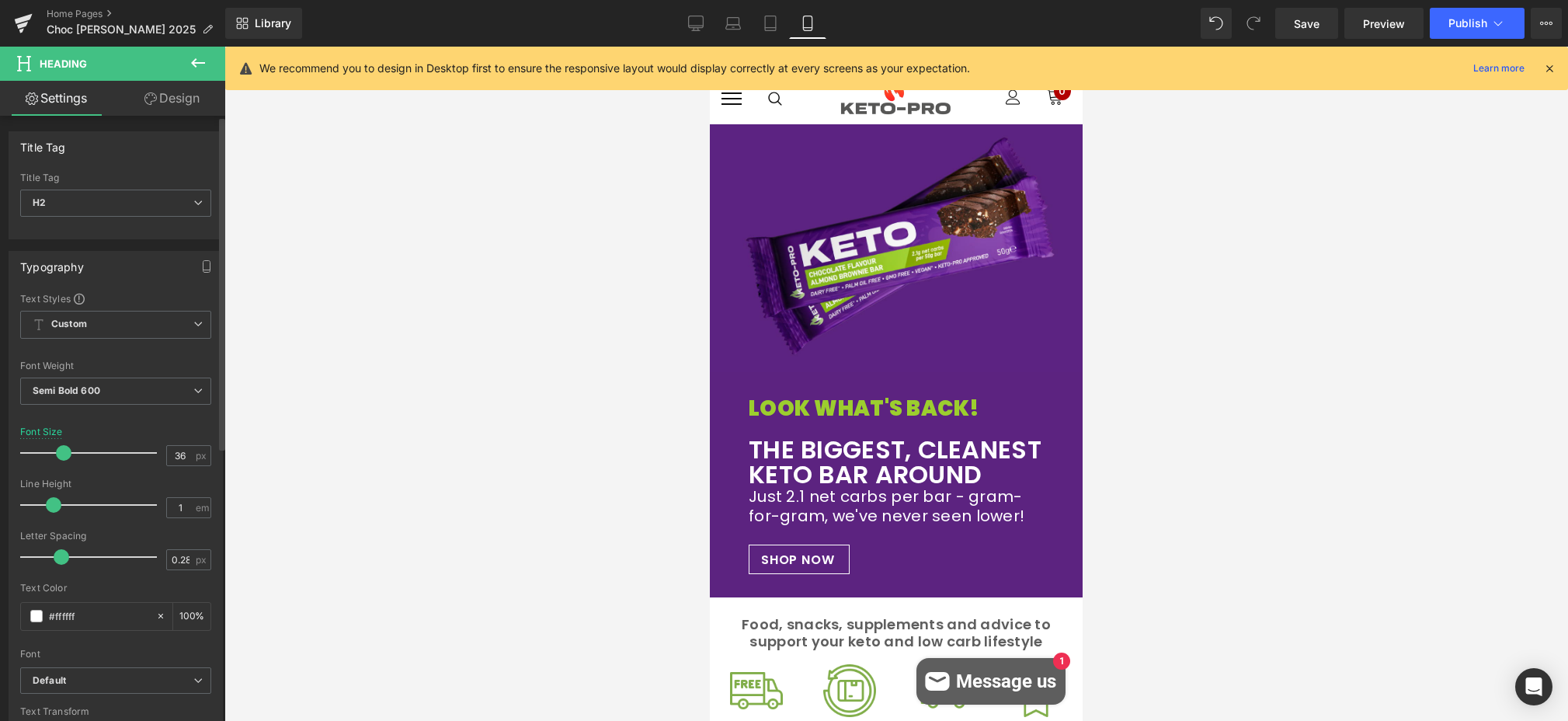
click at [64, 450] on span at bounding box center [63, 453] width 15 height 15
drag, startPoint x: 972, startPoint y: 408, endPoint x: 770, endPoint y: 411, distance: 202.0
click at [972, 408] on h3 "LOOK WHAT'S BACK!" at bounding box center [896, 408] width 295 height 27
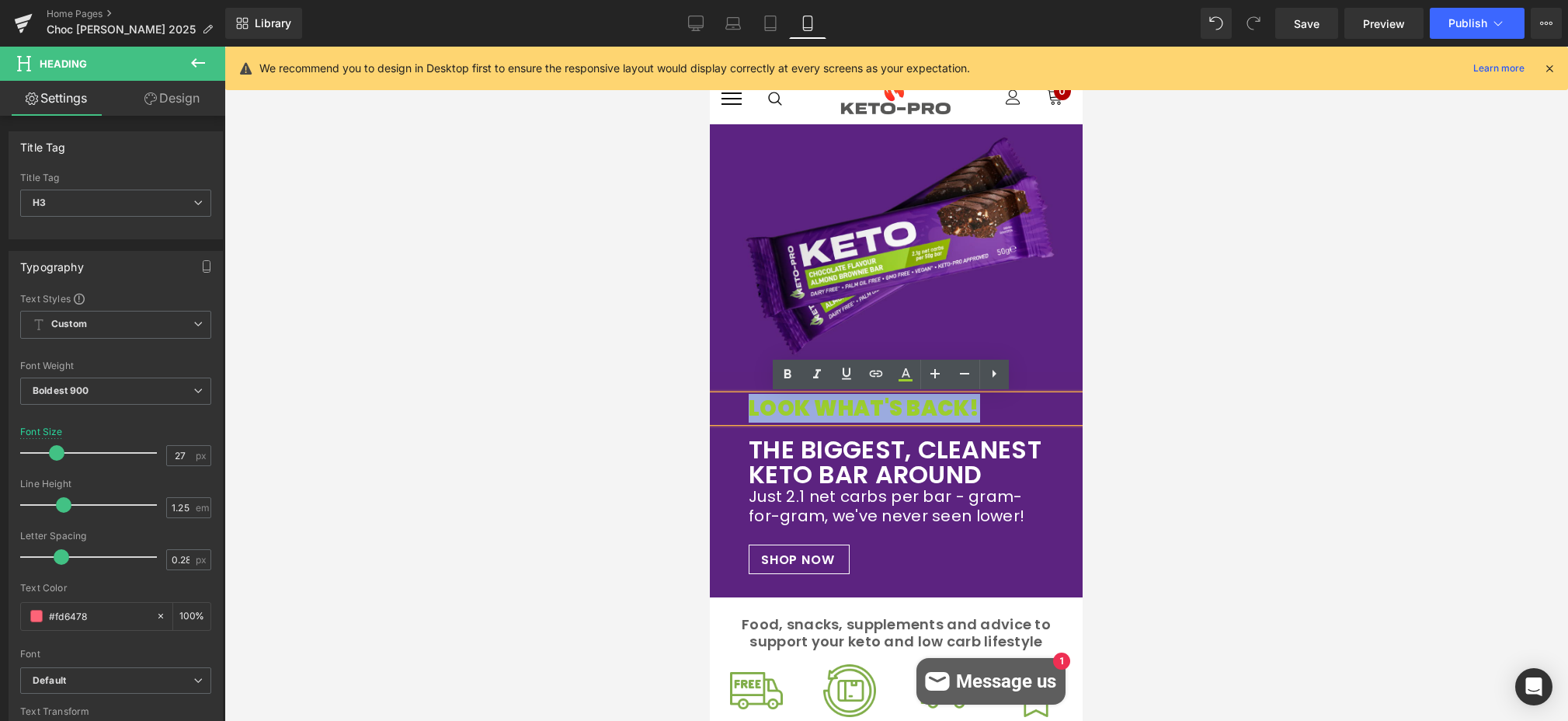
drag, startPoint x: 770, startPoint y: 411, endPoint x: 726, endPoint y: 410, distance: 44.0
click at [726, 410] on div "LOOK WHAT'S BACK!" at bounding box center [896, 408] width 373 height 27
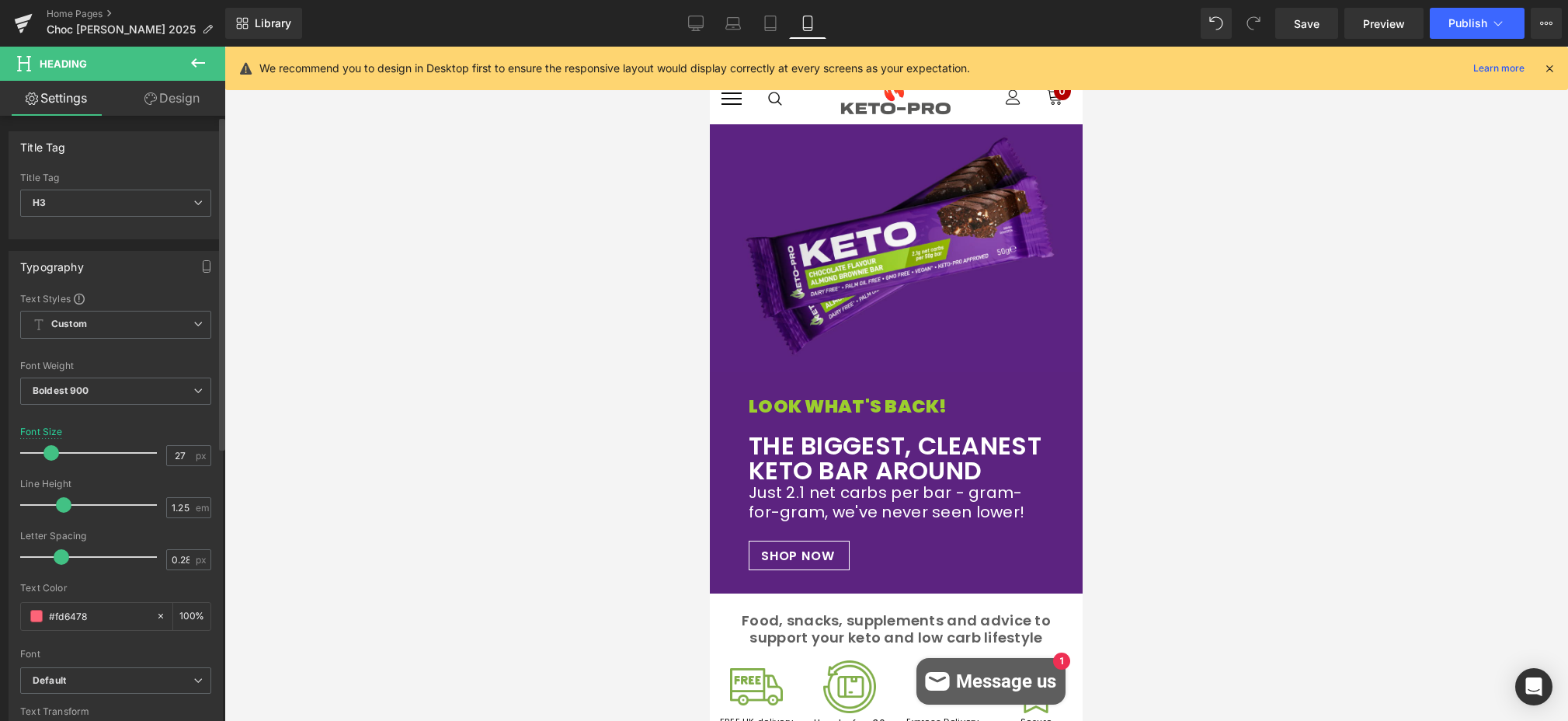
click at [52, 454] on span at bounding box center [51, 453] width 15 height 15
click at [1164, 376] on div at bounding box center [896, 383] width 1343 height 674
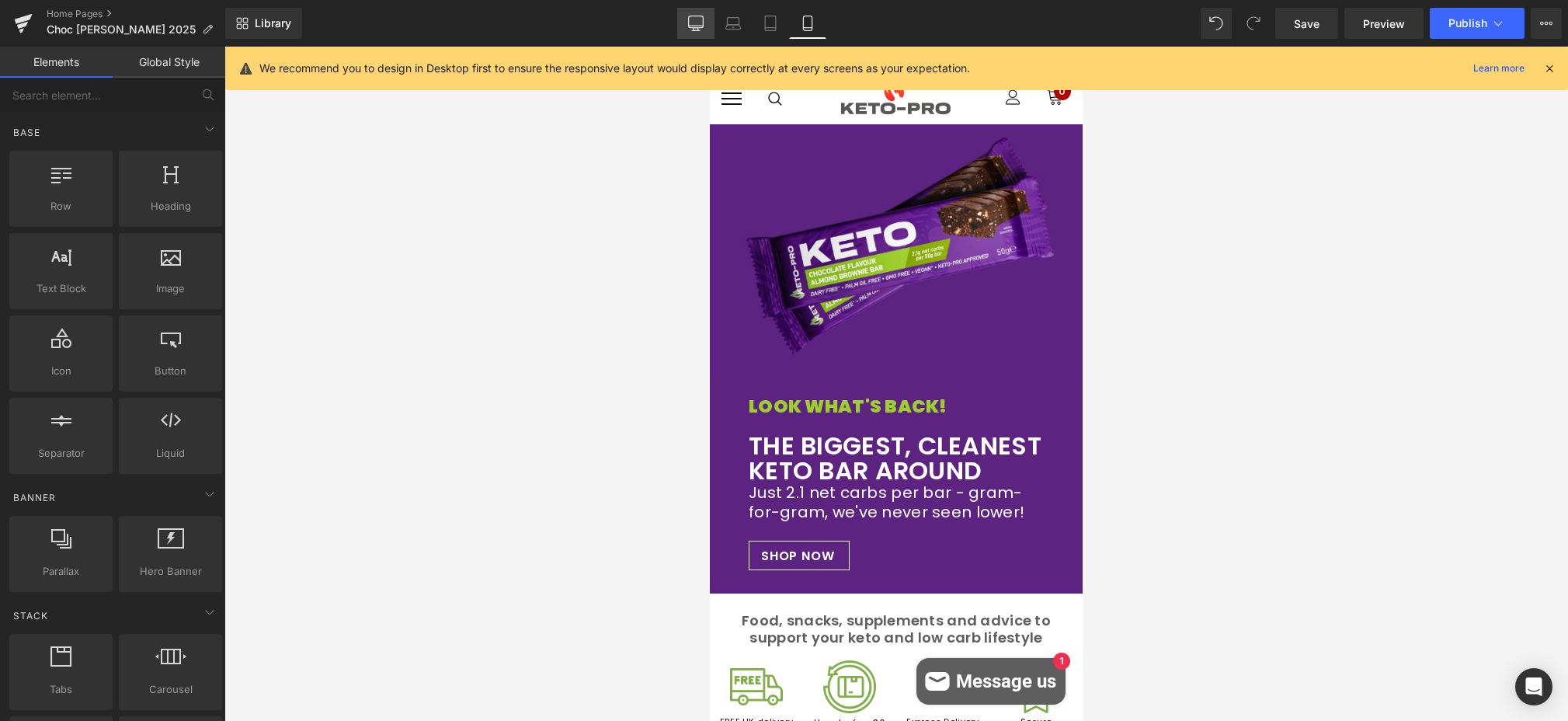
click at [690, 19] on icon at bounding box center [695, 23] width 15 height 15
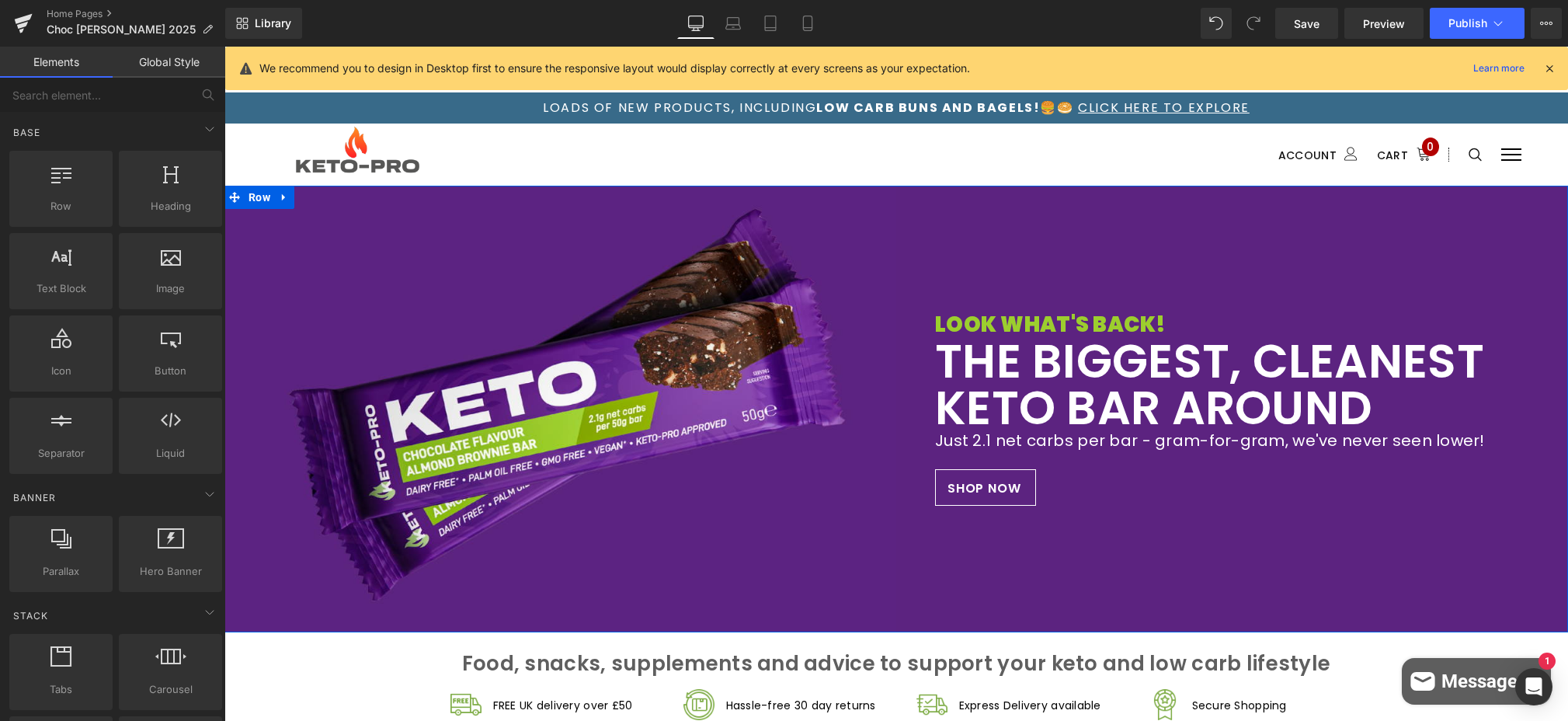
scroll to position [0, 0]
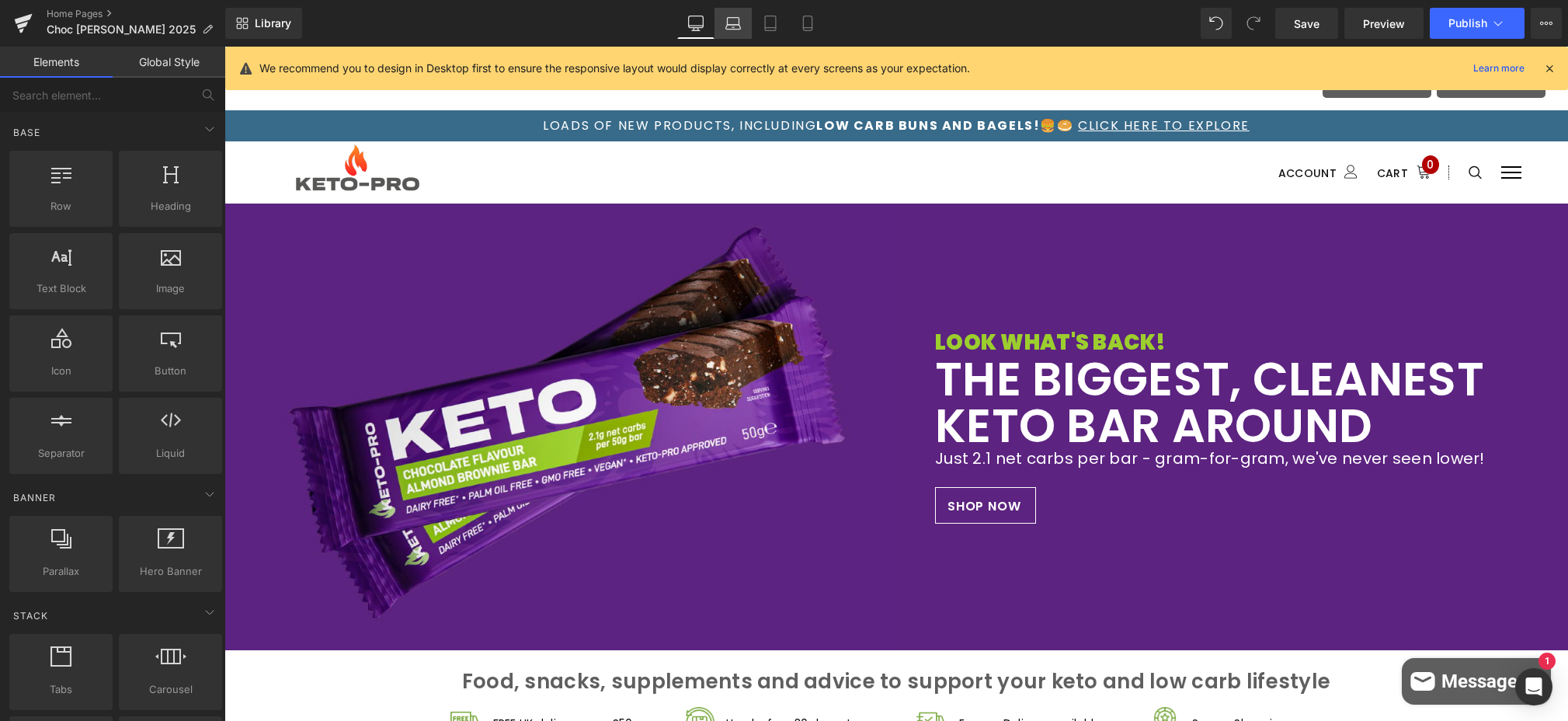
click at [734, 18] on icon at bounding box center [733, 21] width 11 height 7
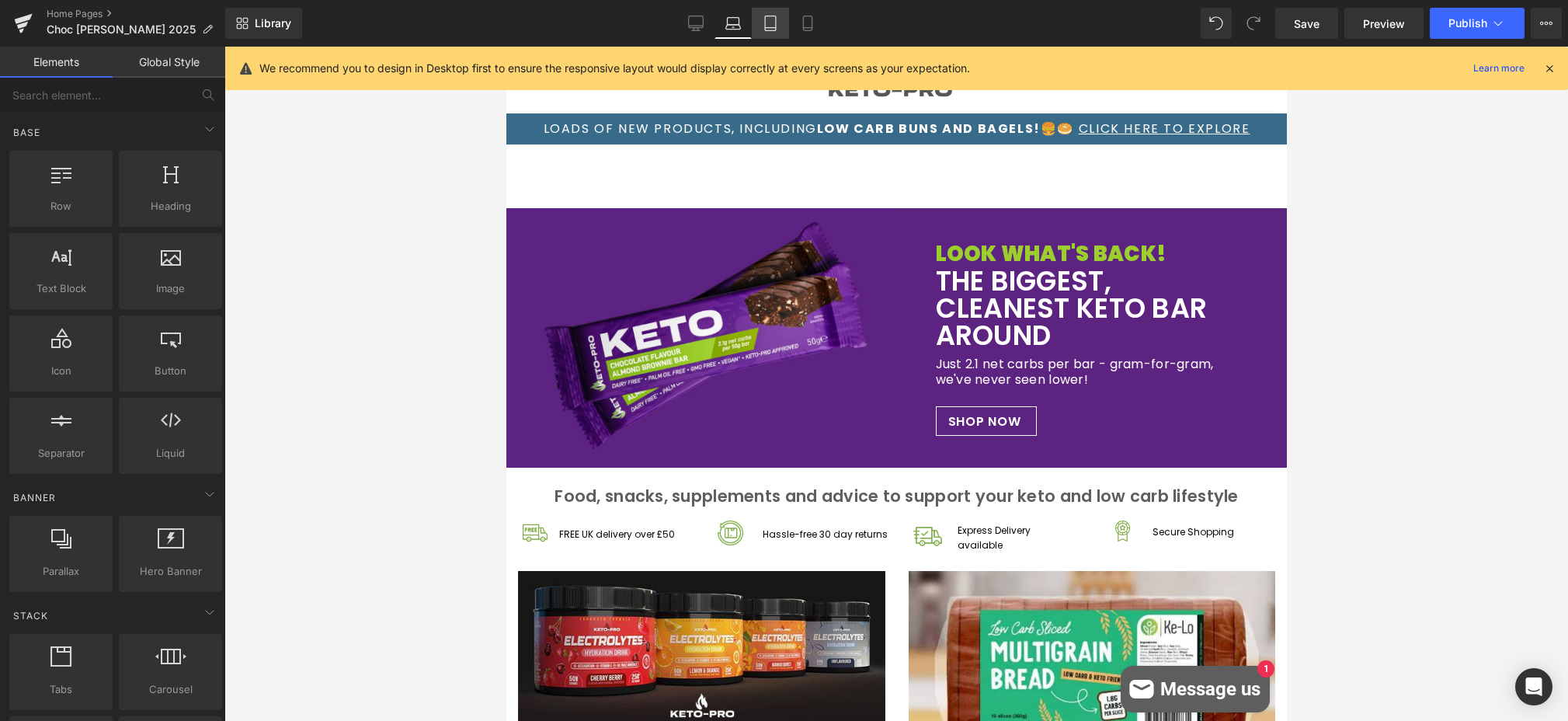
scroll to position [160, 0]
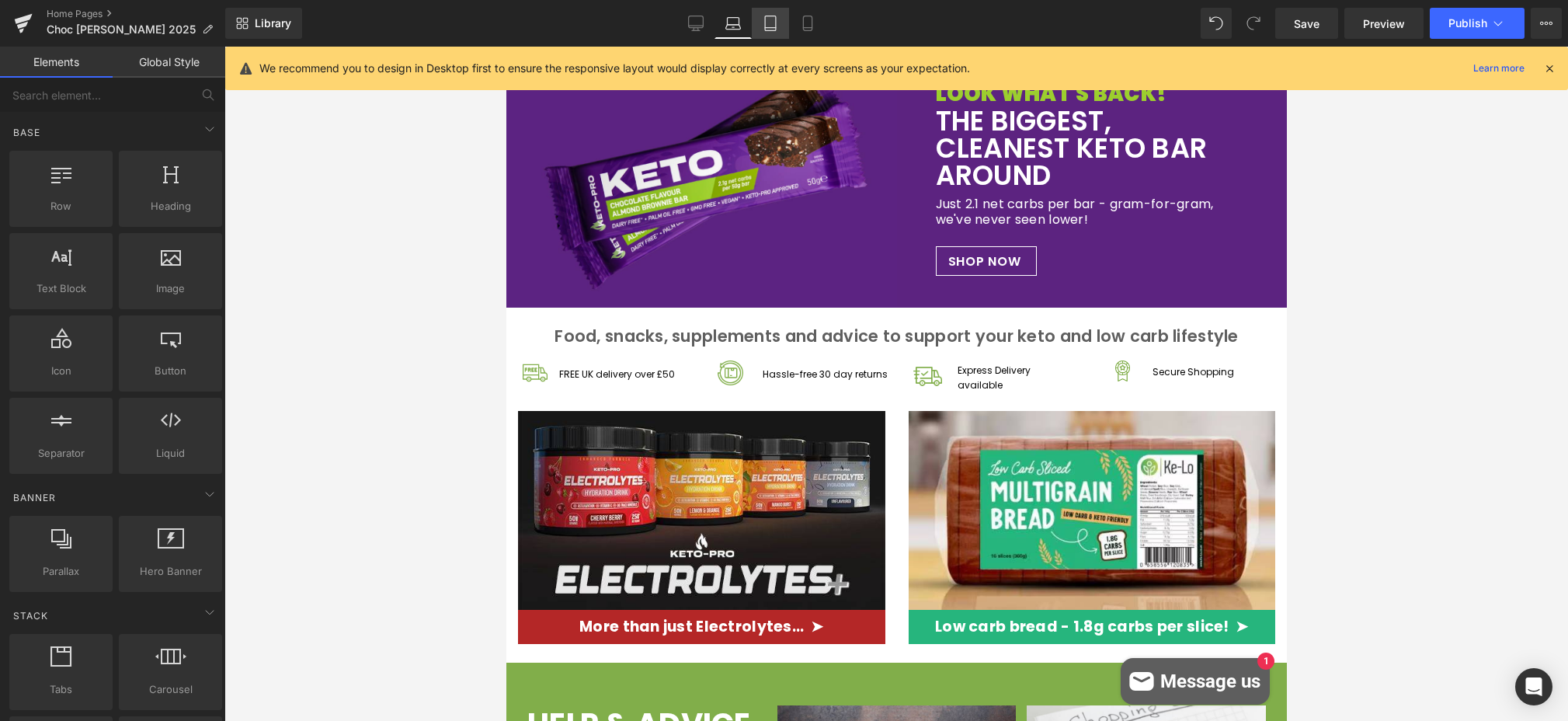
click at [772, 25] on icon at bounding box center [770, 23] width 15 height 15
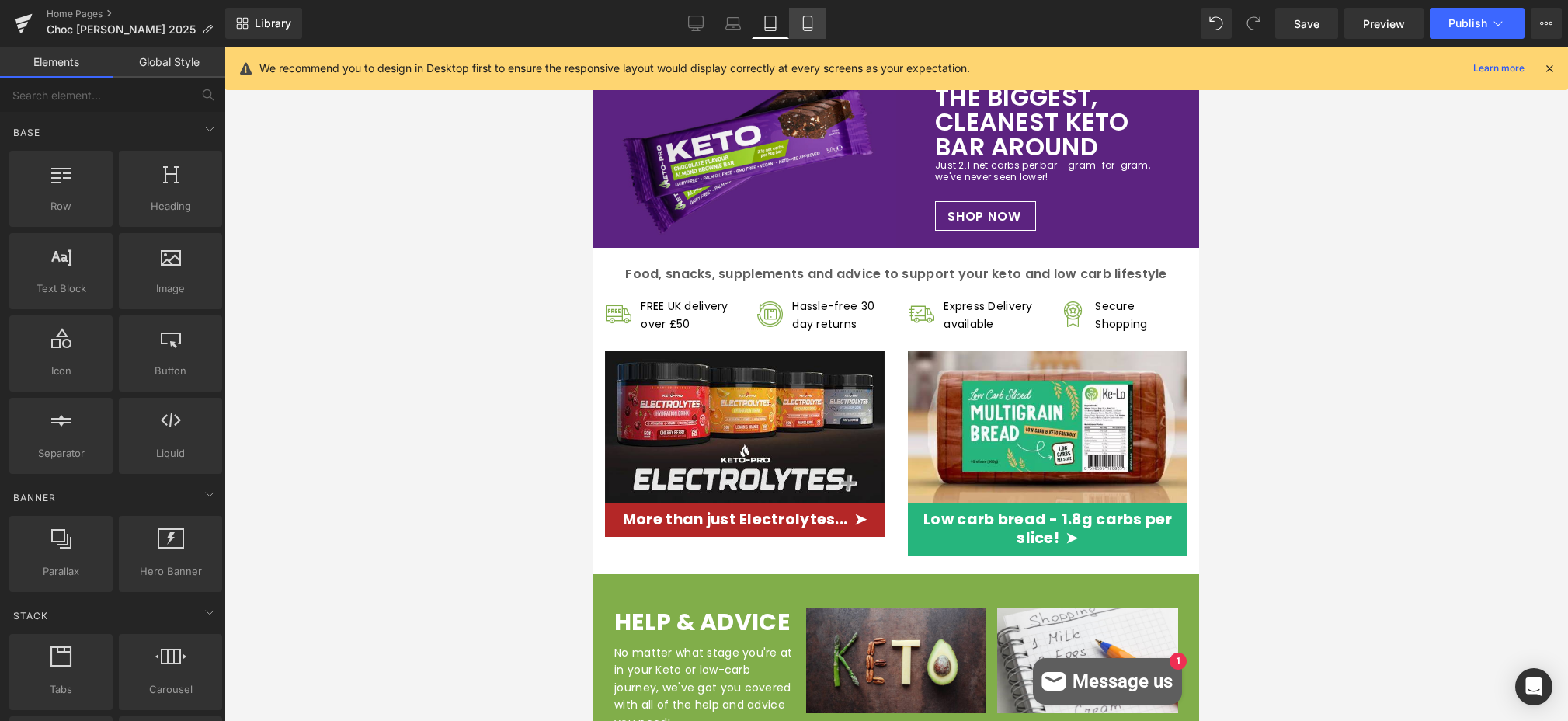
click at [806, 24] on icon at bounding box center [807, 23] width 15 height 15
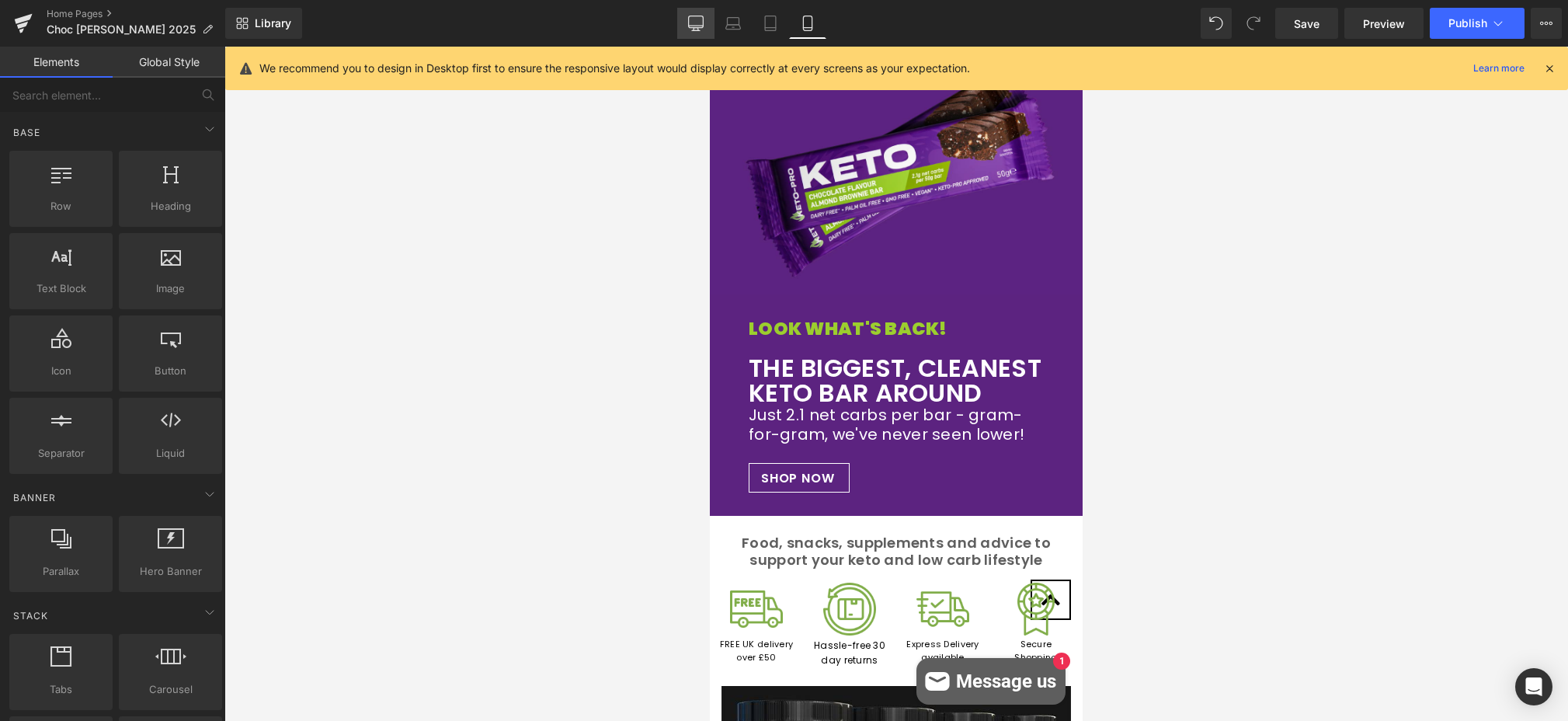
click at [697, 23] on icon at bounding box center [695, 23] width 15 height 15
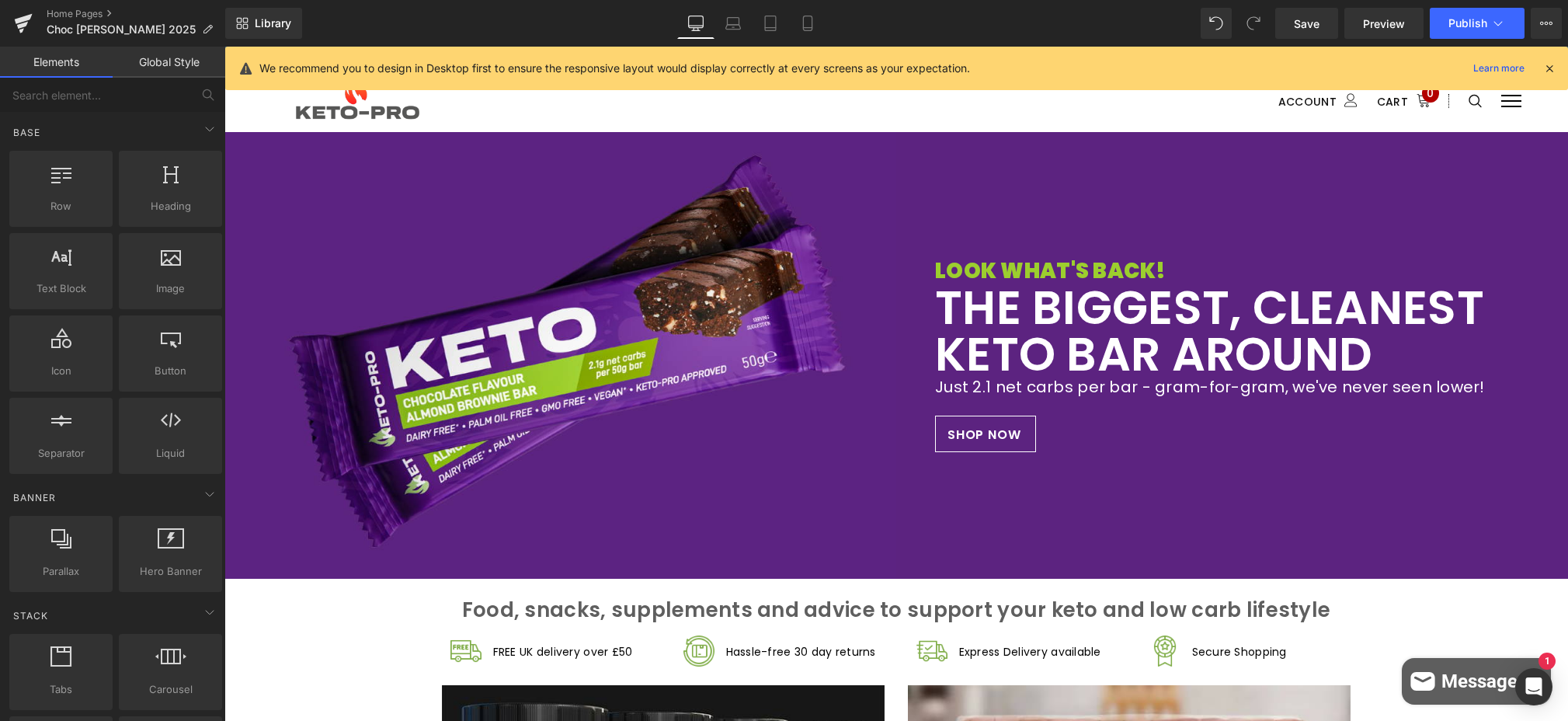
scroll to position [0, 0]
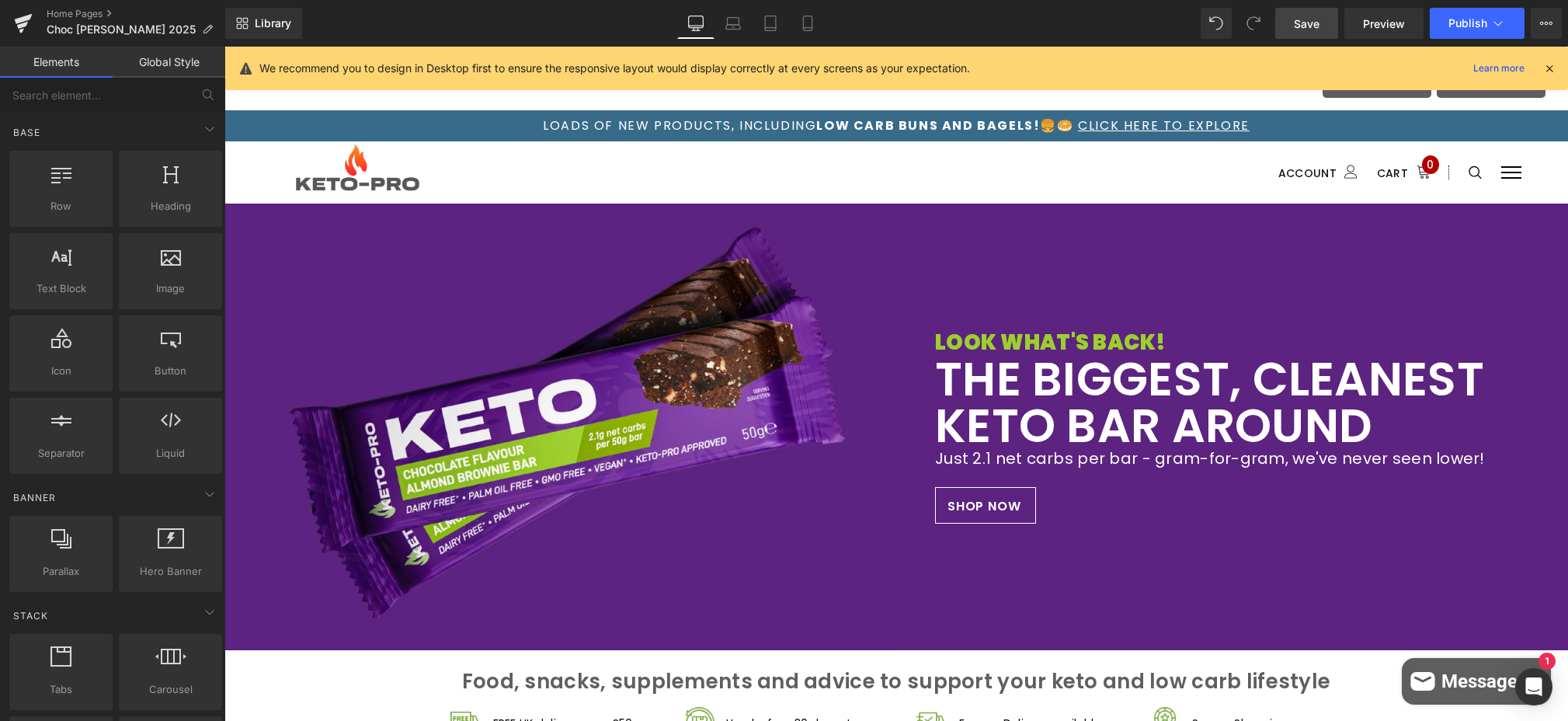
click at [1164, 27] on span "Save" at bounding box center [1307, 23] width 26 height 16
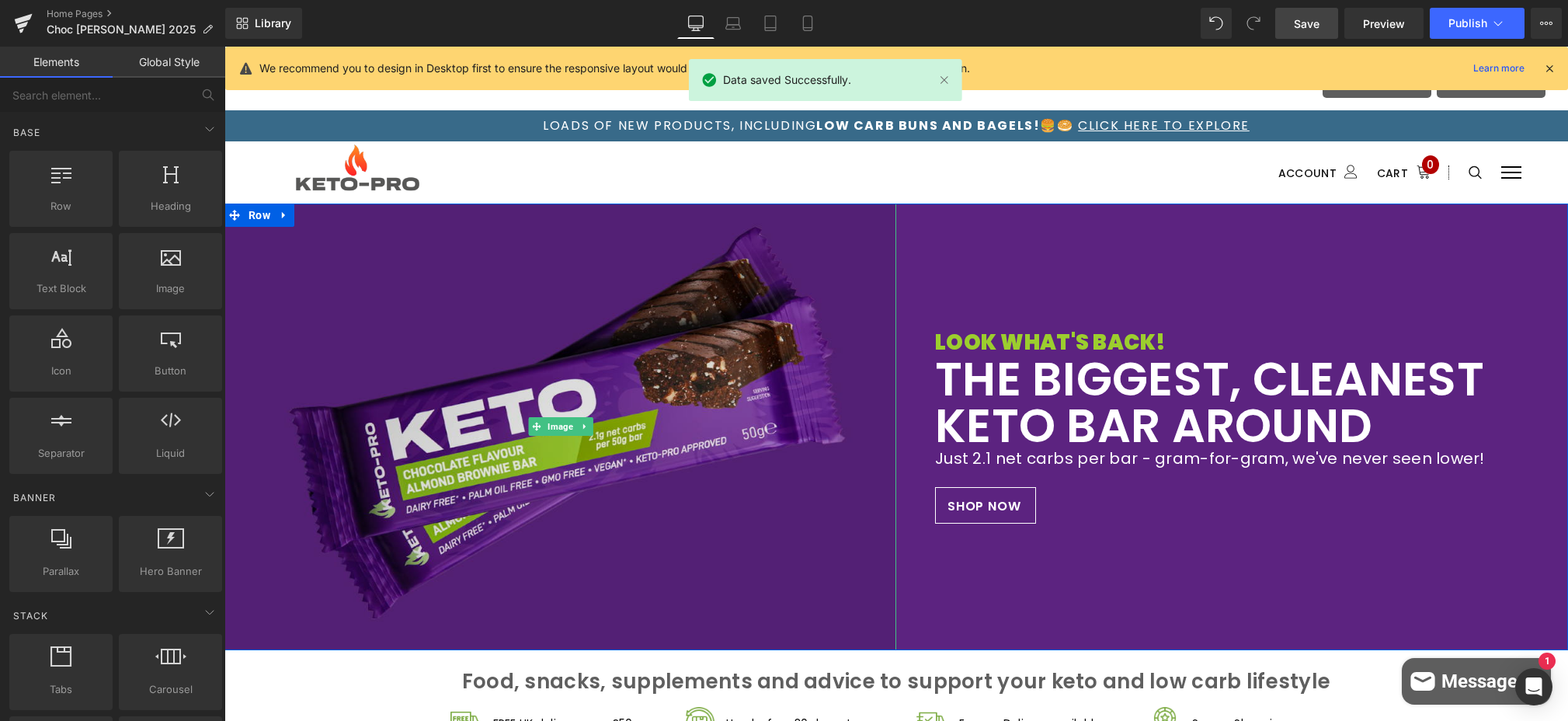
click at [456, 354] on img at bounding box center [561, 427] width 672 height 447
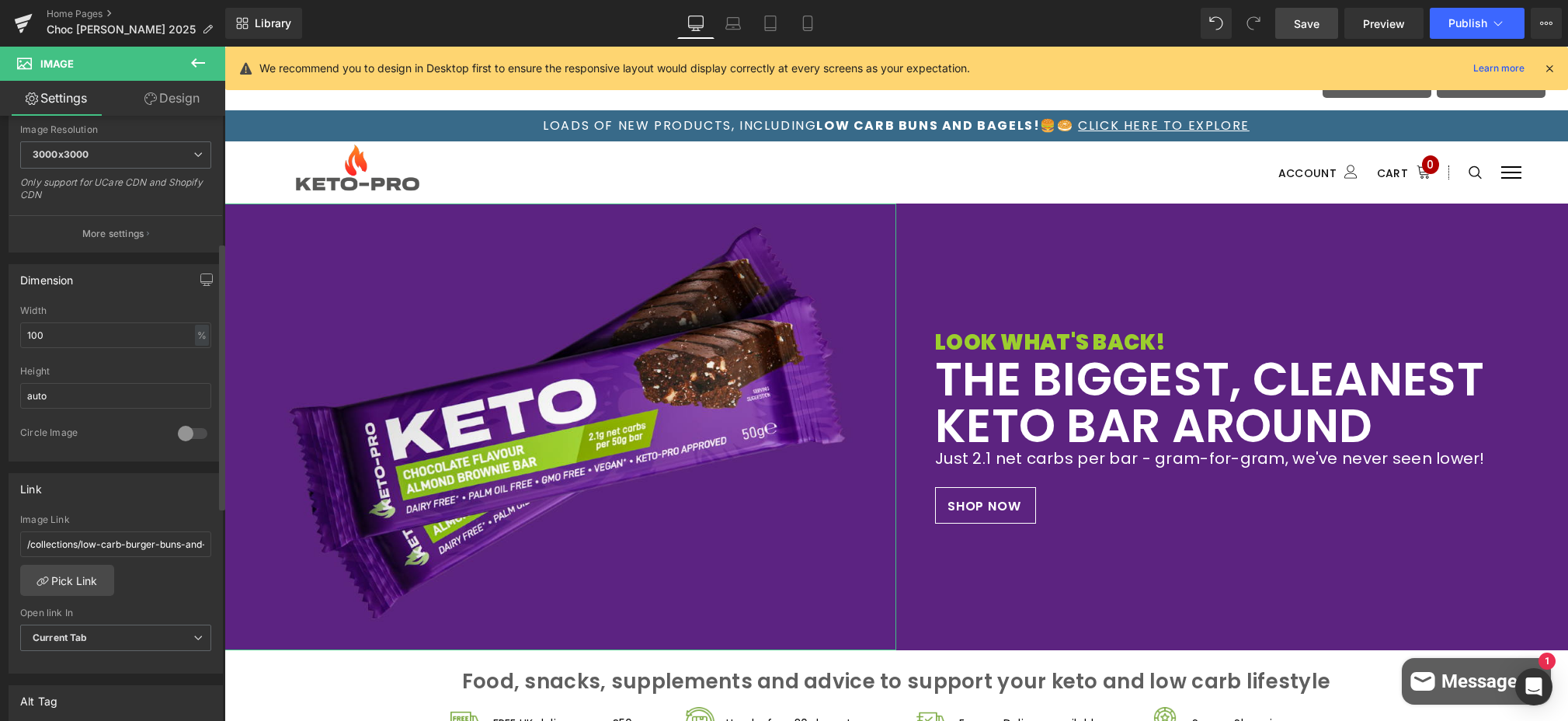
scroll to position [388, 0]
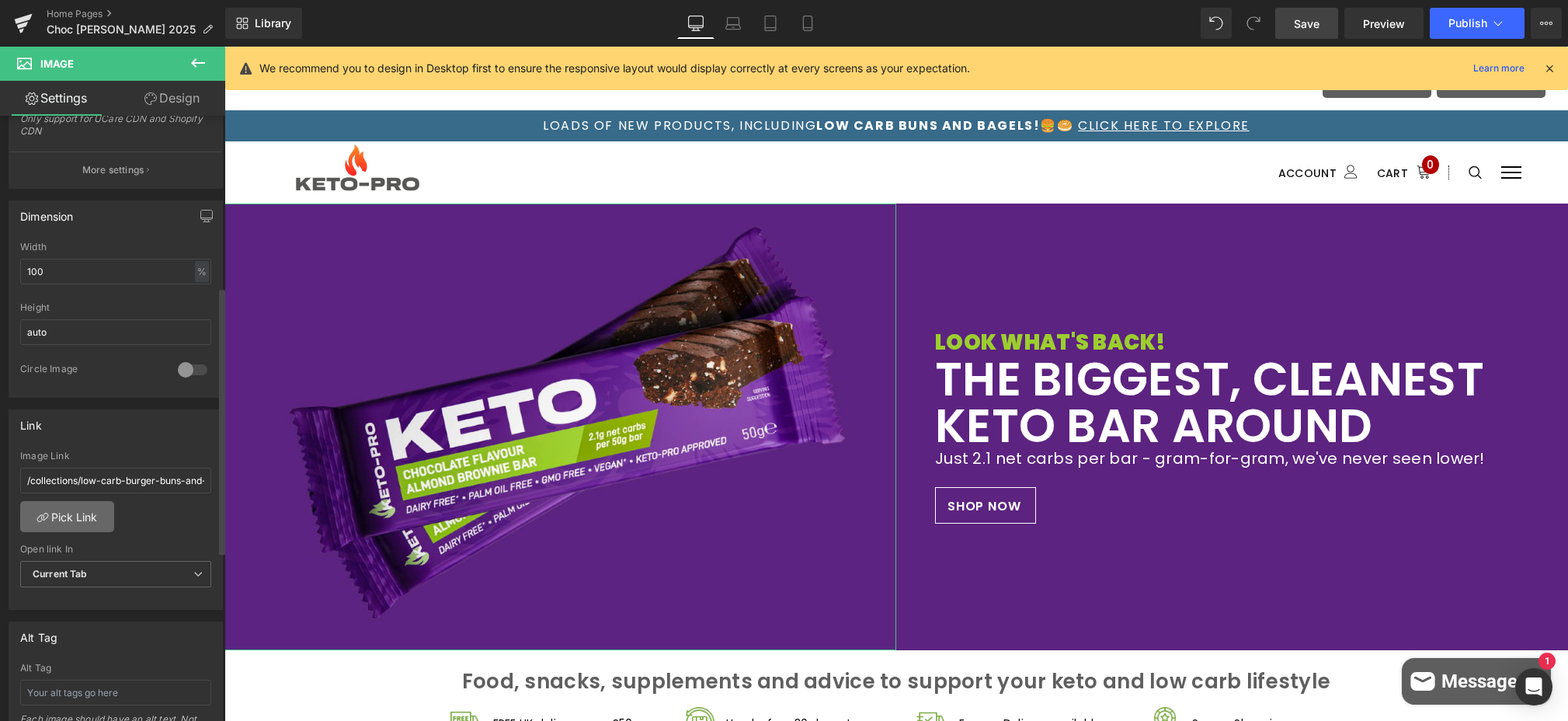
click at [63, 520] on link "Pick Link" at bounding box center [67, 516] width 94 height 31
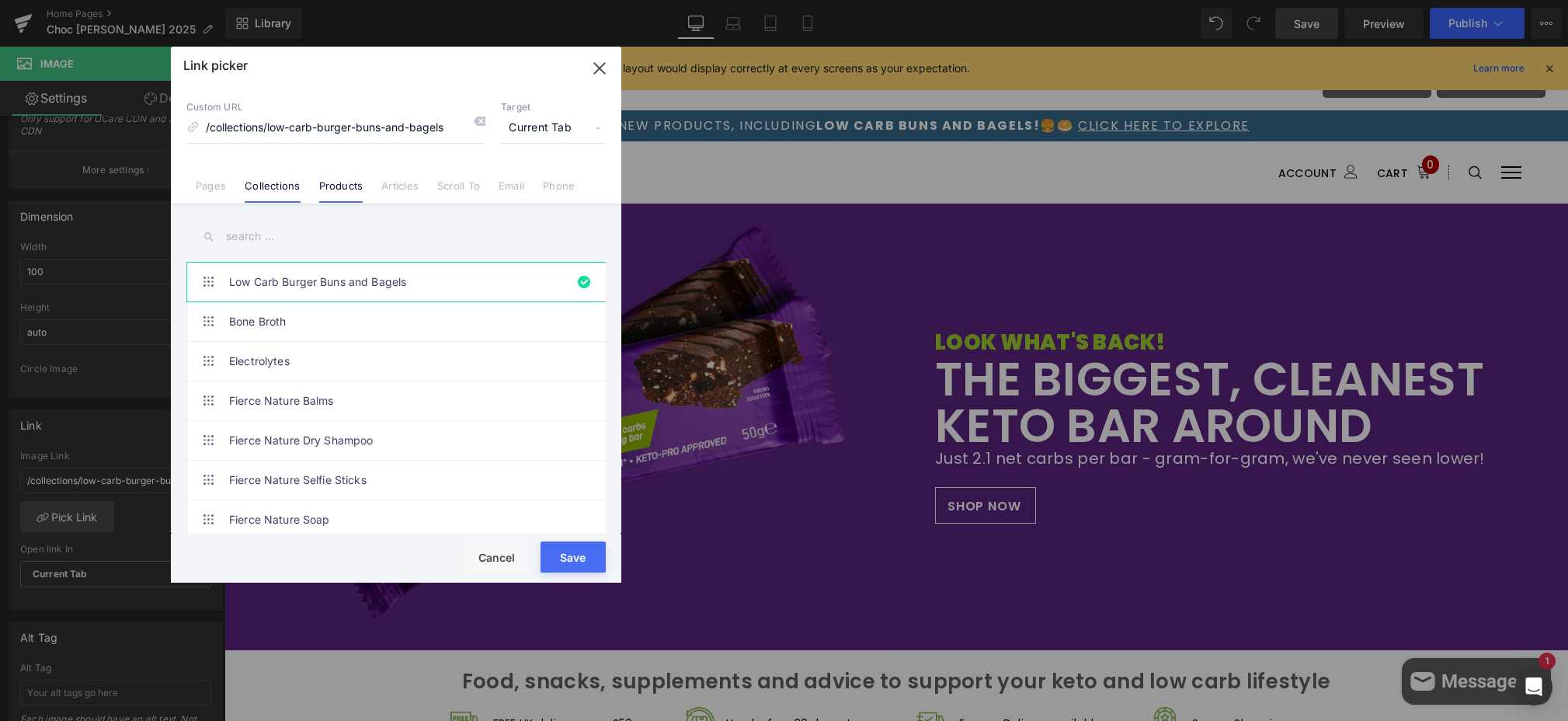
click at [342, 183] on link "Products" at bounding box center [341, 191] width 44 height 23
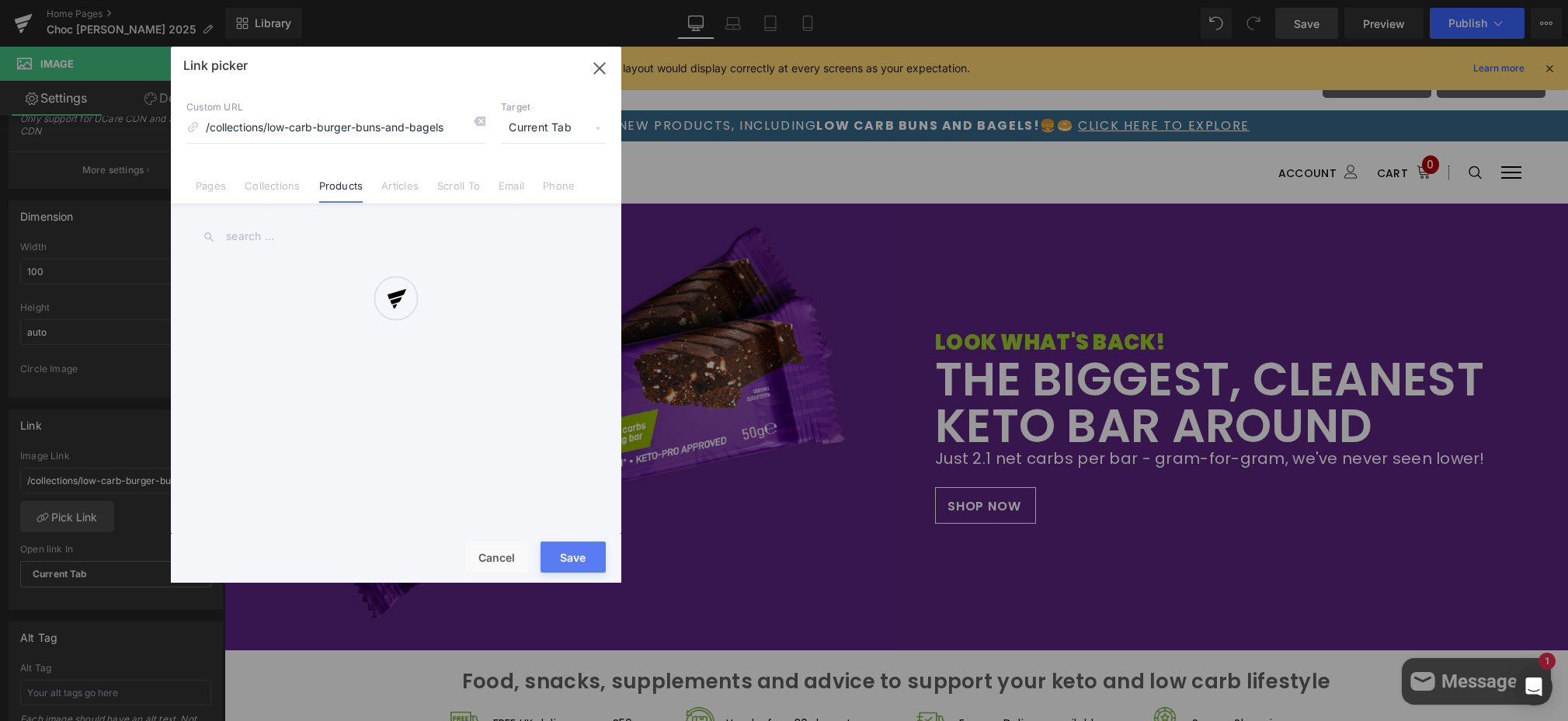
click at [312, 126] on div at bounding box center [395, 314] width 450 height 536
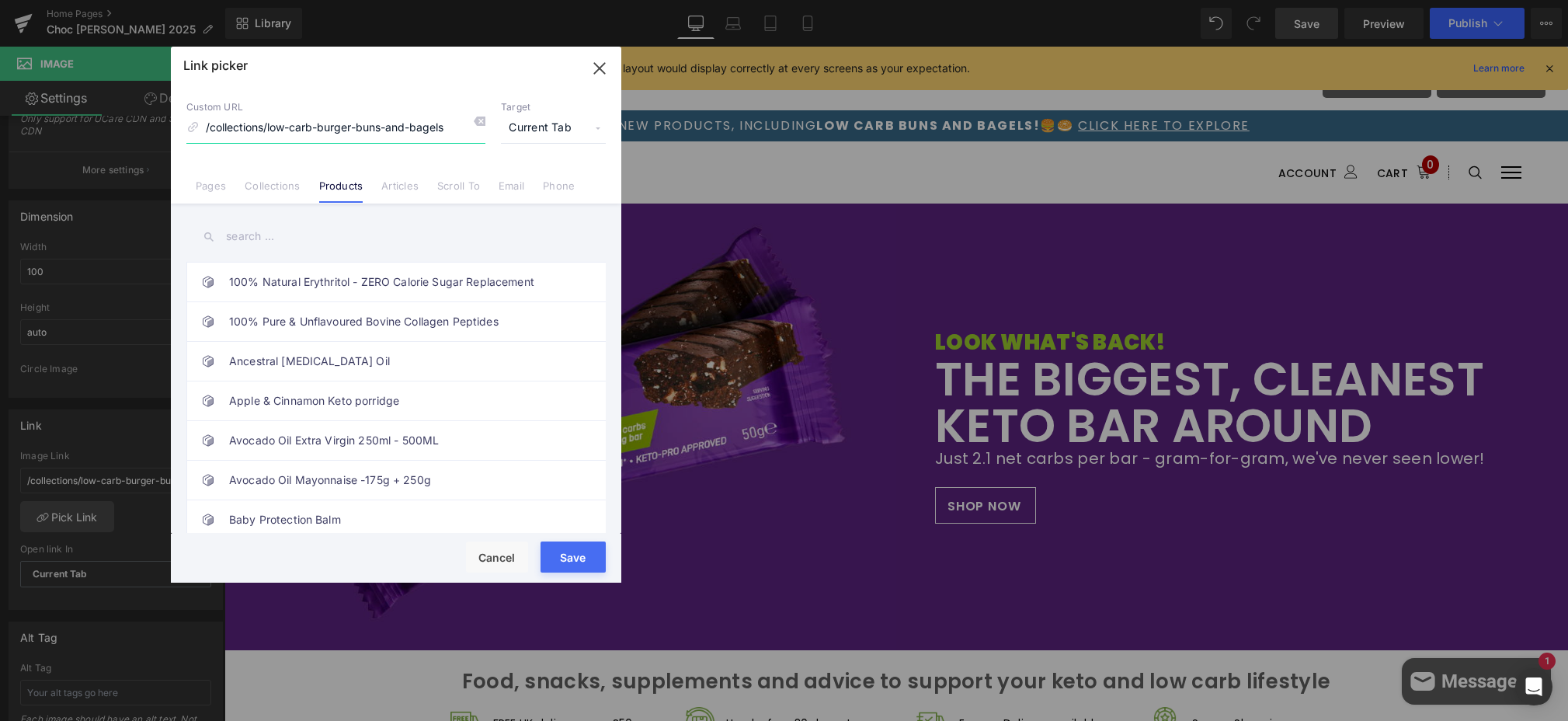
click at [343, 131] on input "/collections/low-carb-burger-buns-and-bagels" at bounding box center [335, 128] width 299 height 30
type input "chocolate almond"
click at [349, 186] on link "Products" at bounding box center [341, 191] width 44 height 23
click at [281, 234] on input "text" at bounding box center [395, 236] width 420 height 35
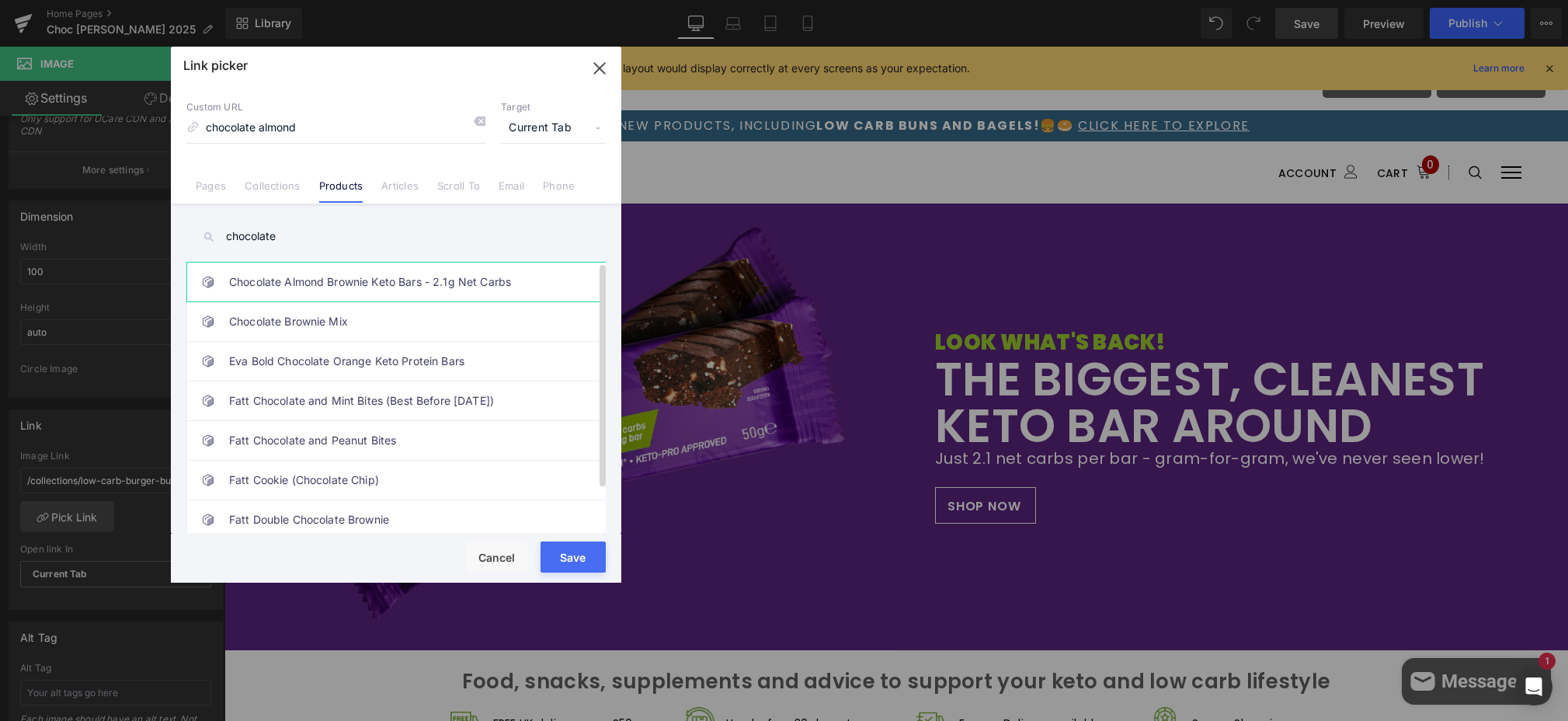
type input "chocolate"
click at [406, 284] on link "Chocolate Almond Brownie Keto Bars - 2.1g Net Carbs" at bounding box center [400, 282] width 341 height 39
click at [561, 557] on button "Save" at bounding box center [573, 557] width 65 height 31
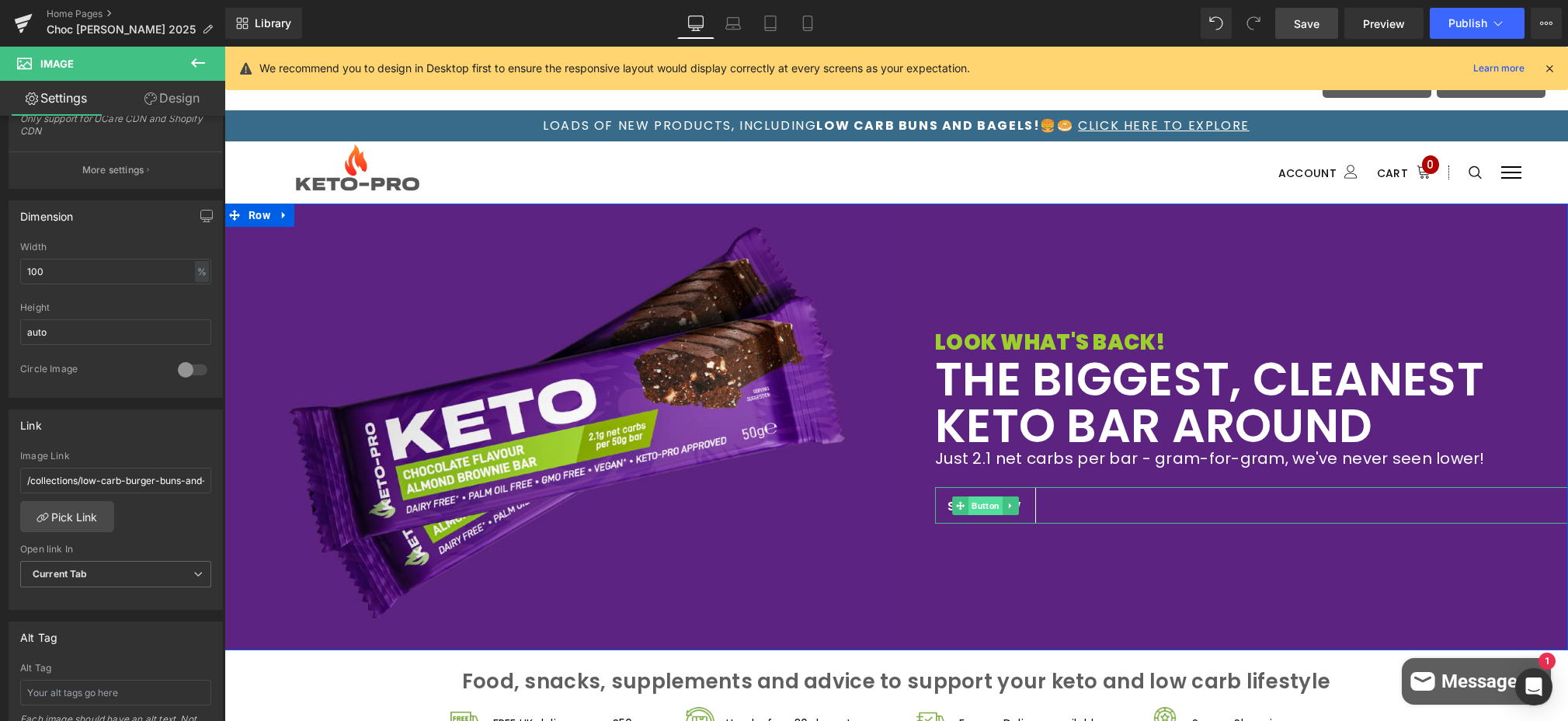
click at [977, 504] on span "Button" at bounding box center [986, 505] width 34 height 19
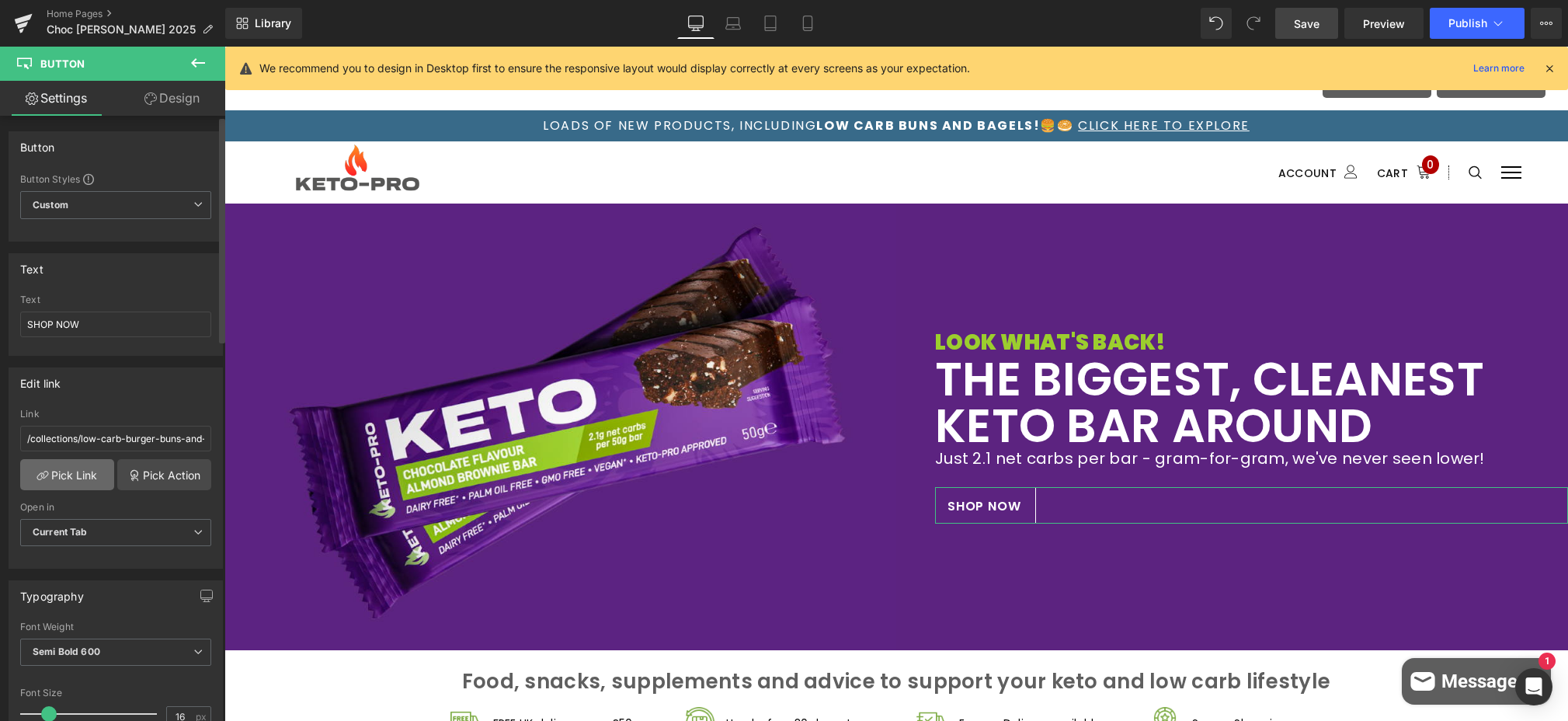
click at [77, 477] on link "Pick Link" at bounding box center [67, 474] width 94 height 31
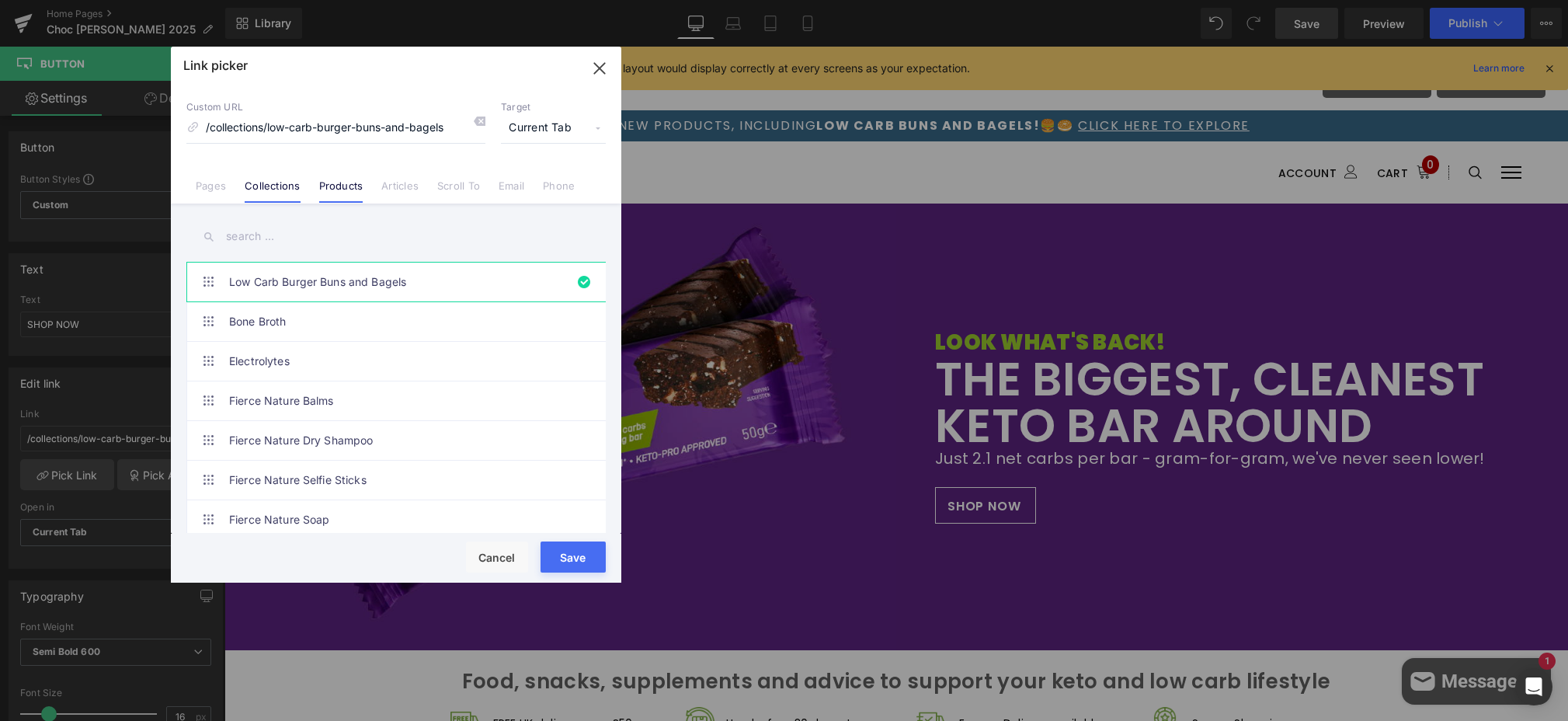
click at [330, 190] on link "Products" at bounding box center [341, 191] width 44 height 23
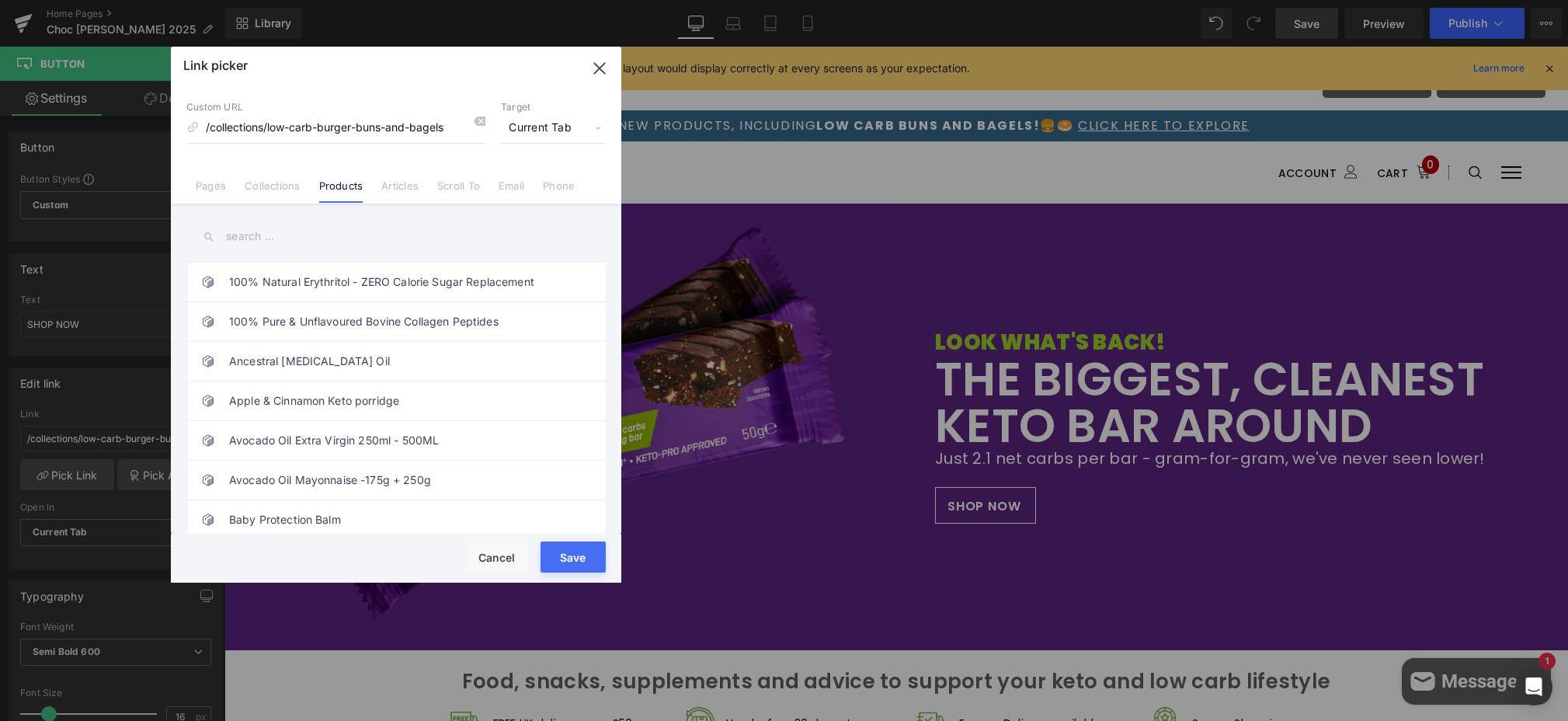
click at [265, 240] on input "text" at bounding box center [395, 236] width 420 height 35
type input "chocolate"
click at [298, 284] on link "Chocolate Almond Brownie Keto Bars - 2.1g Net Carbs" at bounding box center [400, 282] width 341 height 39
drag, startPoint x: 572, startPoint y: 563, endPoint x: 354, endPoint y: 513, distance: 223.7
click at [572, 563] on button "Save" at bounding box center [573, 557] width 65 height 31
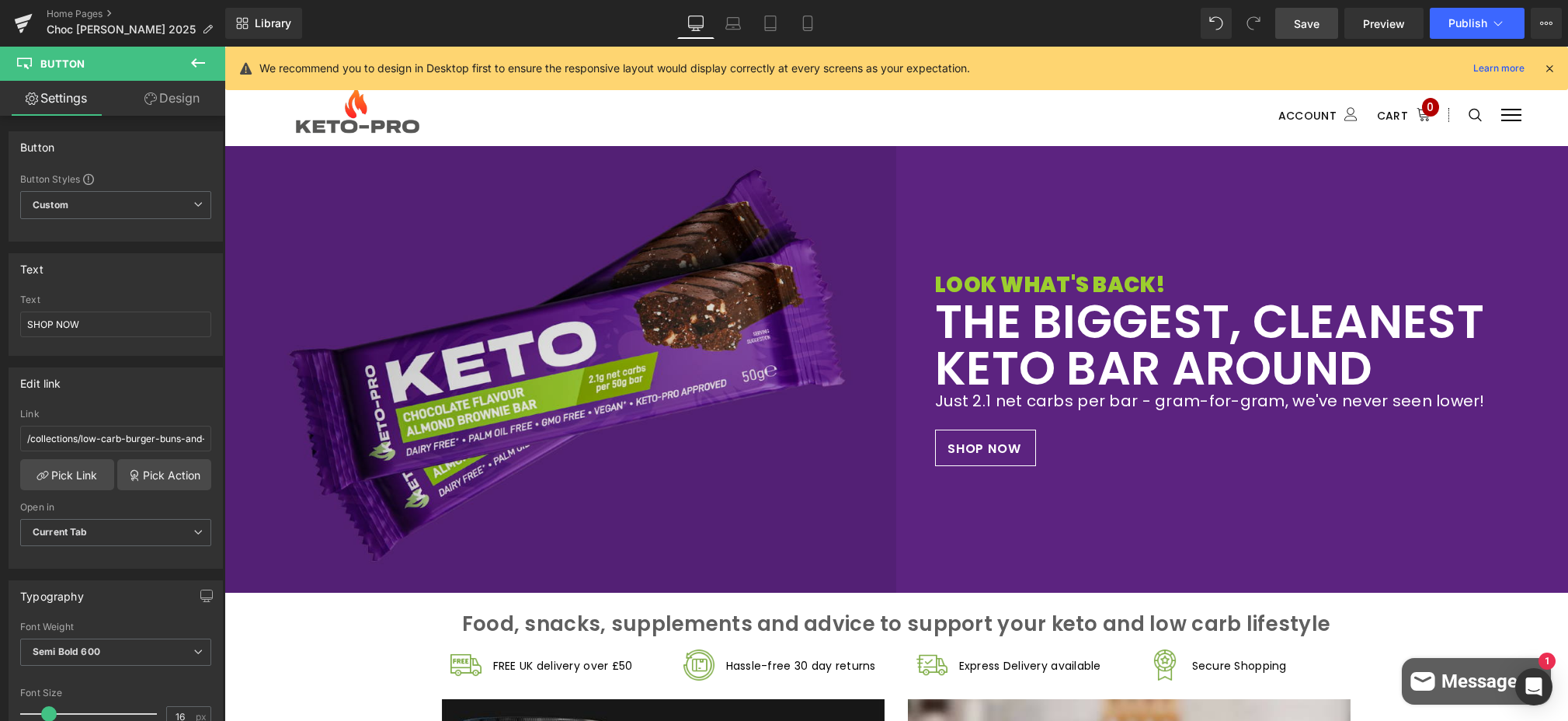
scroll to position [0, 0]
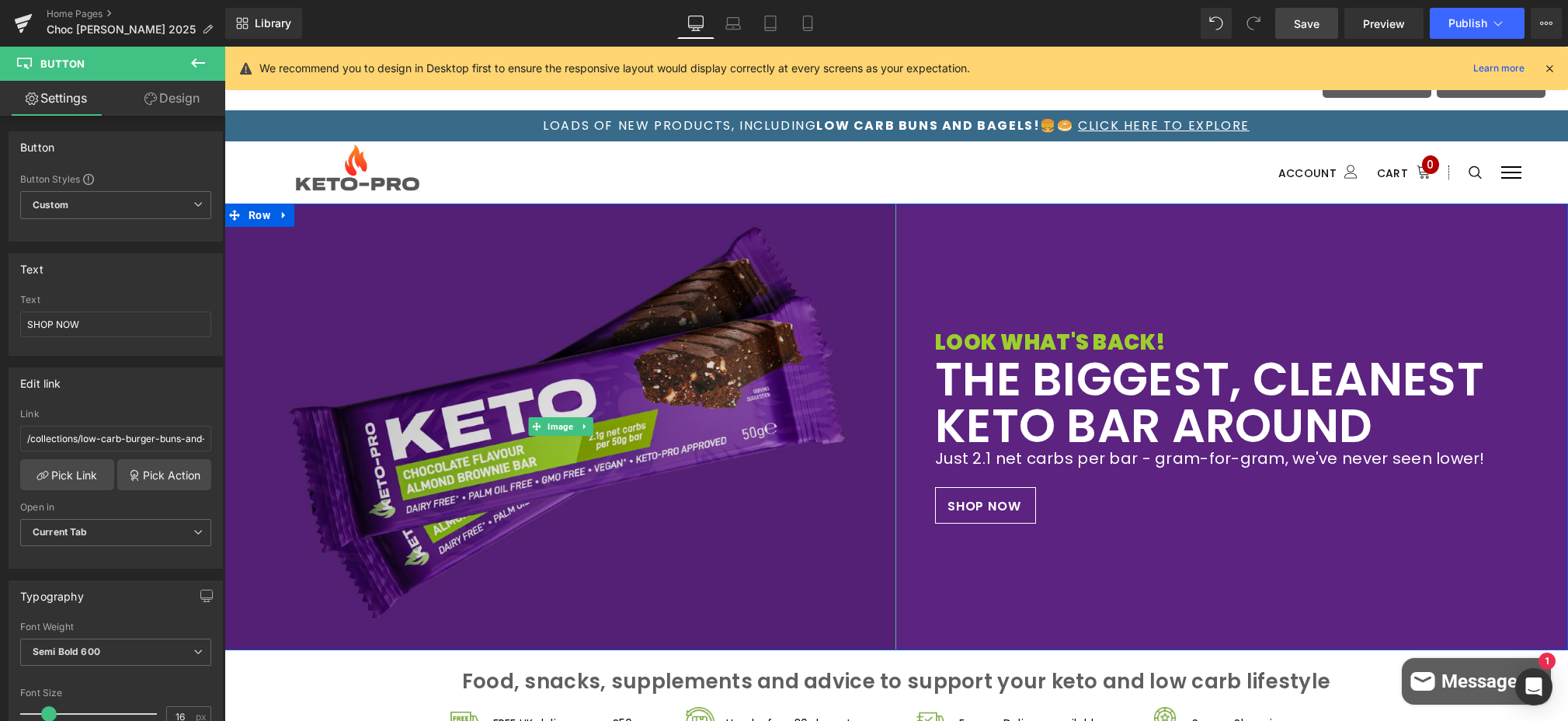
click at [419, 262] on img at bounding box center [561, 427] width 672 height 447
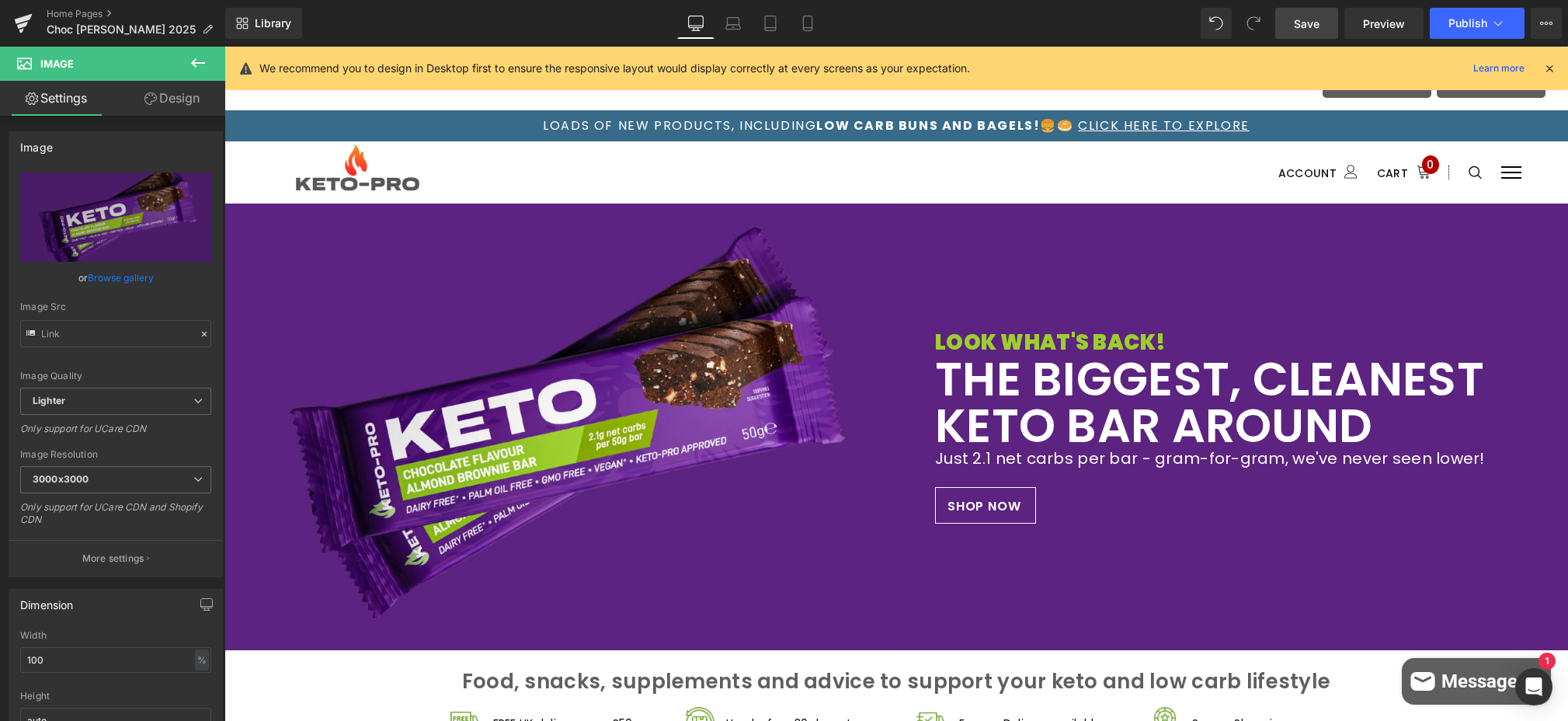
click at [1164, 31] on span "Save" at bounding box center [1307, 23] width 26 height 16
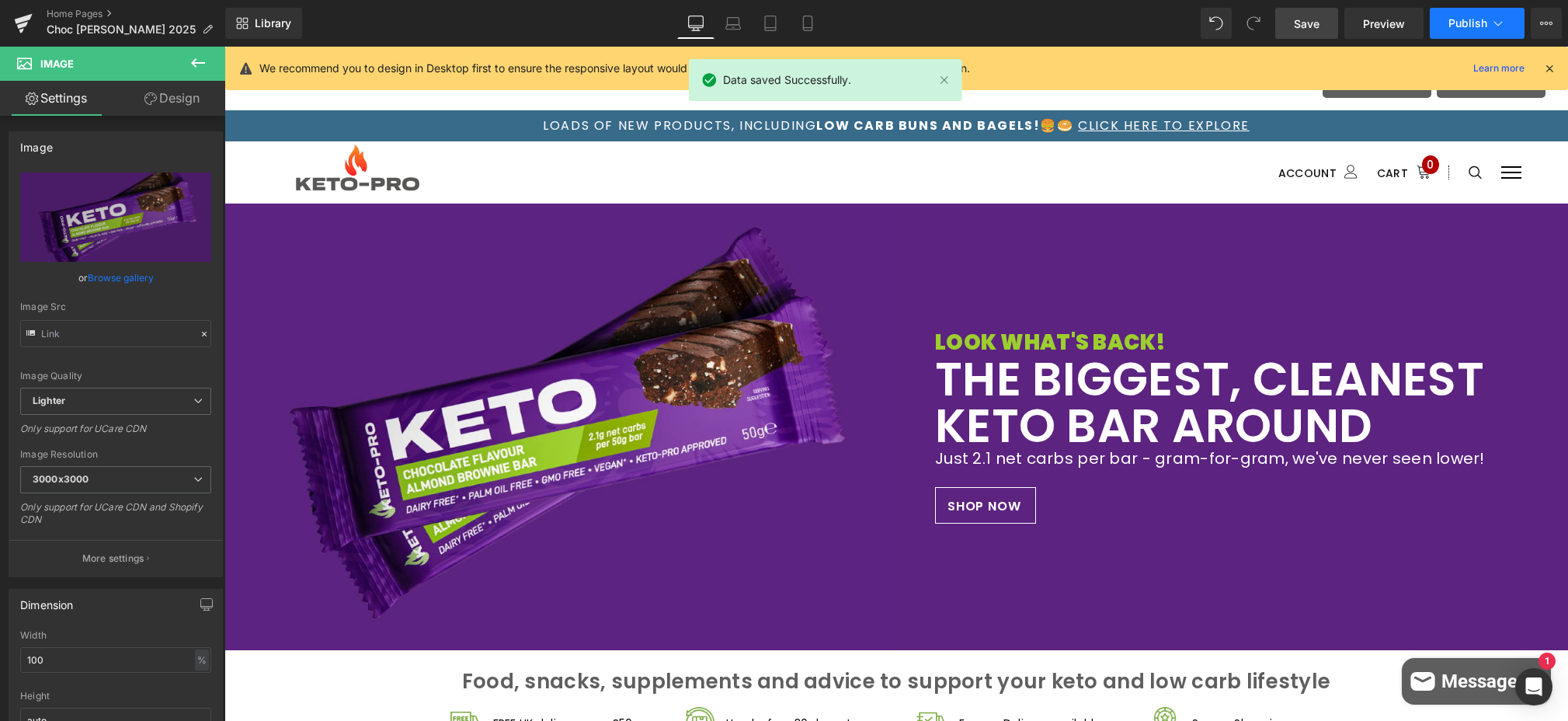
click at [1164, 19] on span "Publish" at bounding box center [1468, 23] width 39 height 12
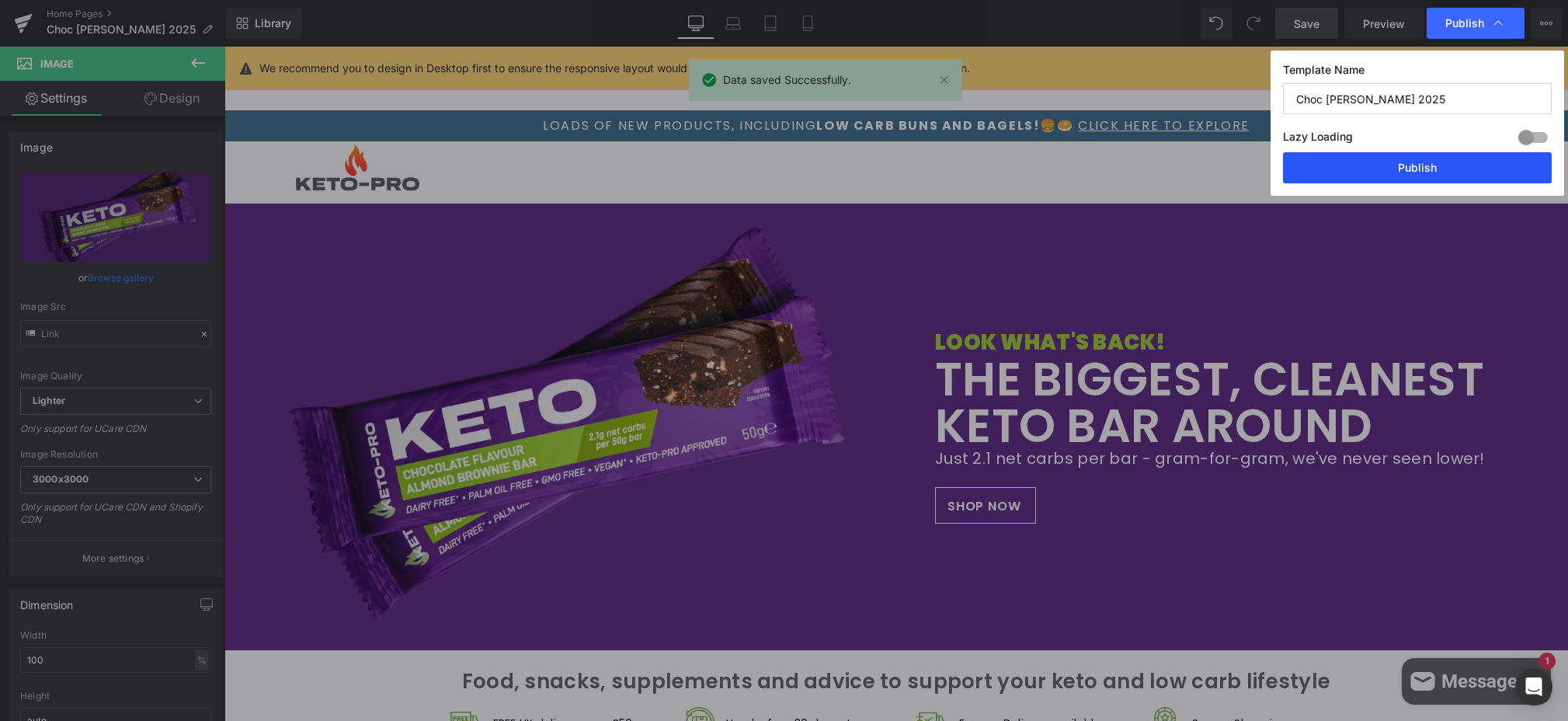
click at [1164, 168] on button "Publish" at bounding box center [1417, 168] width 269 height 31
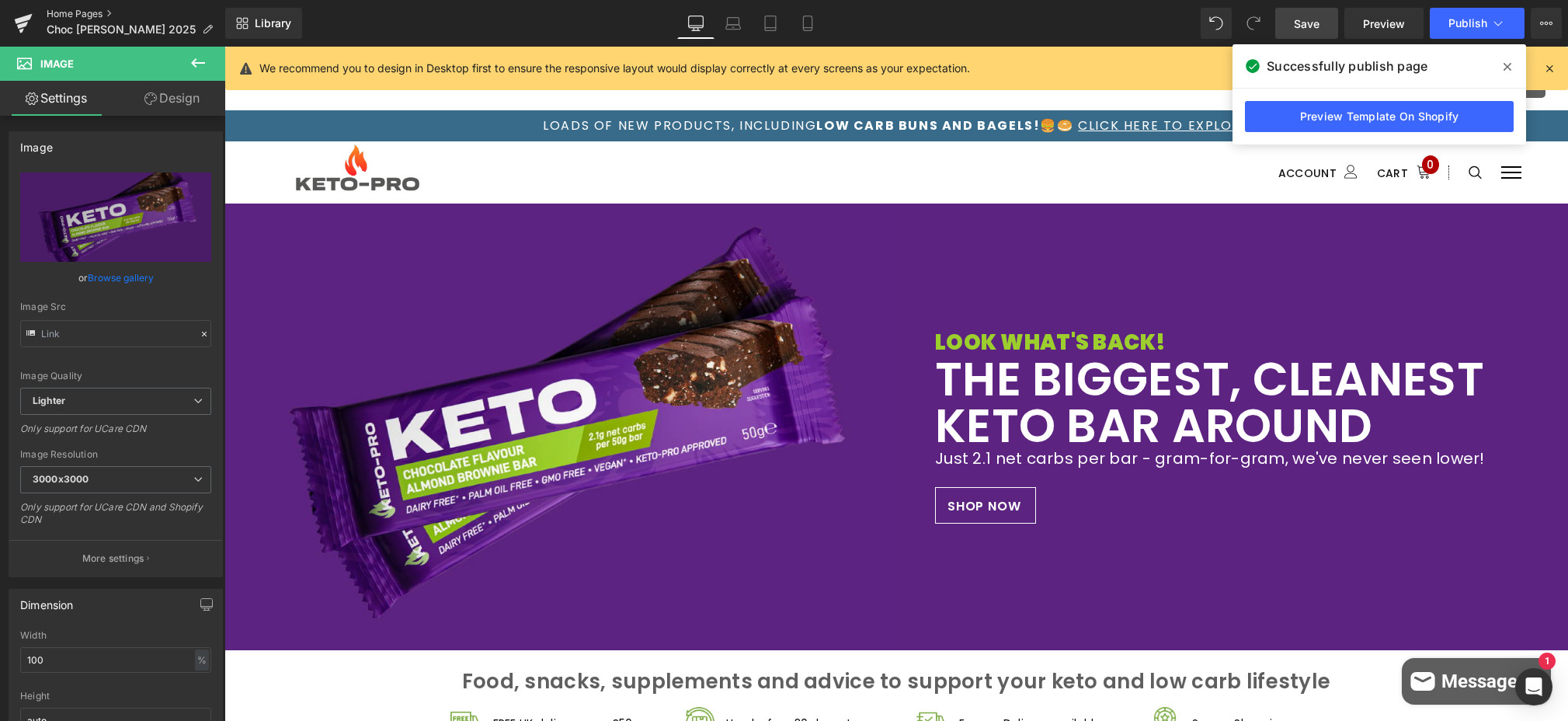
click at [79, 11] on link "Home Pages" at bounding box center [136, 14] width 179 height 12
